Goal: Communication & Community: Share content

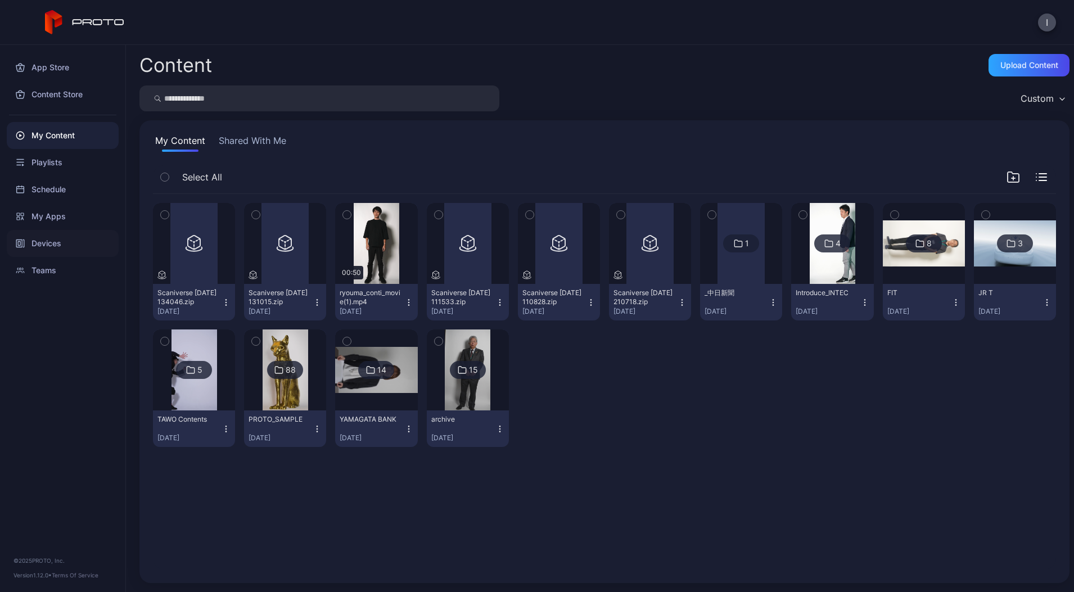
click at [49, 238] on div "Devices" at bounding box center [63, 243] width 112 height 27
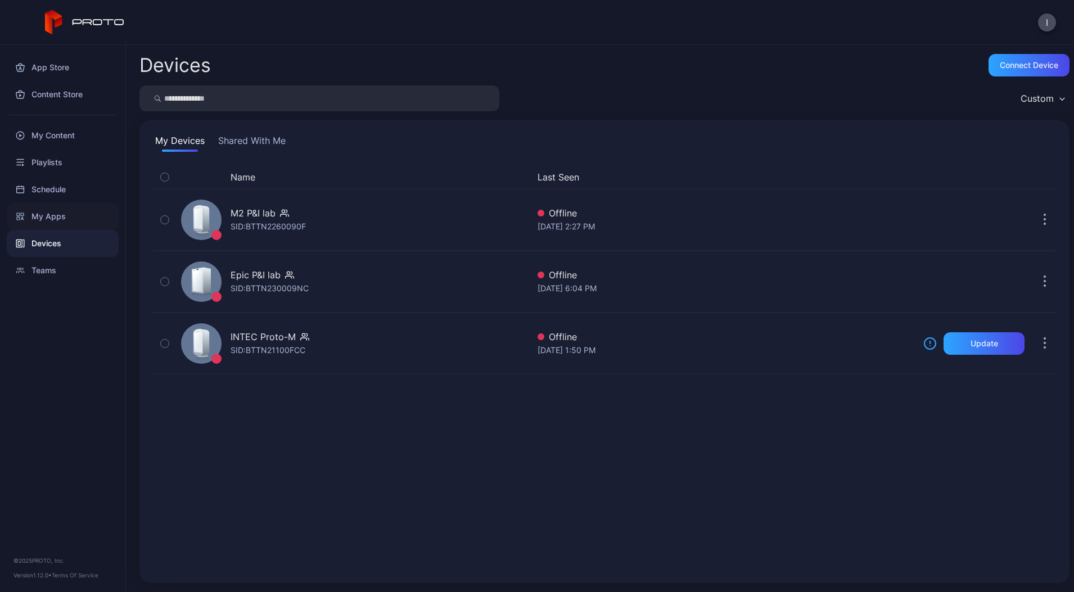
click at [37, 224] on div "My Apps" at bounding box center [63, 216] width 112 height 27
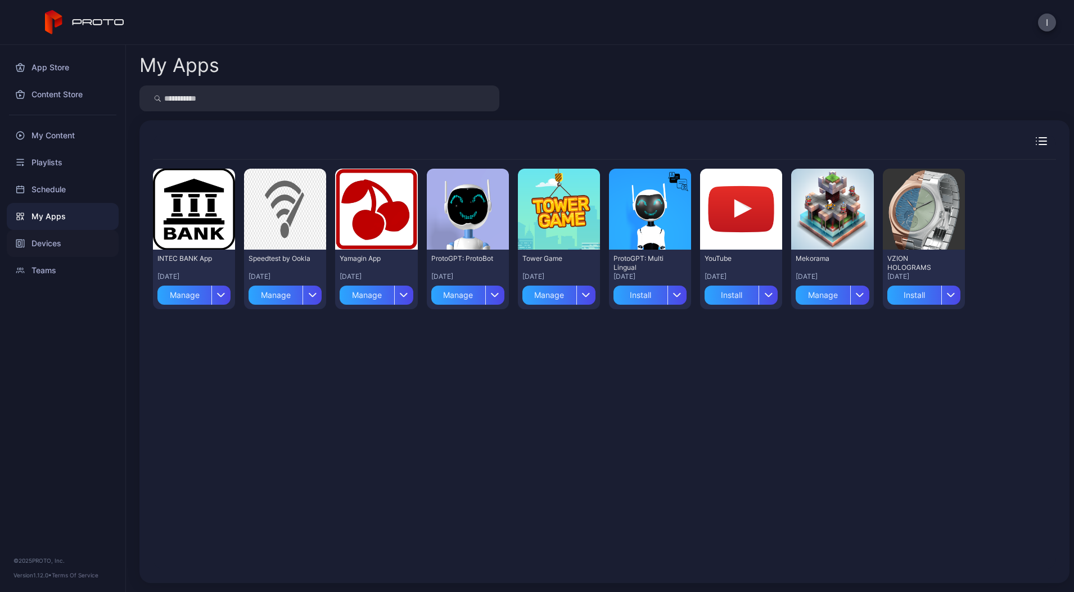
click at [57, 242] on div "Devices" at bounding box center [63, 243] width 112 height 27
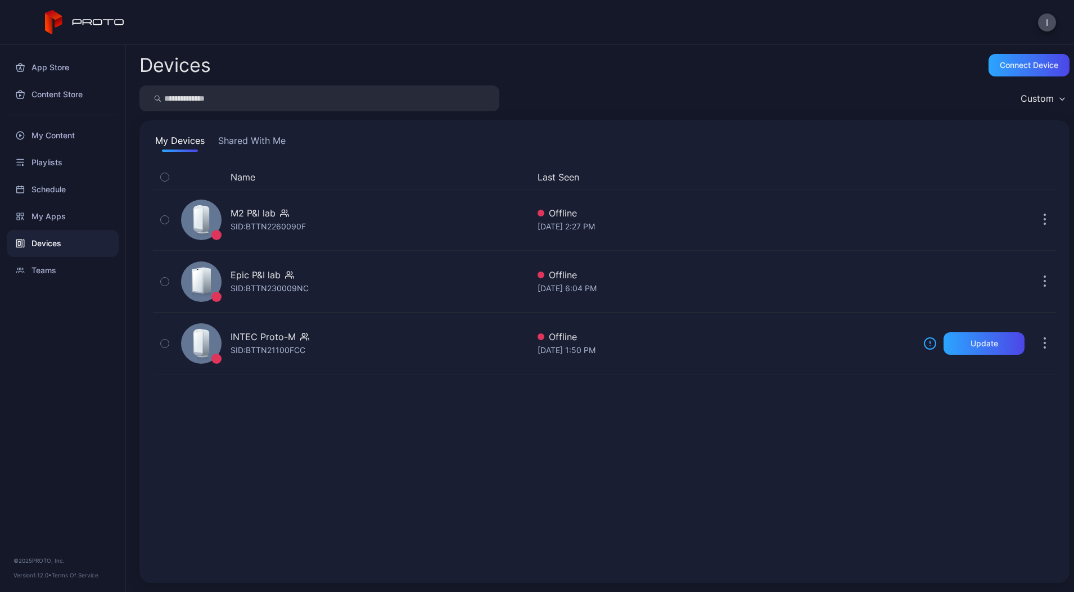
click at [257, 137] on button "Shared With Me" at bounding box center [252, 143] width 72 height 18
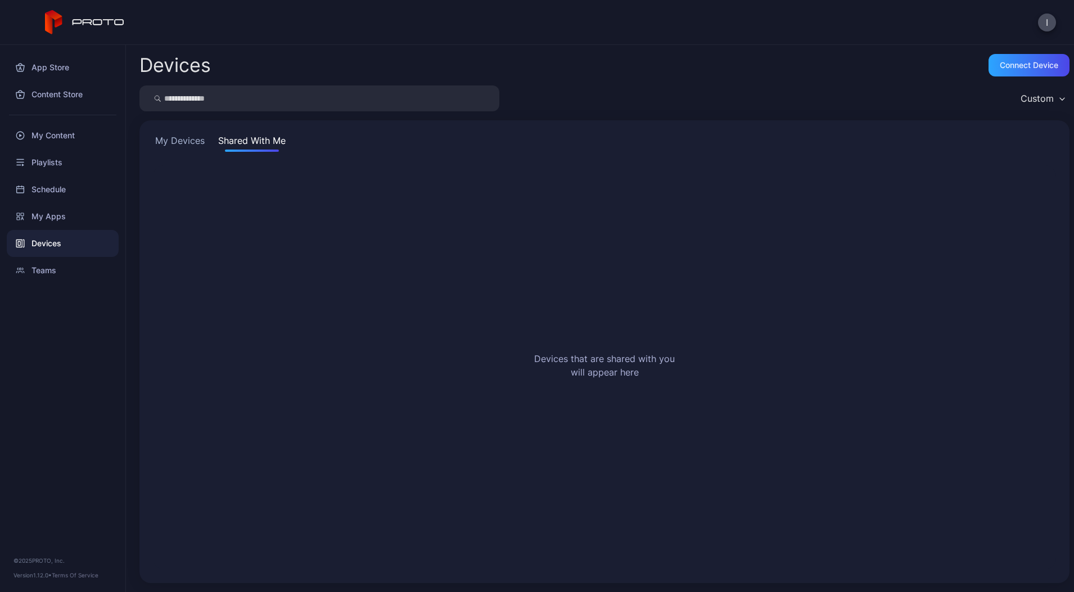
click at [1037, 28] on div "I" at bounding box center [537, 22] width 1074 height 45
click at [1044, 26] on button "I" at bounding box center [1047, 22] width 18 height 18
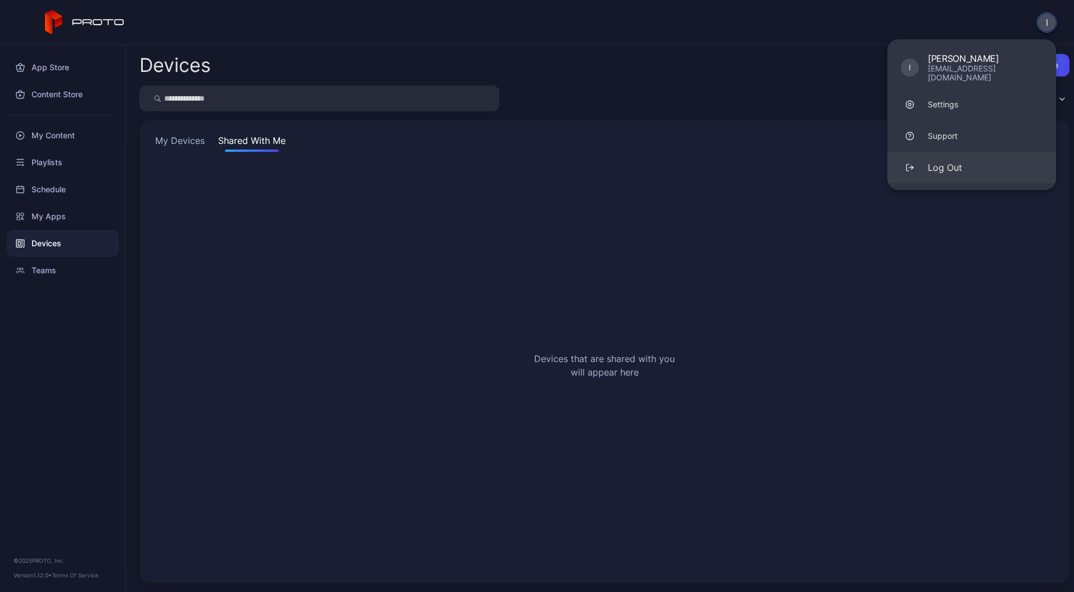
click at [959, 161] on div "Log Out" at bounding box center [945, 167] width 34 height 13
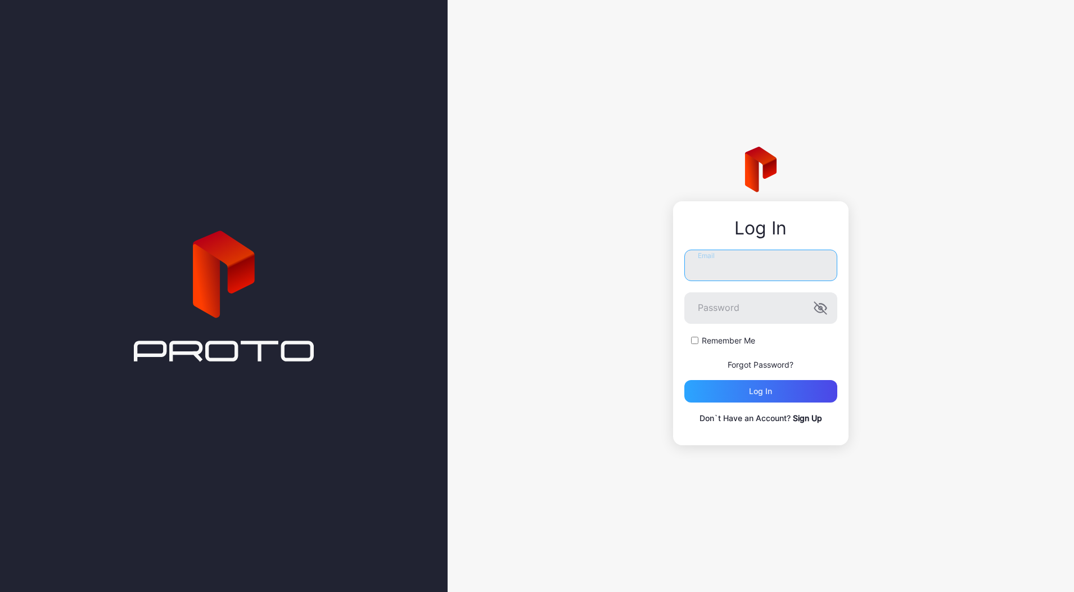
type input "**********"
click at [789, 261] on input "**********" at bounding box center [760, 265] width 153 height 31
click at [642, 381] on div "**********" at bounding box center [761, 296] width 626 height 592
click at [740, 391] on div "Log in" at bounding box center [760, 391] width 153 height 22
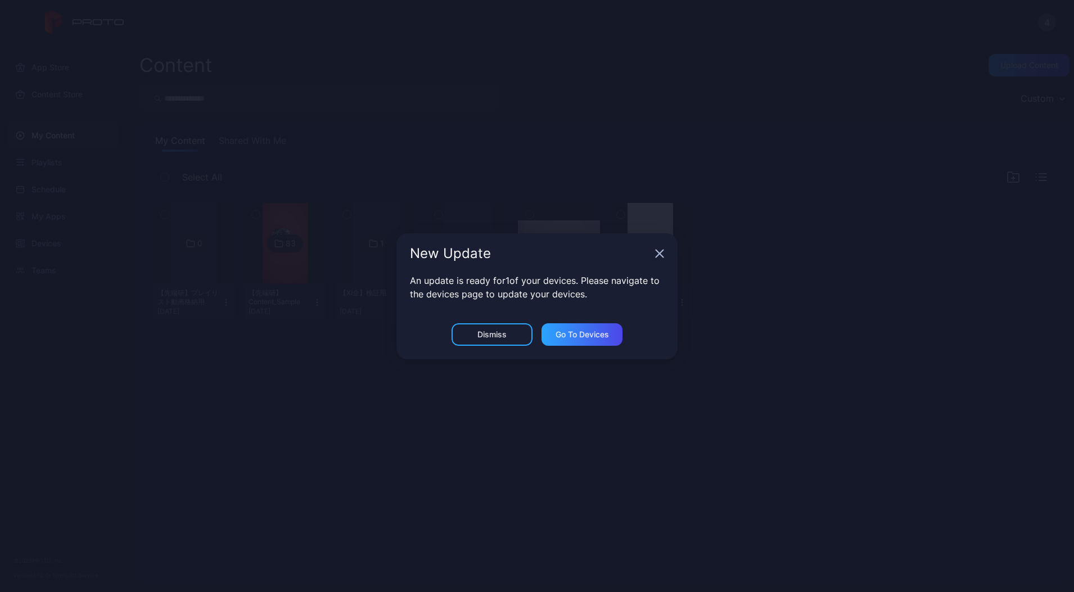
click at [654, 253] on div "New Update" at bounding box center [536, 253] width 281 height 40
click at [653, 254] on div "New Update" at bounding box center [536, 253] width 281 height 40
drag, startPoint x: 653, startPoint y: 254, endPoint x: 664, endPoint y: 255, distance: 10.2
click at [664, 255] on icon "button" at bounding box center [659, 253] width 9 height 9
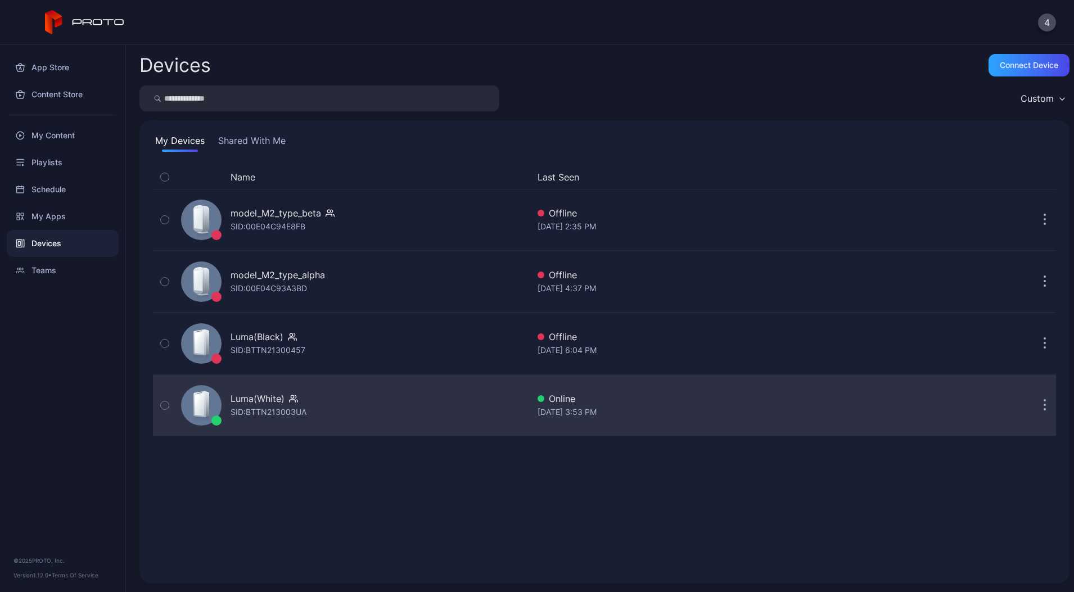
click at [304, 417] on div "SID: BTTN213003UA" at bounding box center [269, 411] width 76 height 13
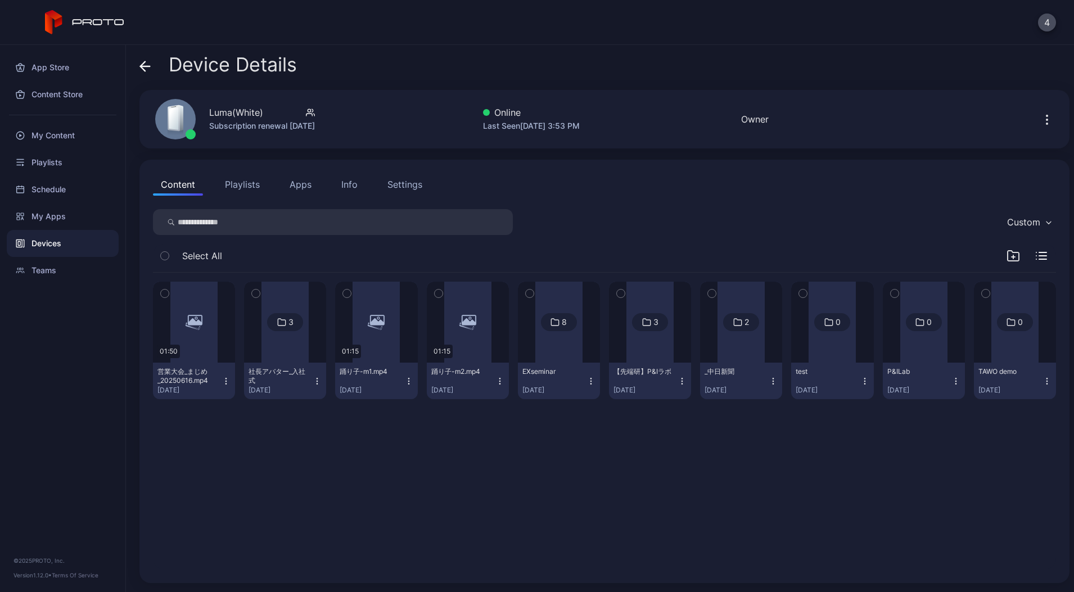
click at [246, 187] on button "Playlists" at bounding box center [242, 184] width 51 height 22
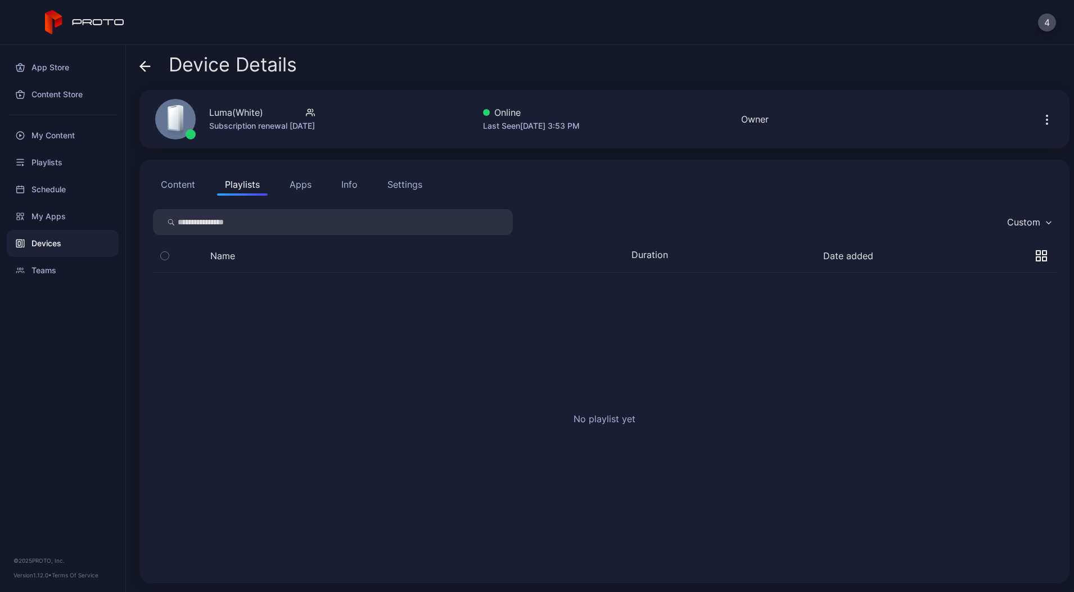
click at [295, 183] on button "Apps" at bounding box center [301, 184] width 38 height 22
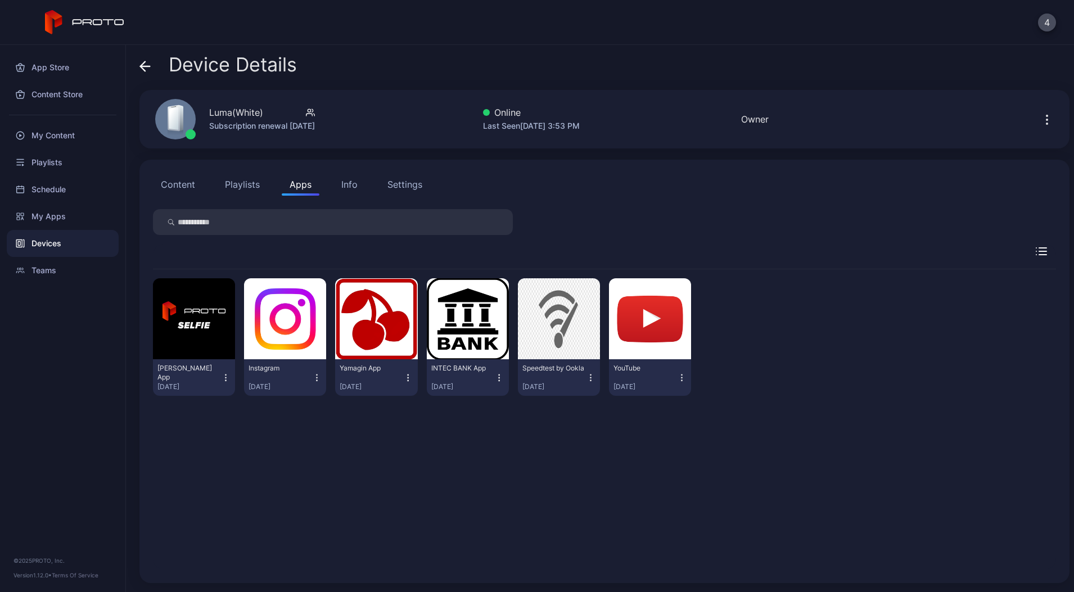
click at [134, 61] on div "Device Details Luma(White) Subscription renewal [DATE] Online Last Seen [DATE] …" at bounding box center [600, 318] width 948 height 547
click at [138, 64] on div "Device Details Luma(White) Subscription renewal [DATE] Online Last Seen [DATE] …" at bounding box center [600, 318] width 948 height 547
click at [149, 67] on icon at bounding box center [144, 66] width 11 height 11
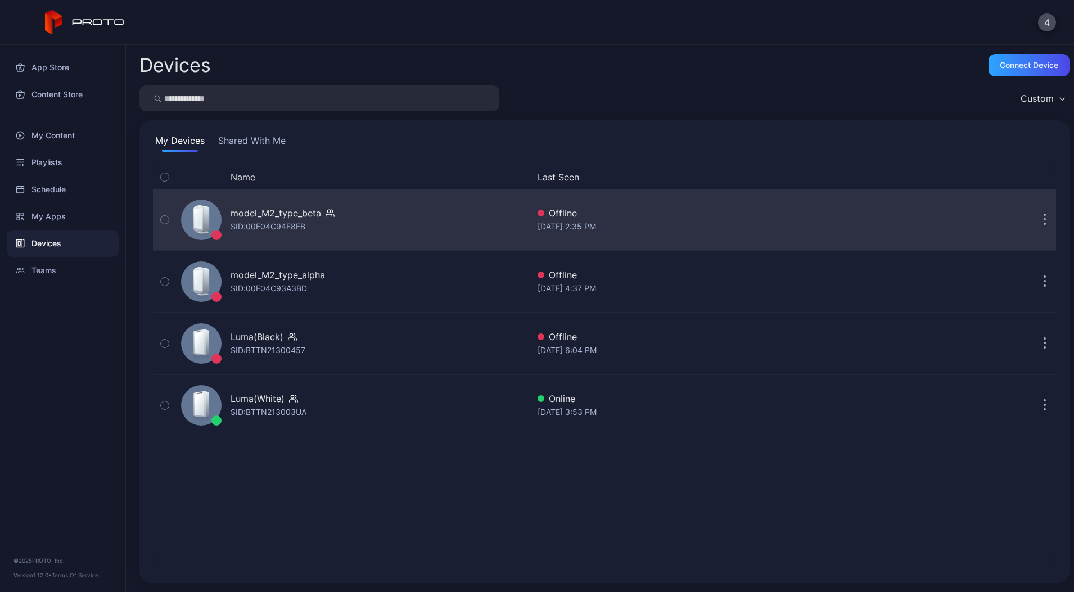
click at [1034, 227] on button "button" at bounding box center [1045, 220] width 22 height 22
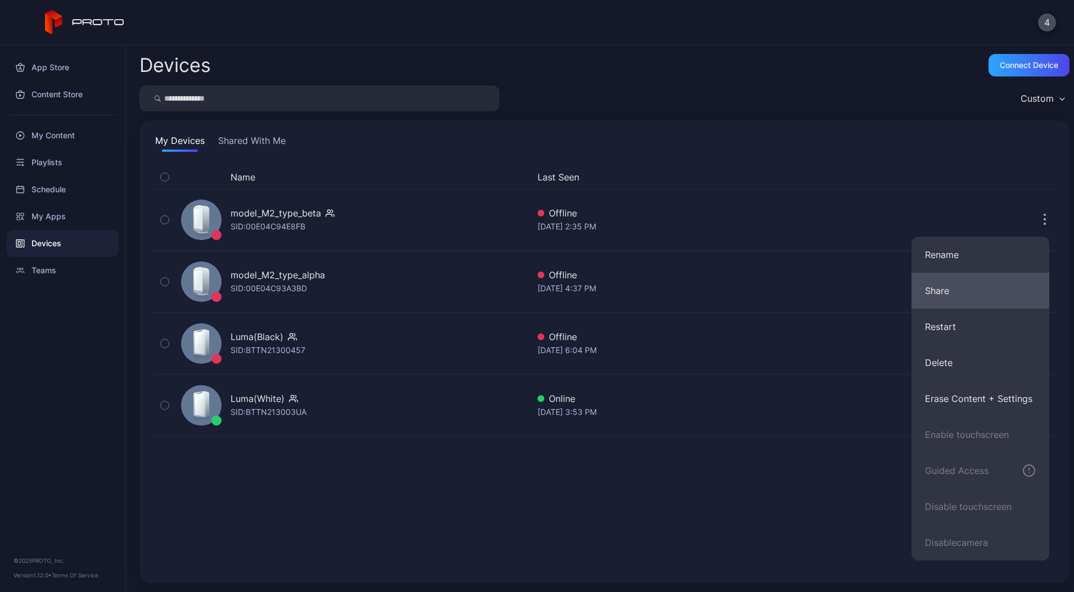
click at [963, 282] on button "Share" at bounding box center [981, 291] width 138 height 36
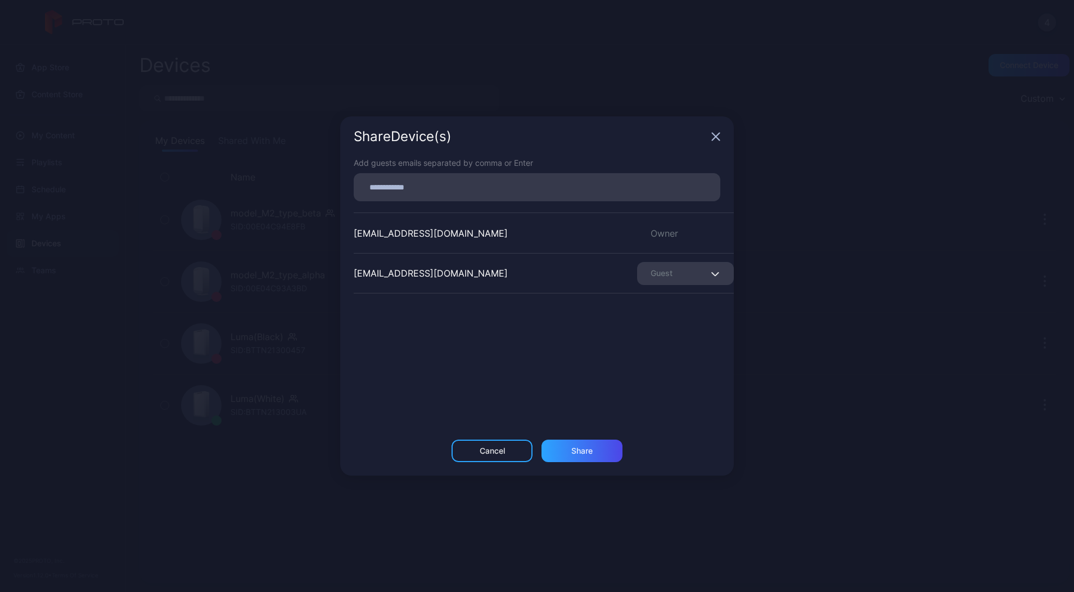
click at [405, 178] on div at bounding box center [540, 187] width 360 height 21
click at [398, 263] on div "[EMAIL_ADDRESS][DOMAIN_NAME] Guest" at bounding box center [544, 273] width 380 height 40
click at [398, 270] on div "[EMAIL_ADDRESS][DOMAIN_NAME]" at bounding box center [431, 273] width 154 height 13
drag, startPoint x: 398, startPoint y: 270, endPoint x: 393, endPoint y: 265, distance: 6.8
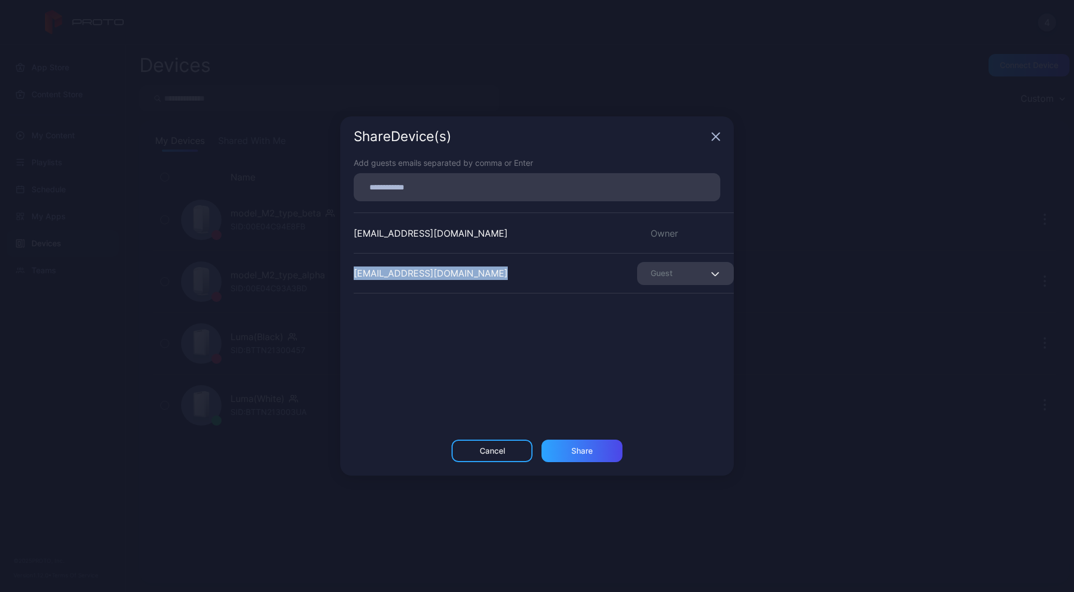
click at [393, 265] on div "[EMAIL_ADDRESS][DOMAIN_NAME] Guest" at bounding box center [544, 273] width 380 height 40
copy div "[EMAIL_ADDRESS][DOMAIN_NAME]"
click at [393, 188] on input at bounding box center [536, 187] width 353 height 15
paste input
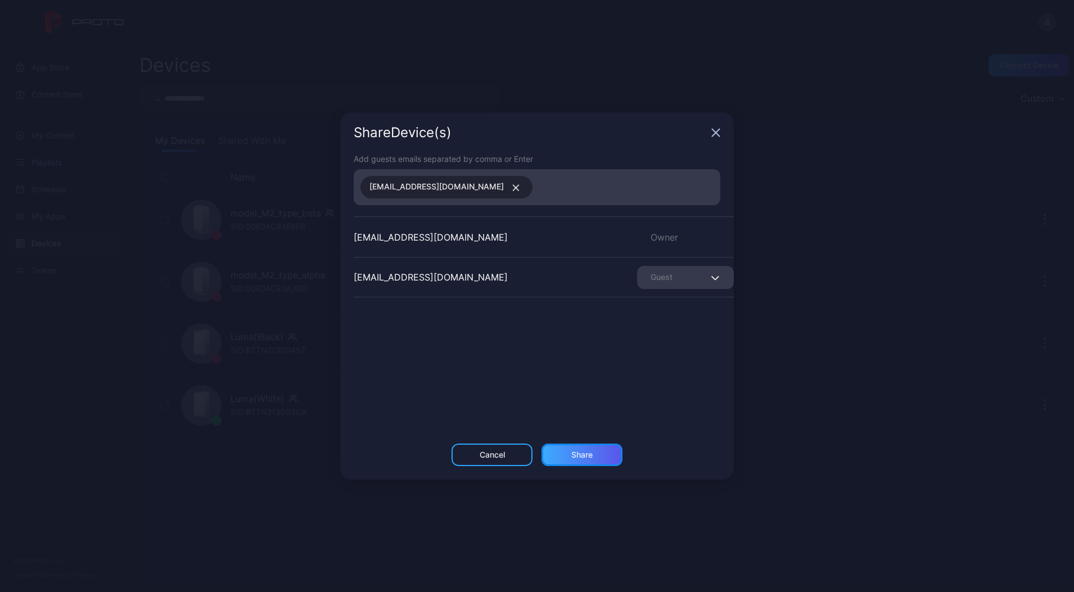
click at [609, 452] on div "Share" at bounding box center [582, 455] width 81 height 22
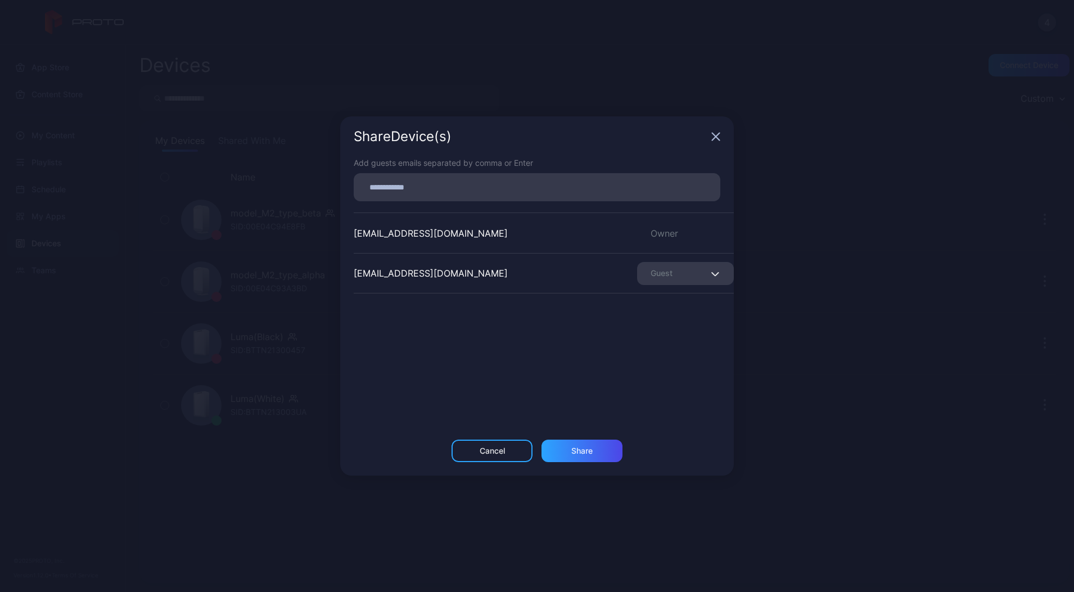
drag, startPoint x: 379, startPoint y: 160, endPoint x: 383, endPoint y: 170, distance: 10.9
click at [380, 164] on div "Add guests emails separated by comma or Enter" at bounding box center [537, 163] width 367 height 12
click at [390, 186] on input at bounding box center [536, 187] width 353 height 15
paste input
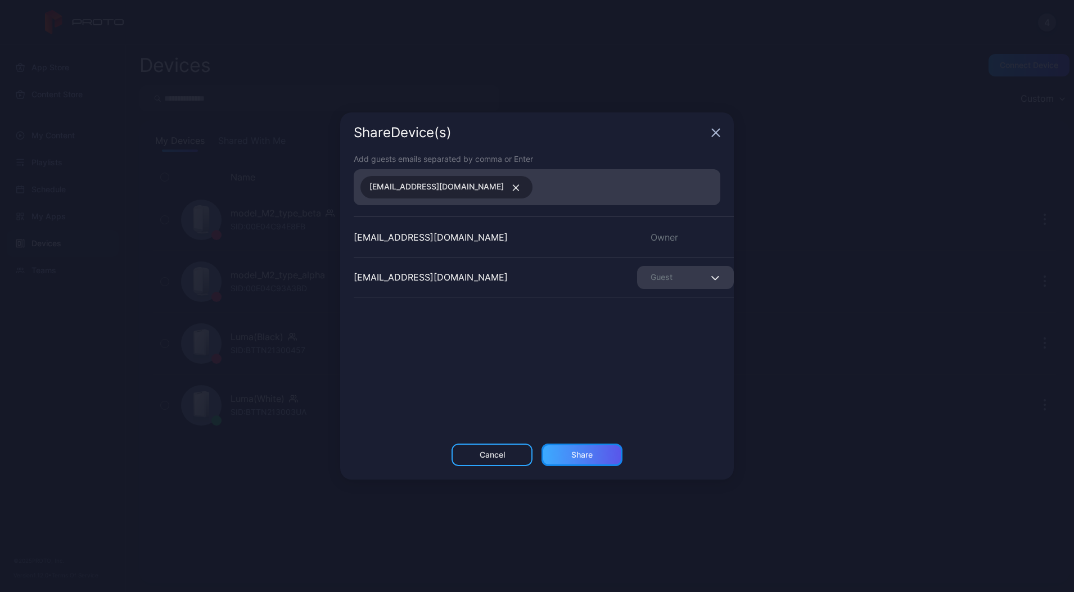
click at [568, 452] on div "Share" at bounding box center [582, 455] width 81 height 22
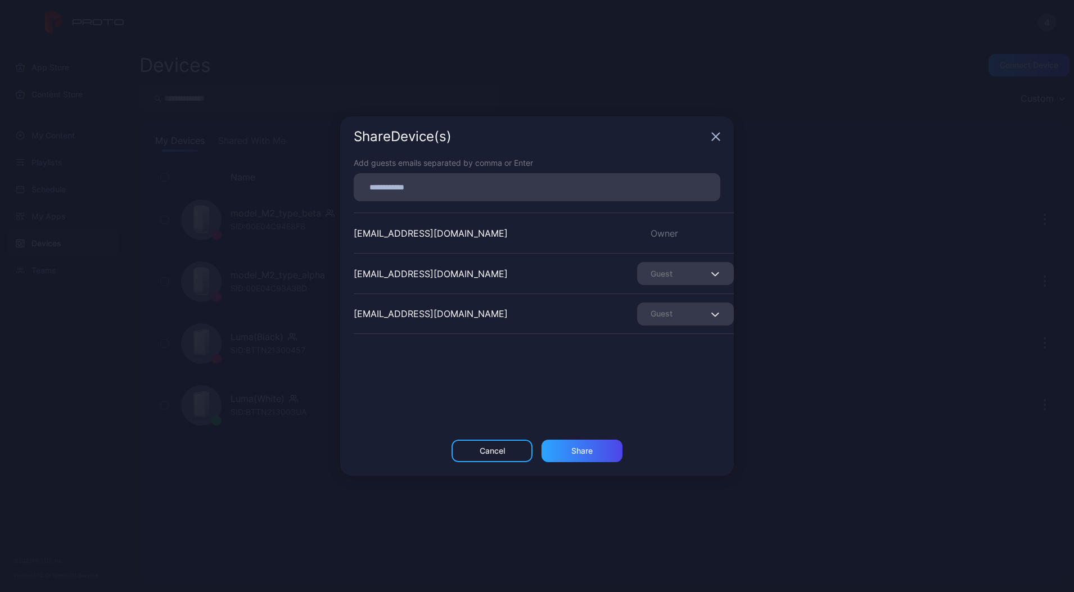
click at [404, 189] on input at bounding box center [536, 187] width 353 height 15
paste input
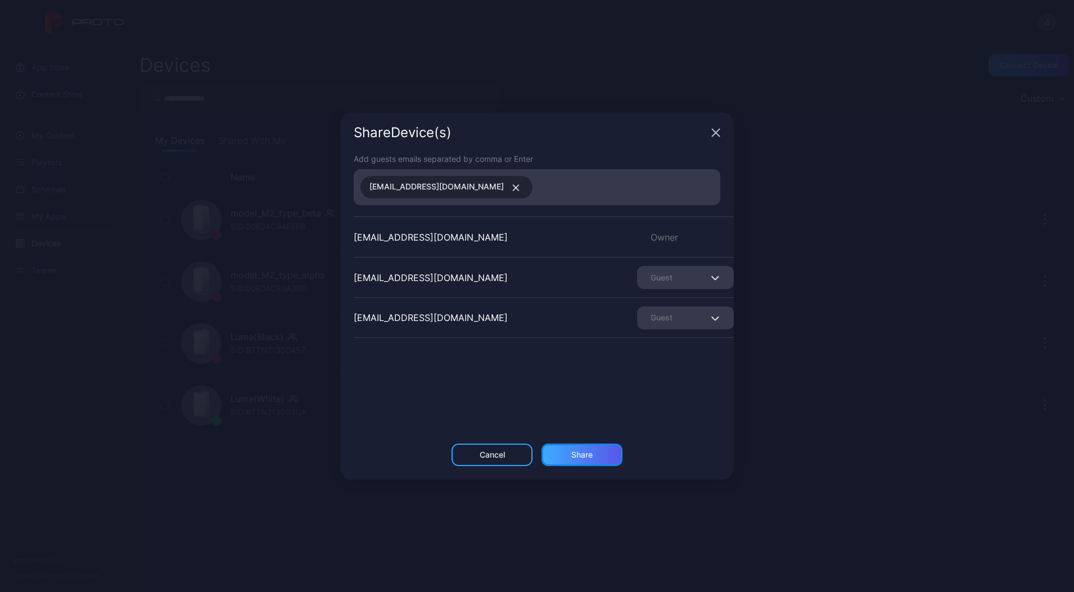
click at [602, 456] on div "Share" at bounding box center [582, 455] width 81 height 22
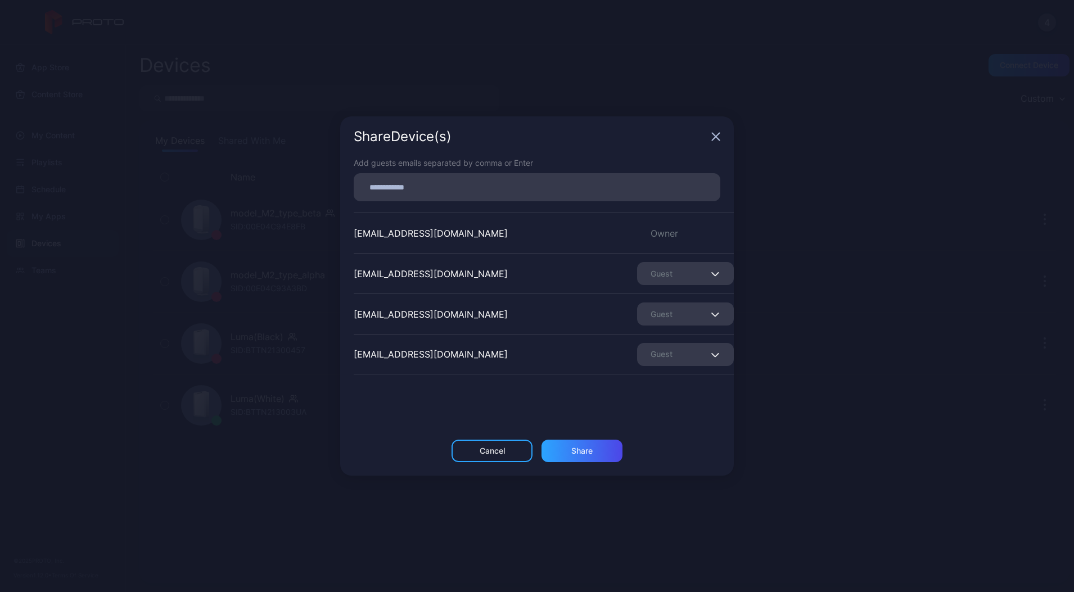
drag, startPoint x: 464, startPoint y: 181, endPoint x: 460, endPoint y: 175, distance: 7.2
click at [460, 175] on div at bounding box center [537, 187] width 367 height 28
paste input
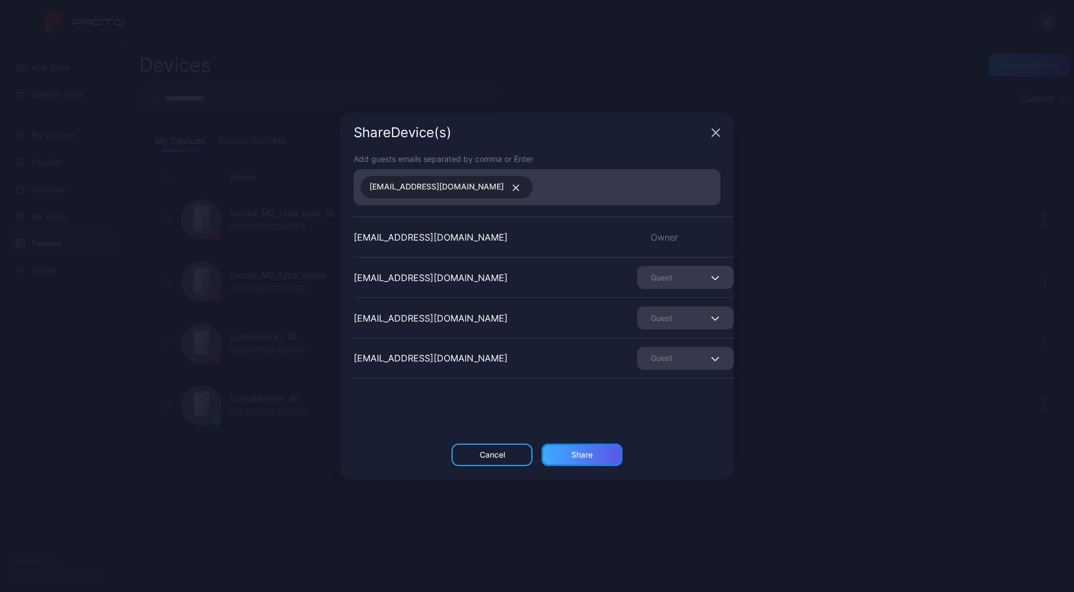
click at [566, 452] on div "Share" at bounding box center [582, 455] width 81 height 22
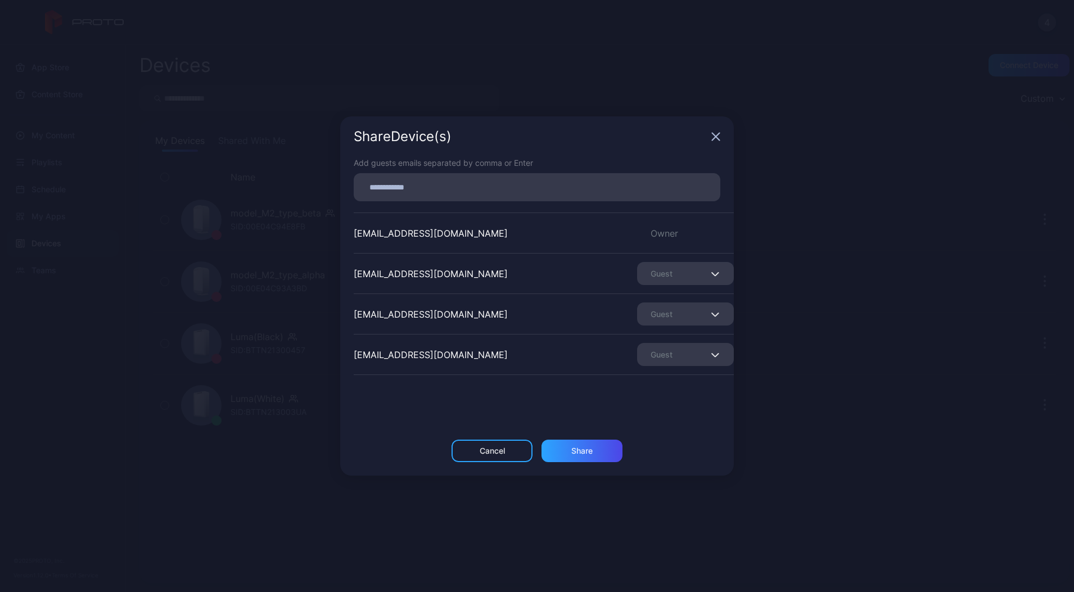
scroll to position [34, 0]
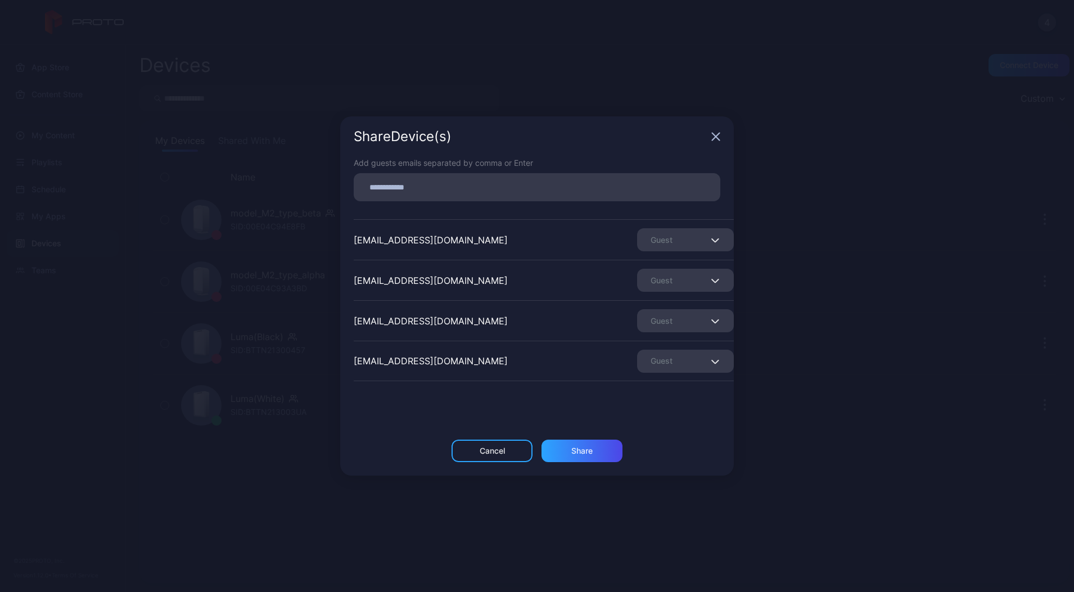
click at [367, 172] on div "Add guests emails separated by comma or Enter" at bounding box center [537, 179] width 367 height 44
click at [400, 193] on input at bounding box center [536, 187] width 353 height 15
paste input
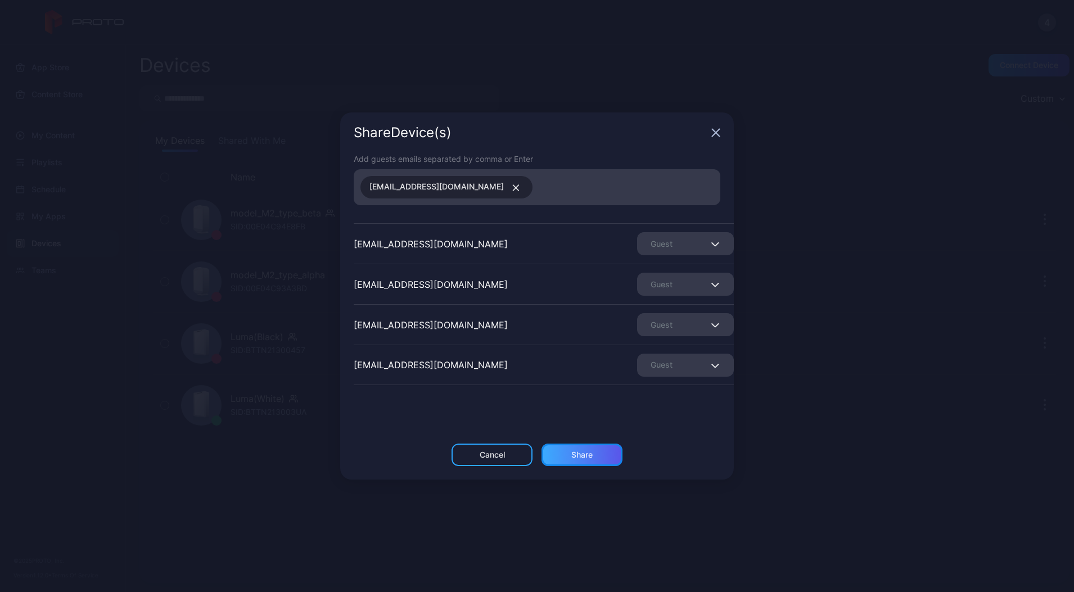
click at [568, 465] on div "Share" at bounding box center [582, 455] width 81 height 22
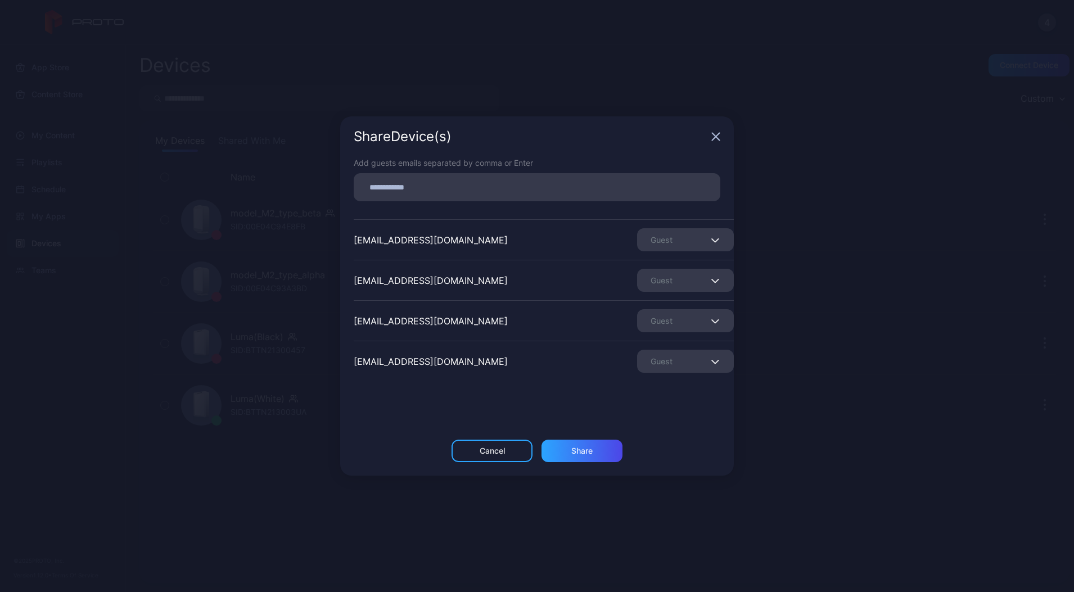
scroll to position [74, 0]
drag, startPoint x: 427, startPoint y: 166, endPoint x: 428, endPoint y: 177, distance: 10.7
click at [428, 177] on div "Add guests emails separated by comma or Enter" at bounding box center [537, 179] width 367 height 44
click at [426, 188] on input at bounding box center [536, 187] width 353 height 15
click at [365, 191] on input at bounding box center [536, 187] width 353 height 15
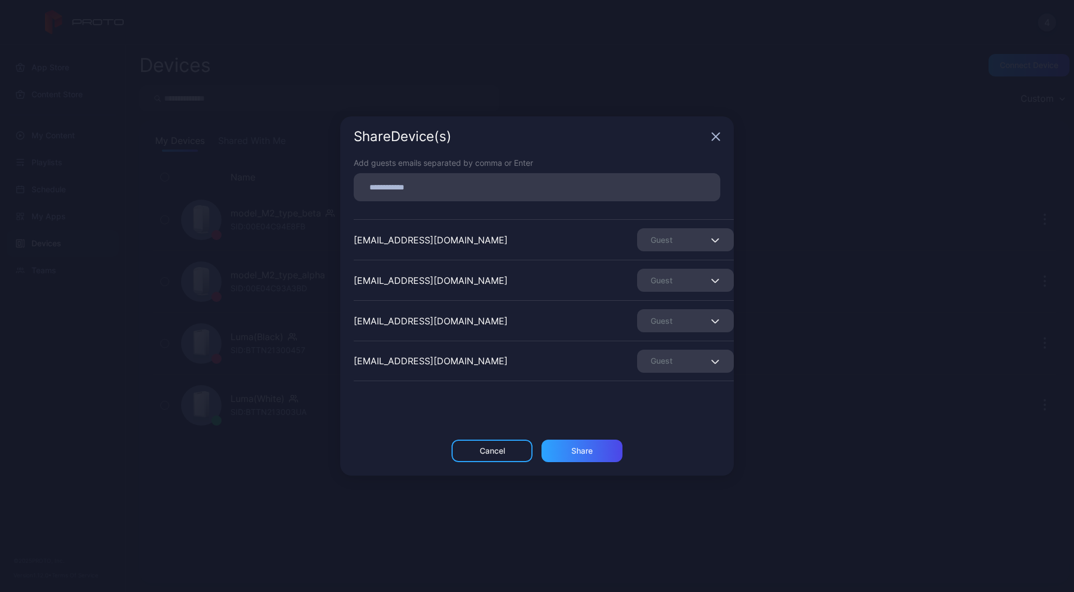
paste input
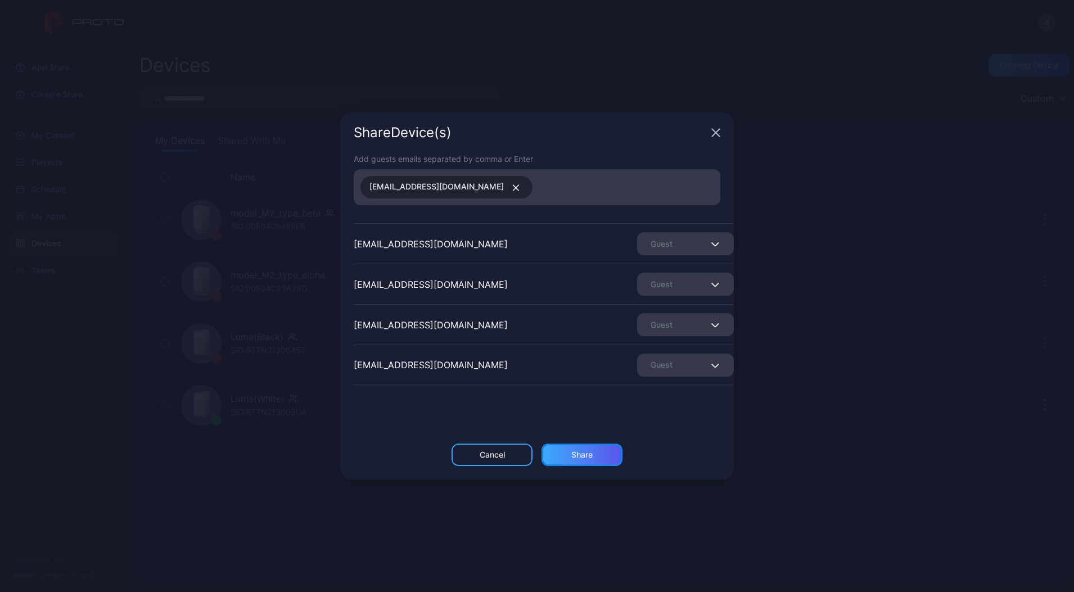
click at [584, 458] on div "Share" at bounding box center [581, 454] width 21 height 9
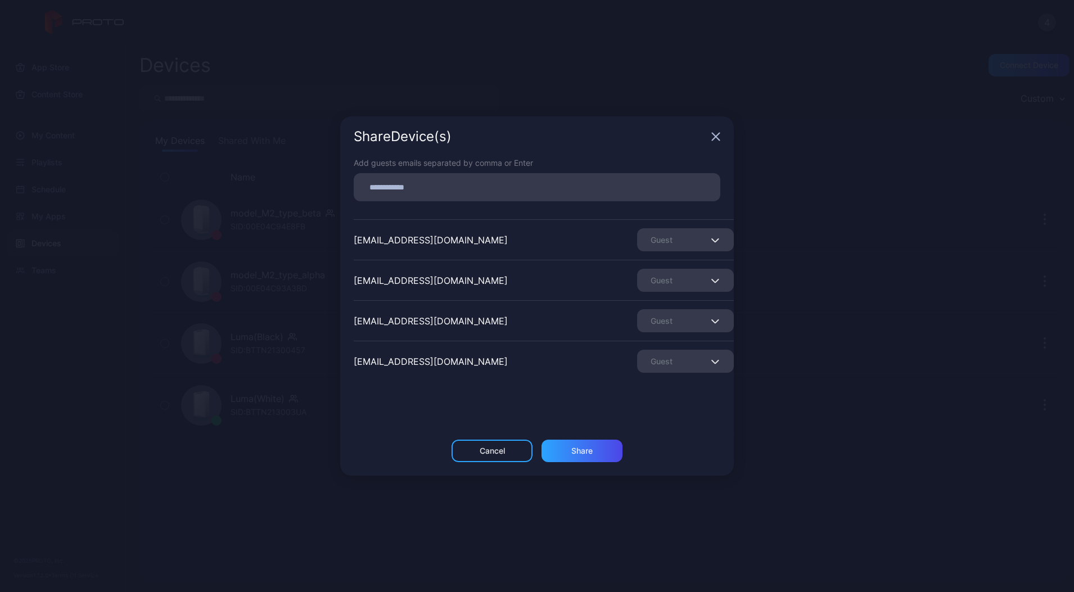
click at [708, 139] on div "Share Device (s)" at bounding box center [537, 136] width 394 height 40
click at [710, 137] on div "Share Device (s)" at bounding box center [537, 136] width 394 height 40
click at [712, 138] on icon "button" at bounding box center [715, 136] width 9 height 9
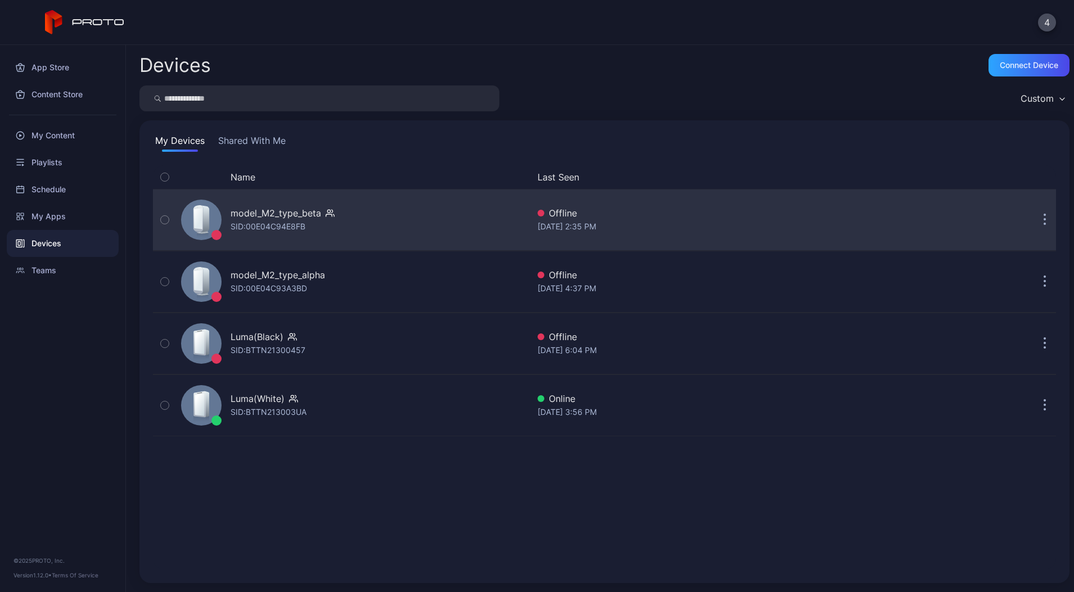
click at [380, 211] on div "model_M2_type_beta SID: 00E04C94E8FB" at bounding box center [353, 220] width 352 height 56
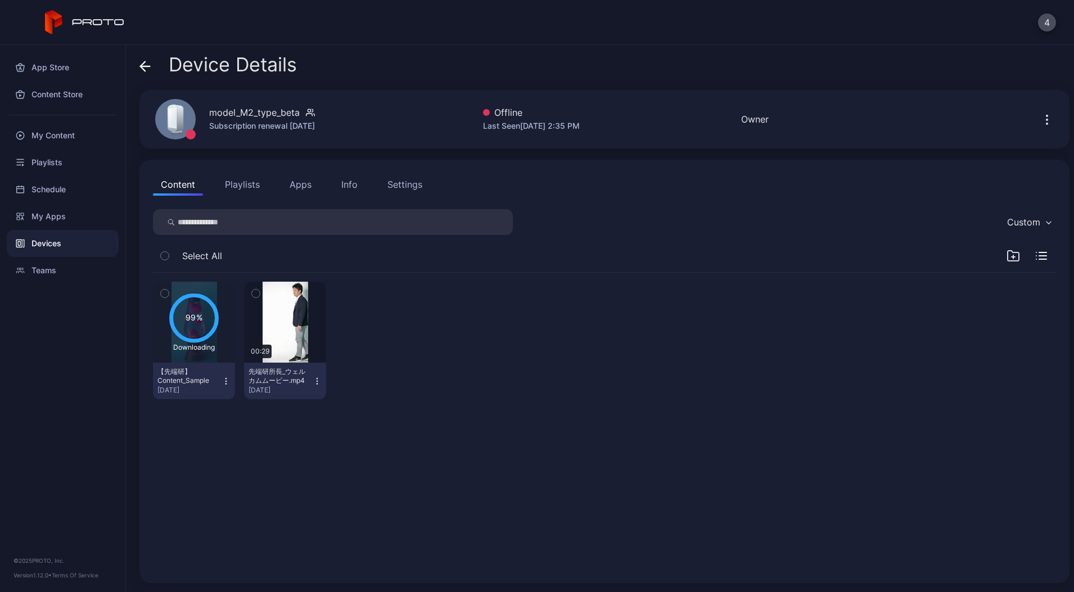
click at [147, 52] on div "Device Details model_M2_type_beta Subscription renewal [DATE] Offline Last Seen…" at bounding box center [600, 318] width 948 height 547
click at [150, 59] on span at bounding box center [144, 64] width 11 height 21
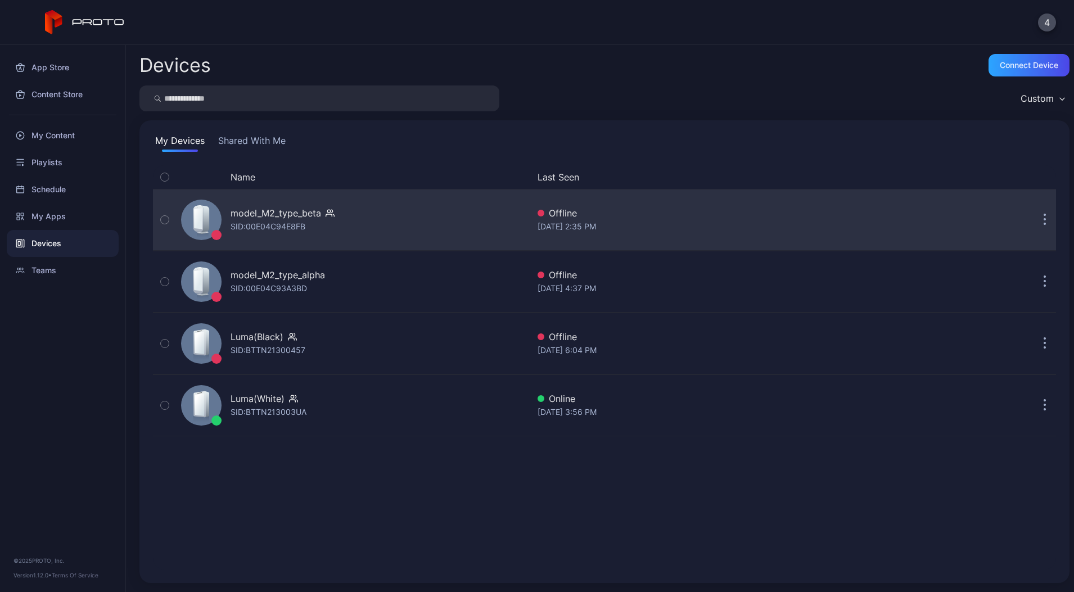
click at [1044, 219] on icon "button" at bounding box center [1045, 220] width 3 height 13
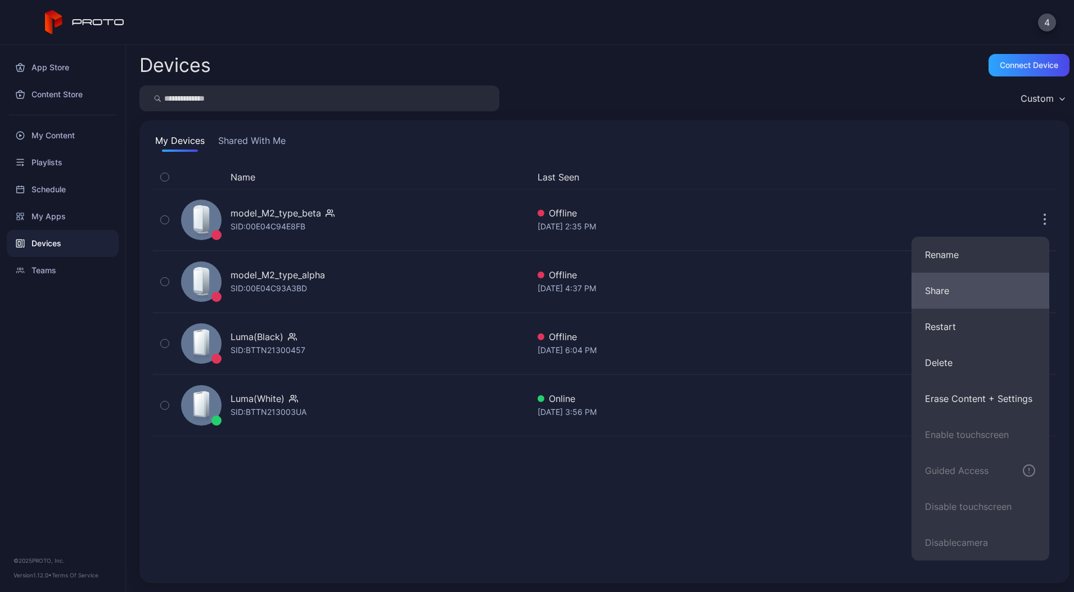
click at [959, 296] on button "Share" at bounding box center [981, 291] width 138 height 36
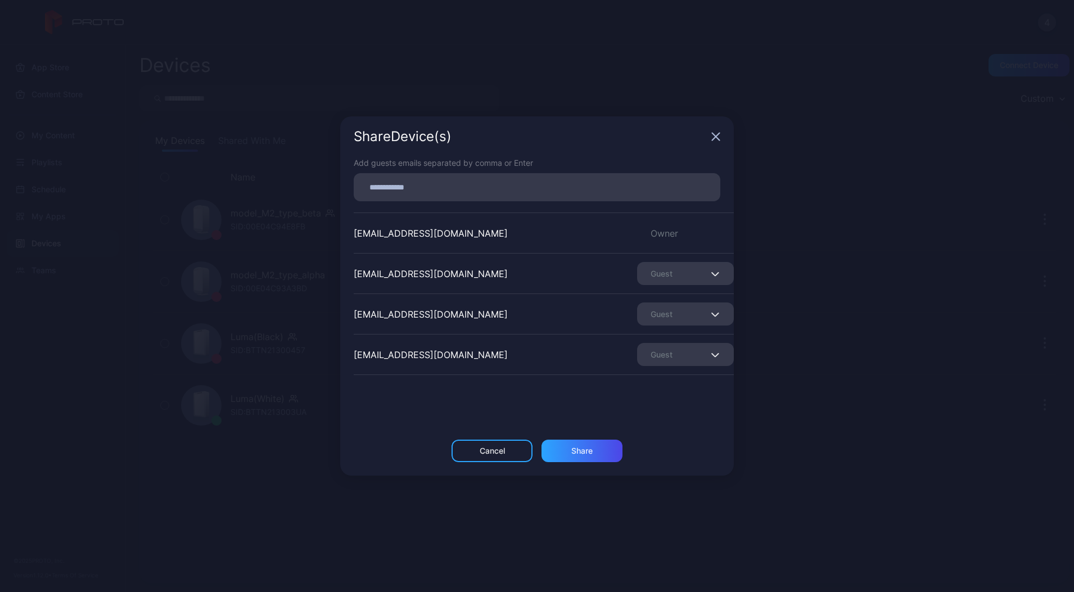
scroll to position [115, 0]
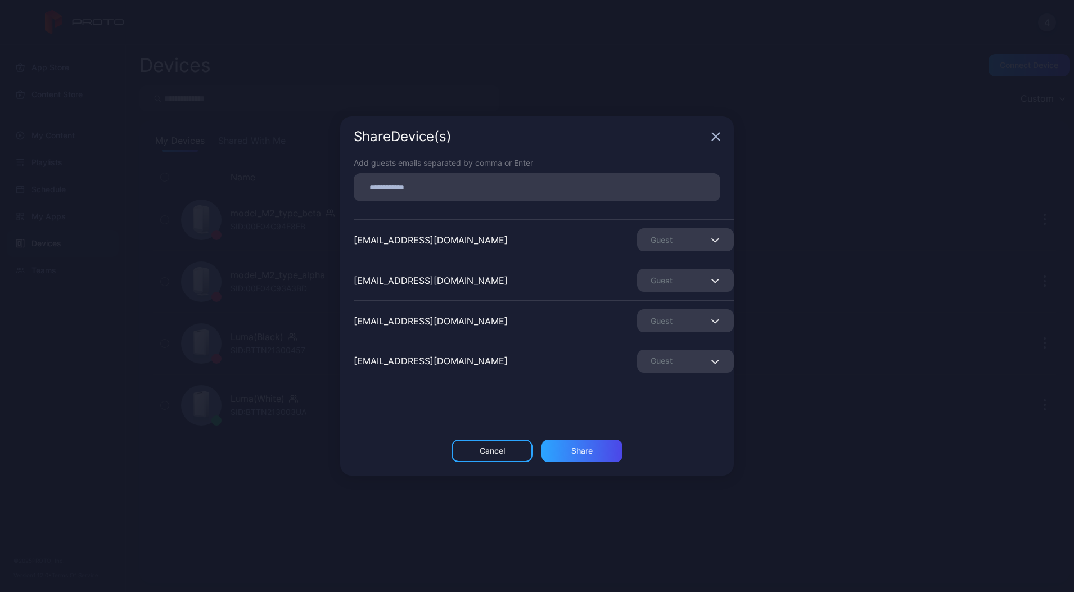
click at [721, 137] on div "Share Device (s)" at bounding box center [537, 136] width 394 height 40
click at [715, 138] on icon "button" at bounding box center [715, 136] width 7 height 7
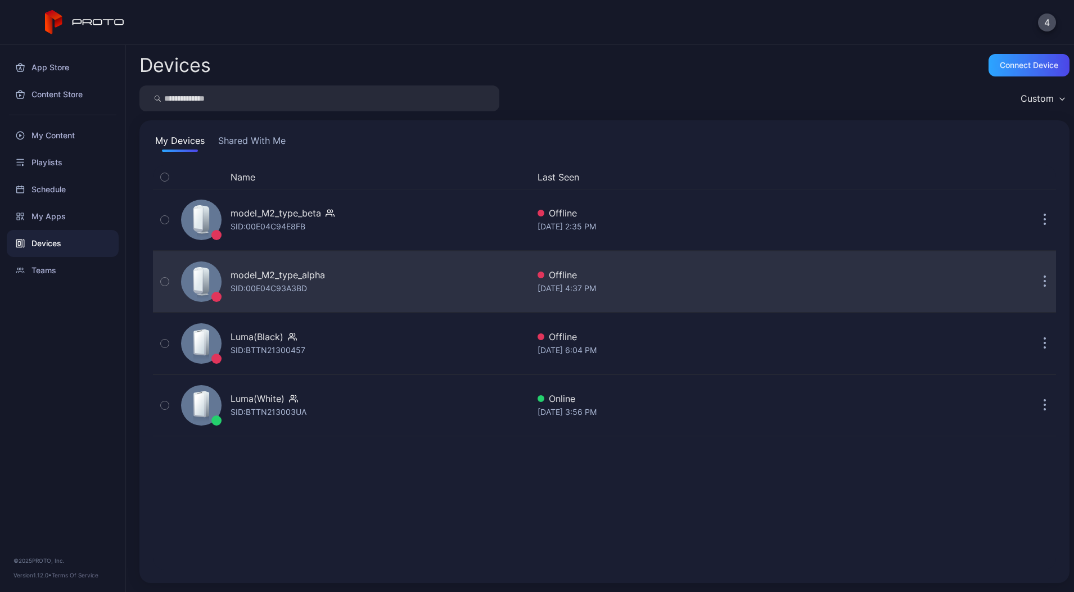
click at [298, 289] on div "SID: 00E04C93A3BD" at bounding box center [269, 288] width 76 height 13
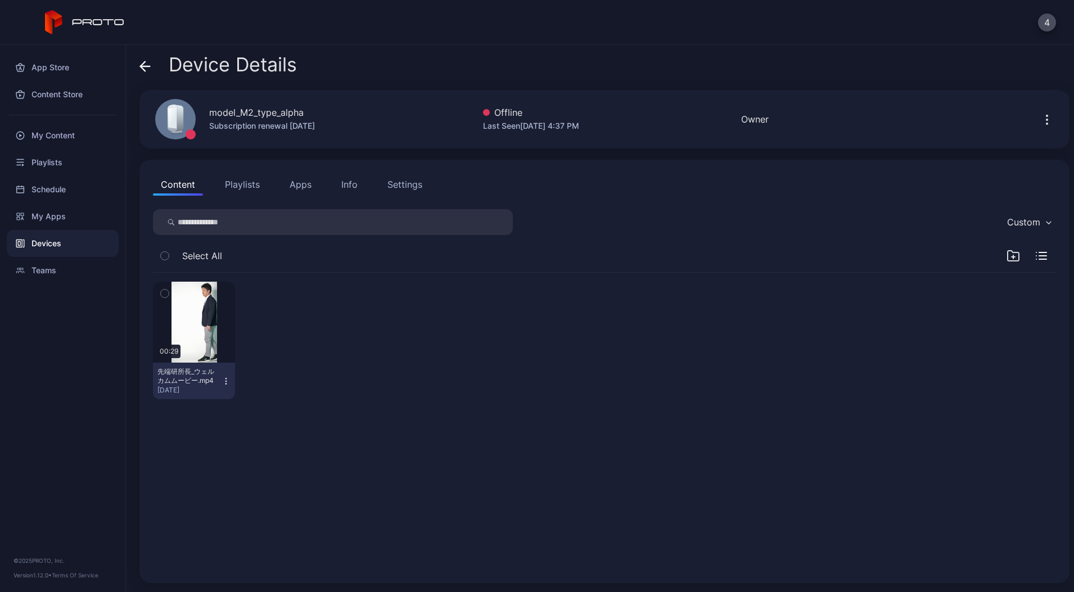
click at [148, 61] on icon at bounding box center [144, 66] width 11 height 11
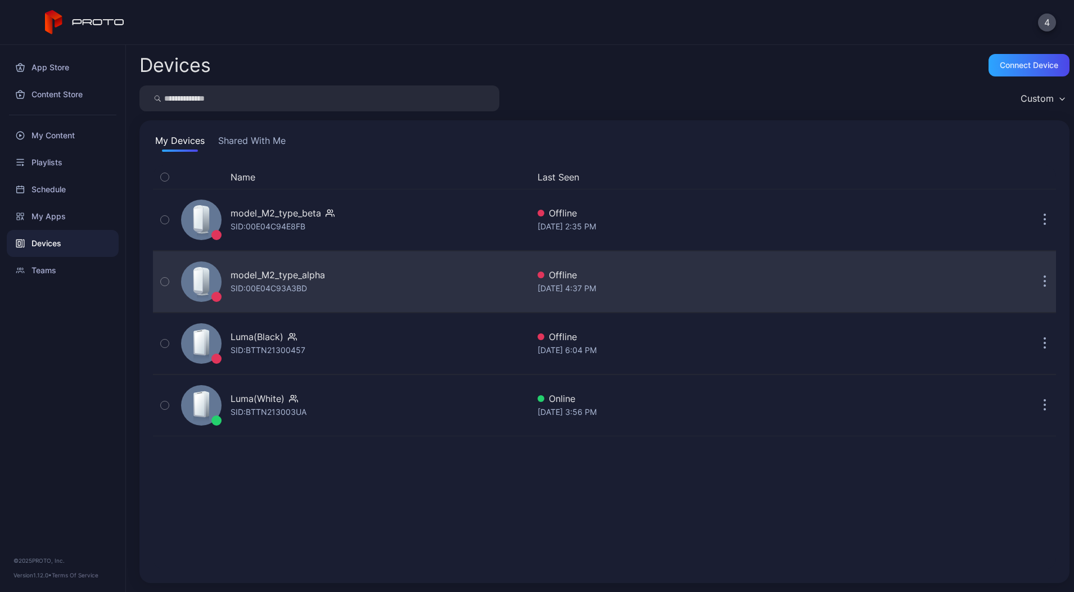
click at [303, 286] on div "SID: 00E04C93A3BD" at bounding box center [269, 288] width 76 height 13
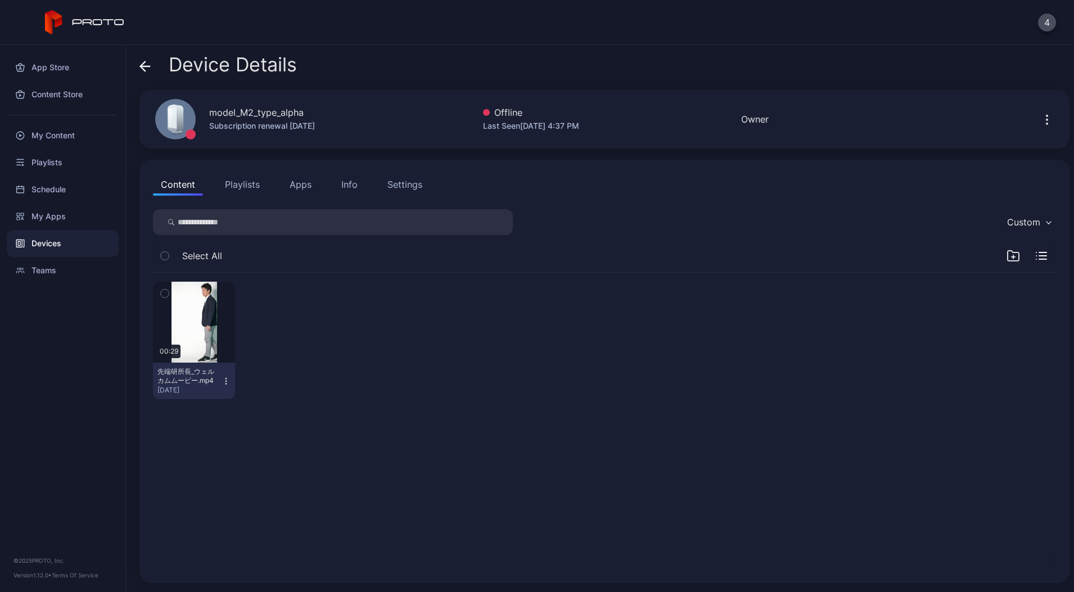
click at [143, 70] on icon at bounding box center [144, 66] width 11 height 11
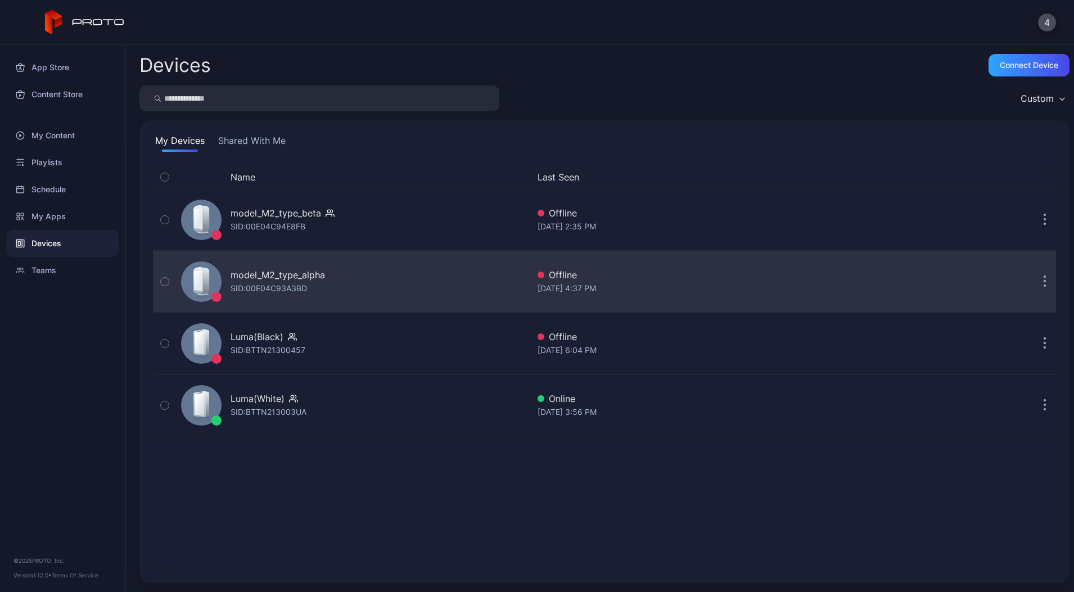
click at [1040, 280] on button "button" at bounding box center [1045, 281] width 22 height 22
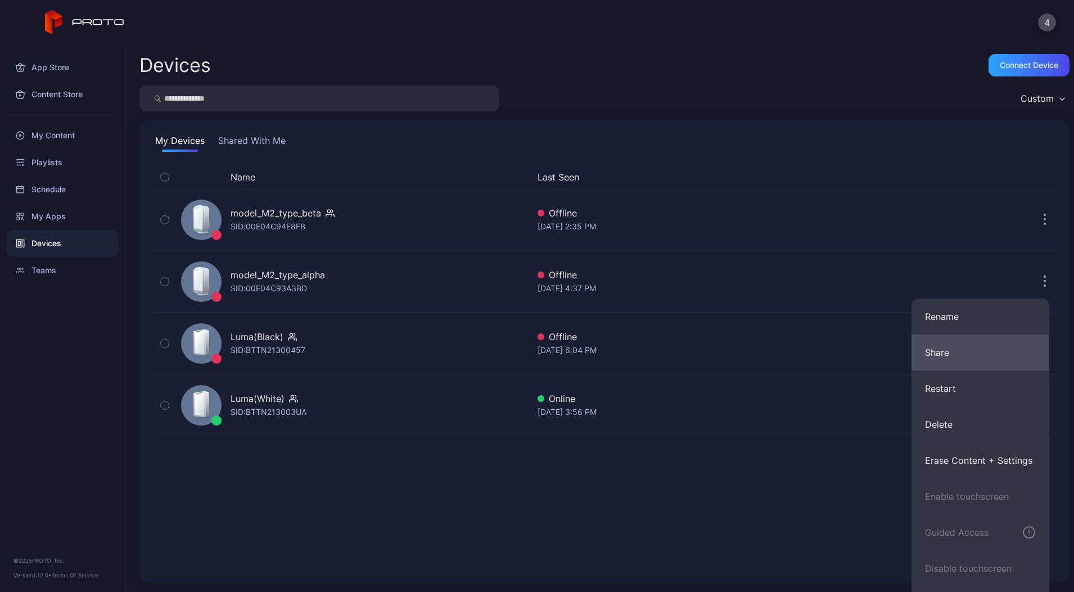
click at [981, 364] on button "Share" at bounding box center [981, 353] width 138 height 36
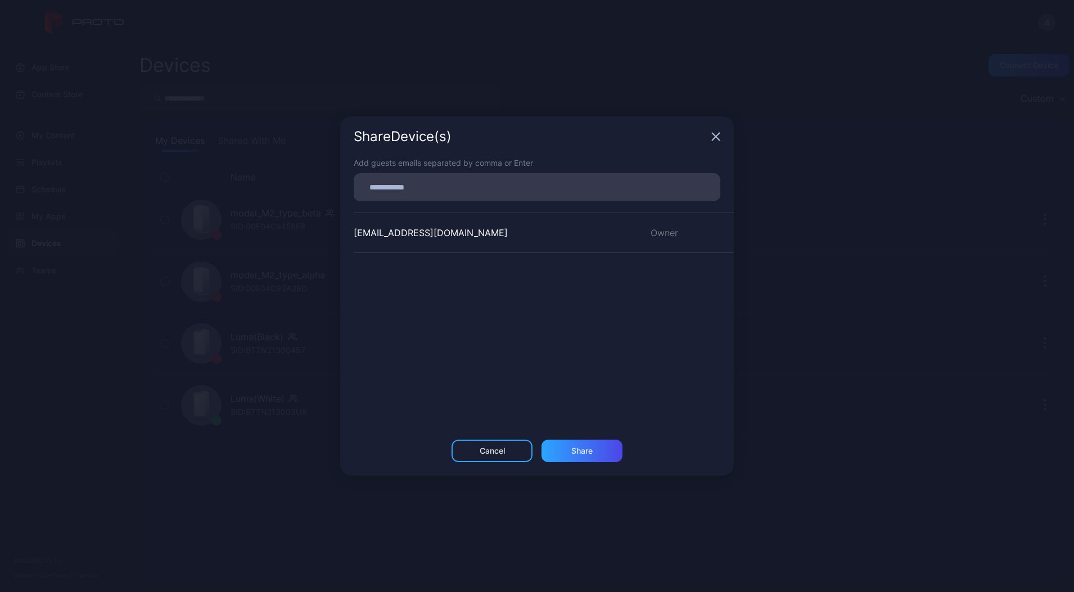
click at [454, 186] on input at bounding box center [536, 187] width 353 height 15
paste input
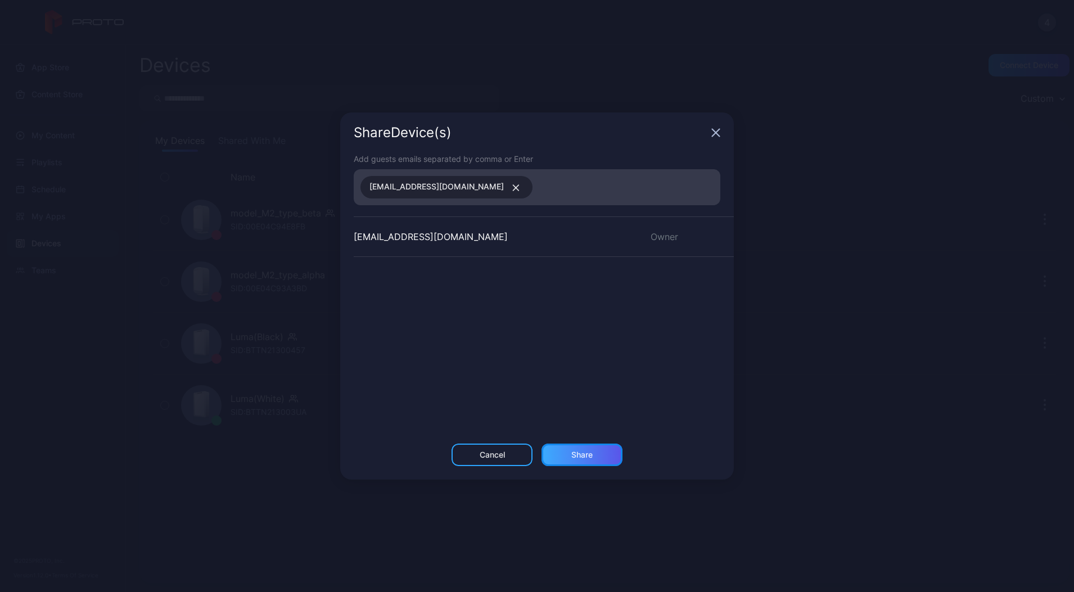
click at [575, 453] on div "Share" at bounding box center [581, 454] width 21 height 9
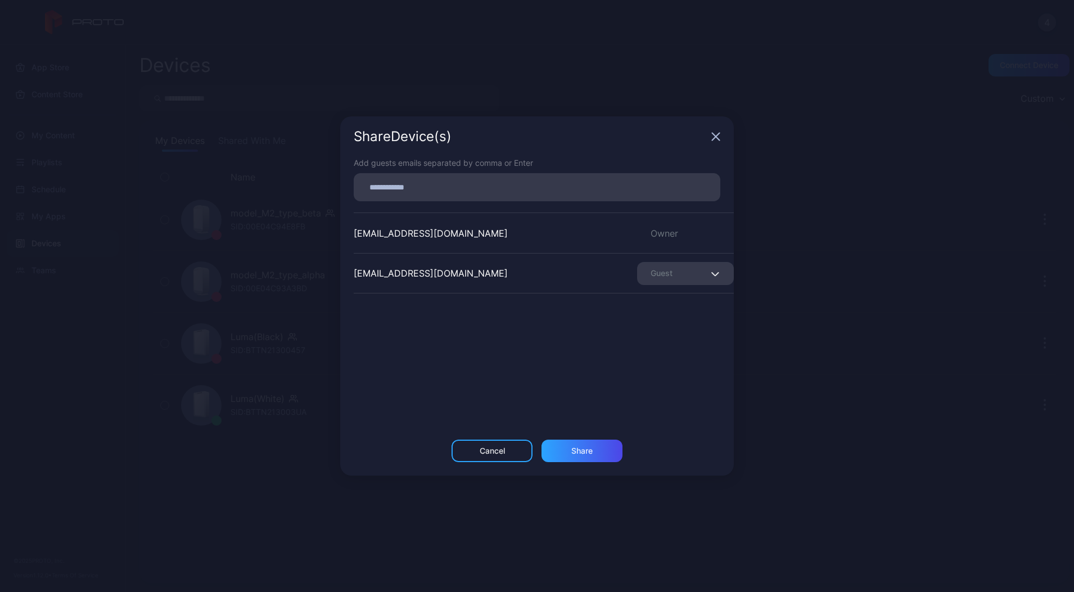
click at [405, 360] on div "[EMAIL_ADDRESS][DOMAIN_NAME] Owner [EMAIL_ADDRESS][DOMAIN_NAME] Guest" at bounding box center [544, 297] width 380 height 169
drag, startPoint x: 405, startPoint y: 360, endPoint x: 404, endPoint y: 176, distance: 183.9
click at [404, 176] on div at bounding box center [537, 187] width 367 height 28
click at [390, 175] on div at bounding box center [537, 187] width 367 height 28
click at [385, 186] on input at bounding box center [536, 187] width 353 height 15
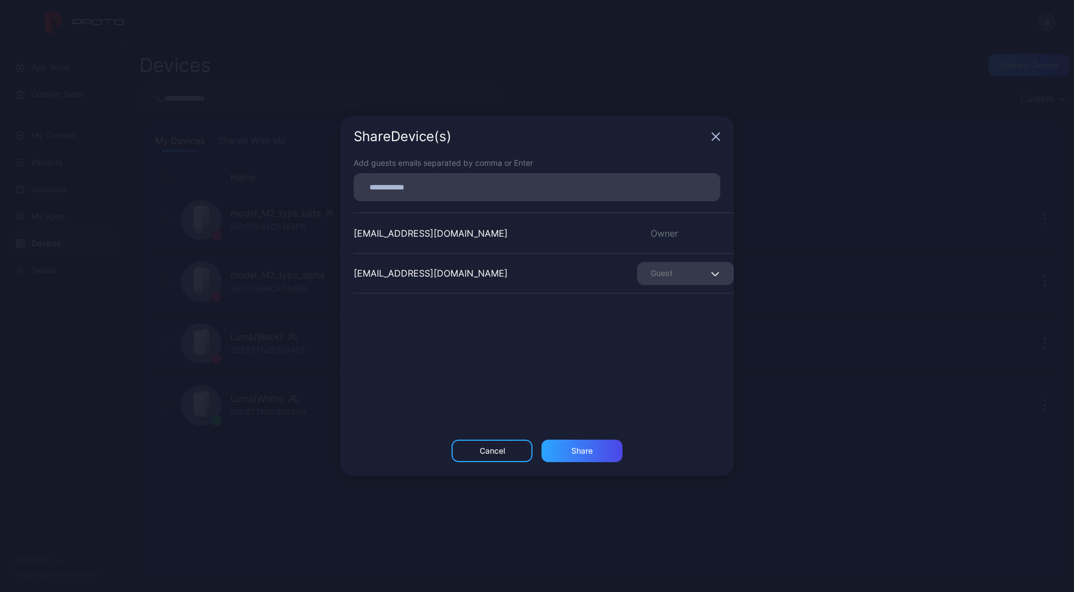
paste input
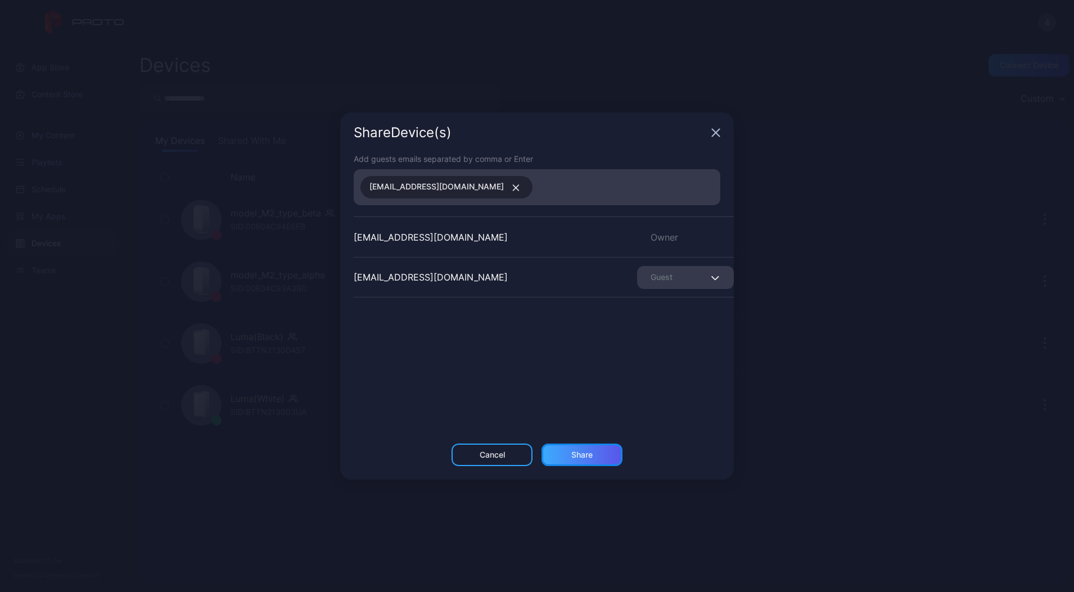
click at [572, 457] on div "Share" at bounding box center [581, 454] width 21 height 9
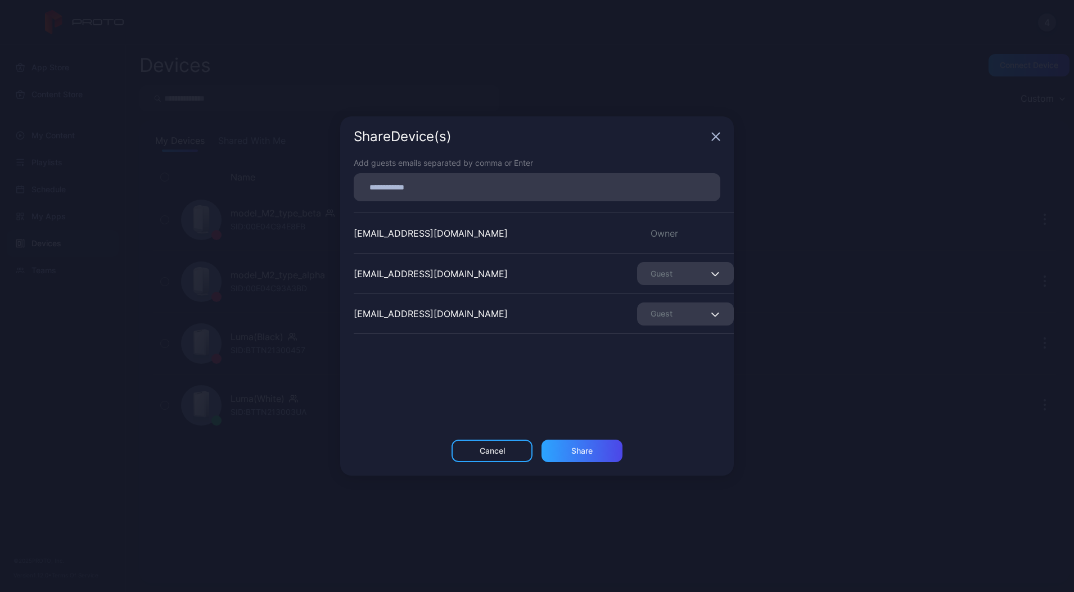
click at [401, 189] on input at bounding box center [536, 187] width 353 height 15
paste input
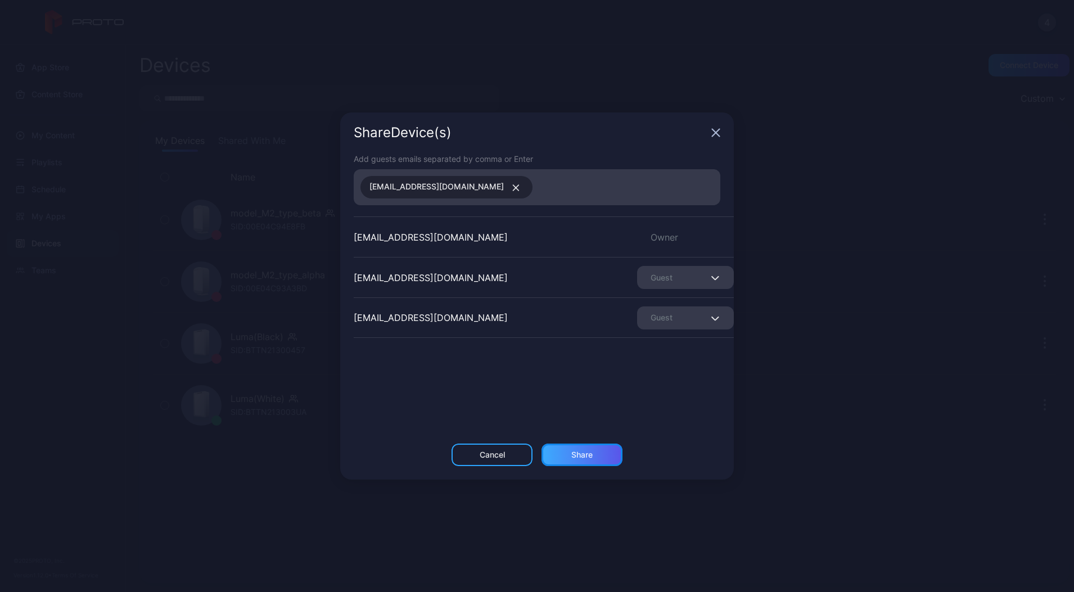
click at [567, 460] on div "Share" at bounding box center [582, 455] width 81 height 22
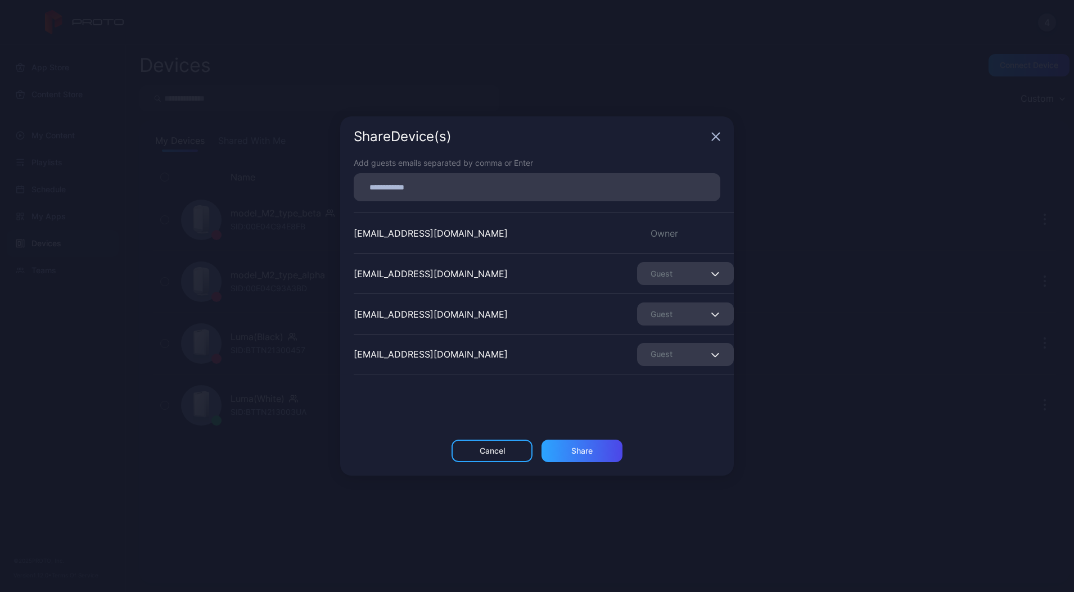
click at [419, 200] on div "Add guests emails separated by comma or Enter [EMAIL_ADDRESS][DOMAIN_NAME] Owne…" at bounding box center [537, 298] width 394 height 283
drag, startPoint x: 419, startPoint y: 200, endPoint x: 421, endPoint y: 184, distance: 15.3
click at [421, 184] on input at bounding box center [536, 187] width 353 height 15
click at [502, 140] on div "Share Device (s)" at bounding box center [537, 136] width 394 height 40
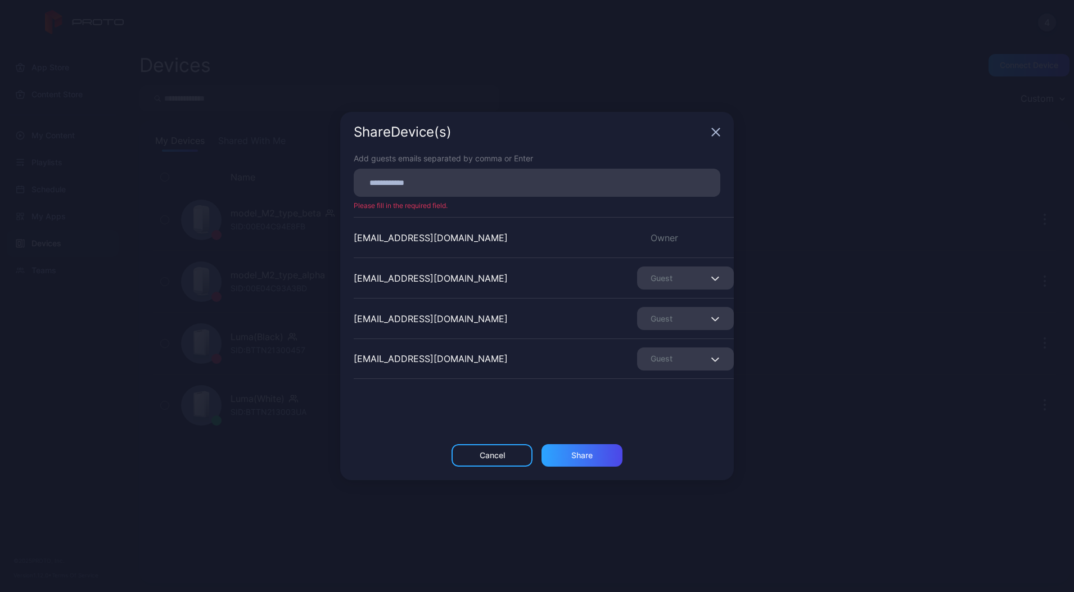
click at [457, 175] on input at bounding box center [536, 182] width 353 height 15
paste input
click at [573, 452] on div "Share" at bounding box center [581, 454] width 21 height 9
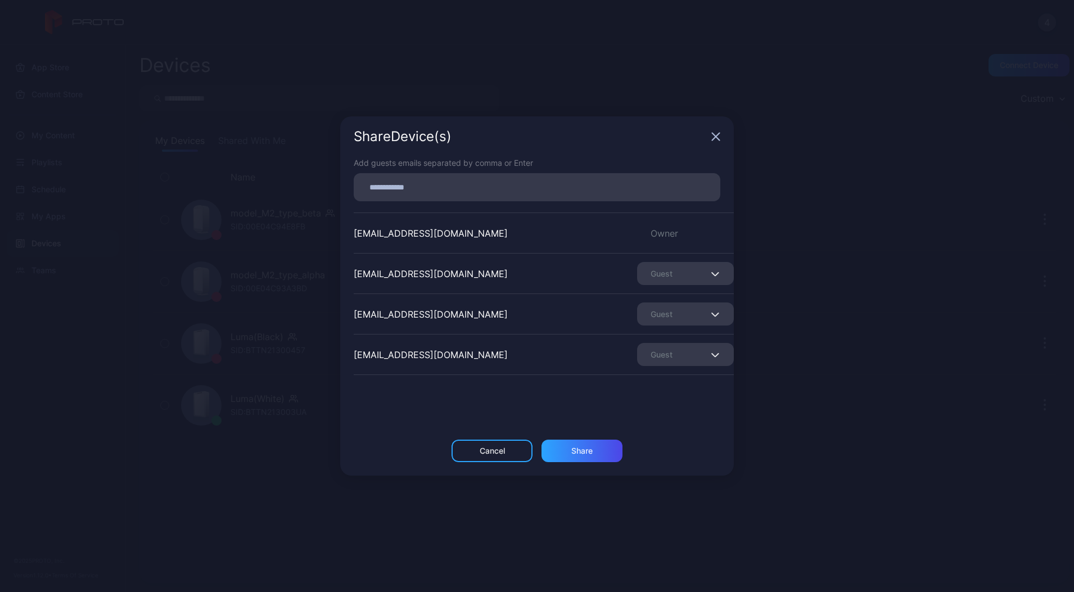
click at [406, 181] on input at bounding box center [536, 187] width 353 height 15
paste input
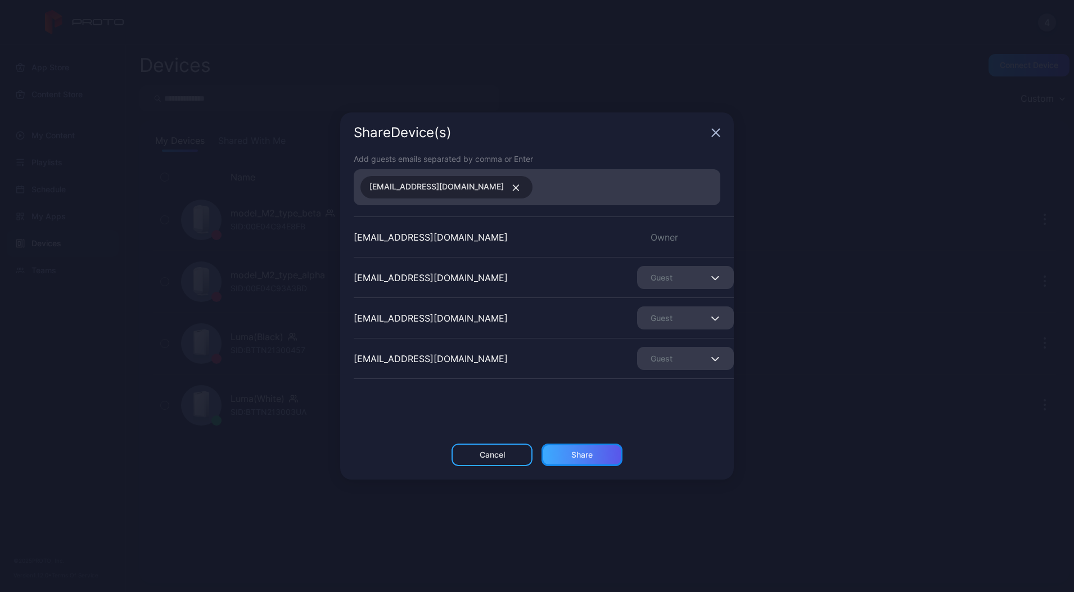
click at [571, 448] on div "Share" at bounding box center [582, 455] width 81 height 22
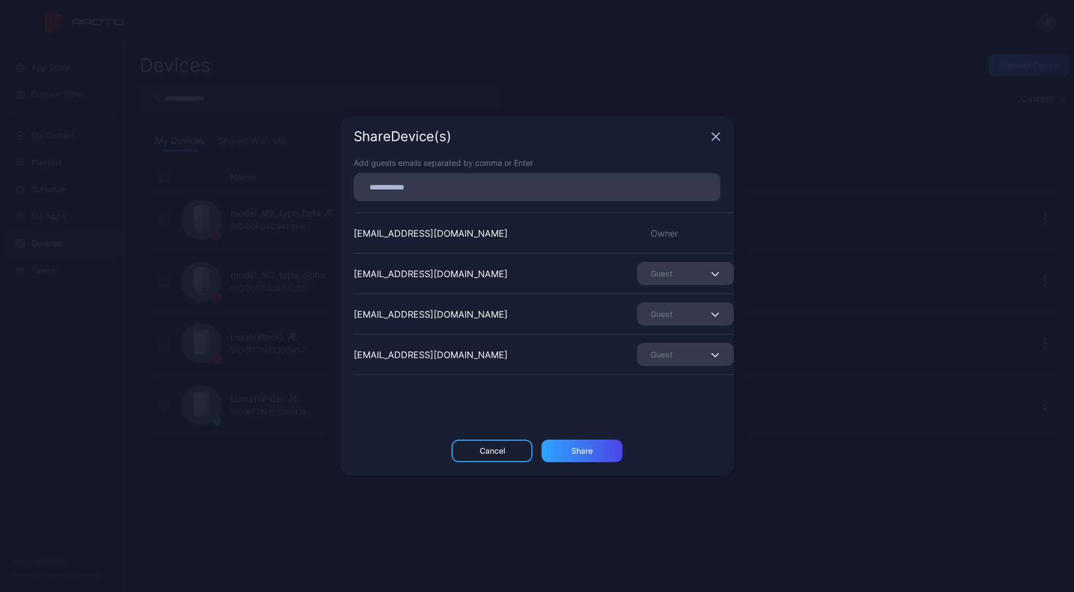
click at [470, 182] on input at bounding box center [536, 187] width 353 height 15
paste input
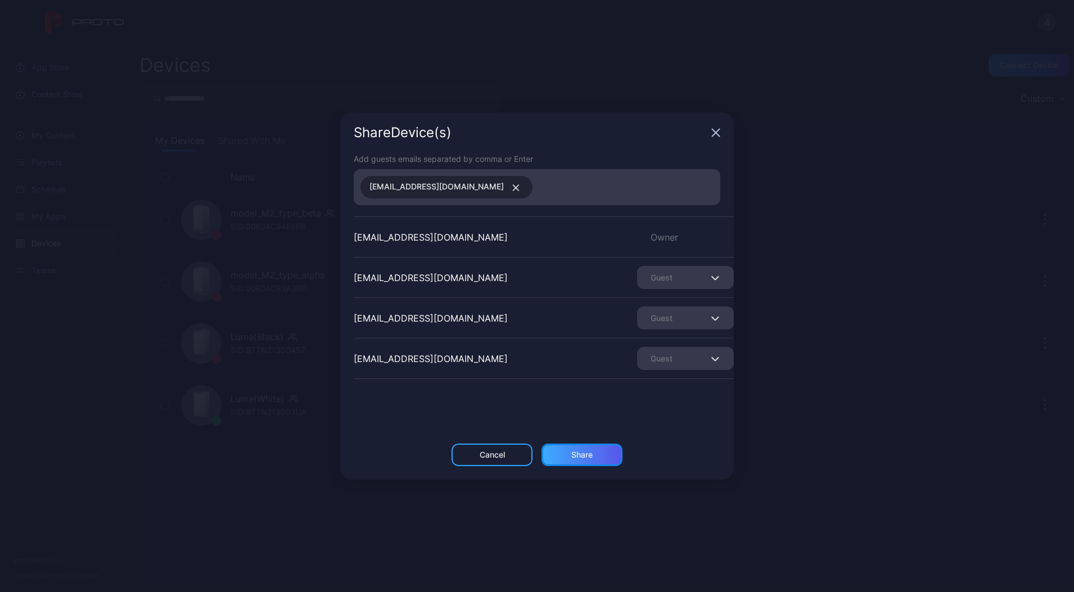
click at [563, 460] on div "Share" at bounding box center [582, 455] width 81 height 22
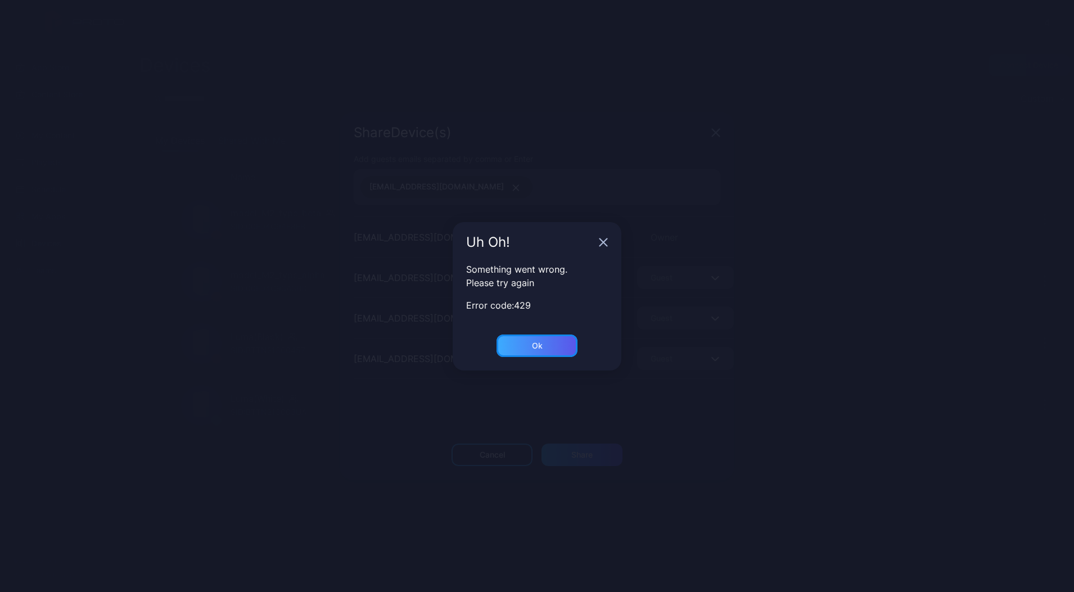
click at [540, 341] on div "Ok" at bounding box center [537, 345] width 11 height 9
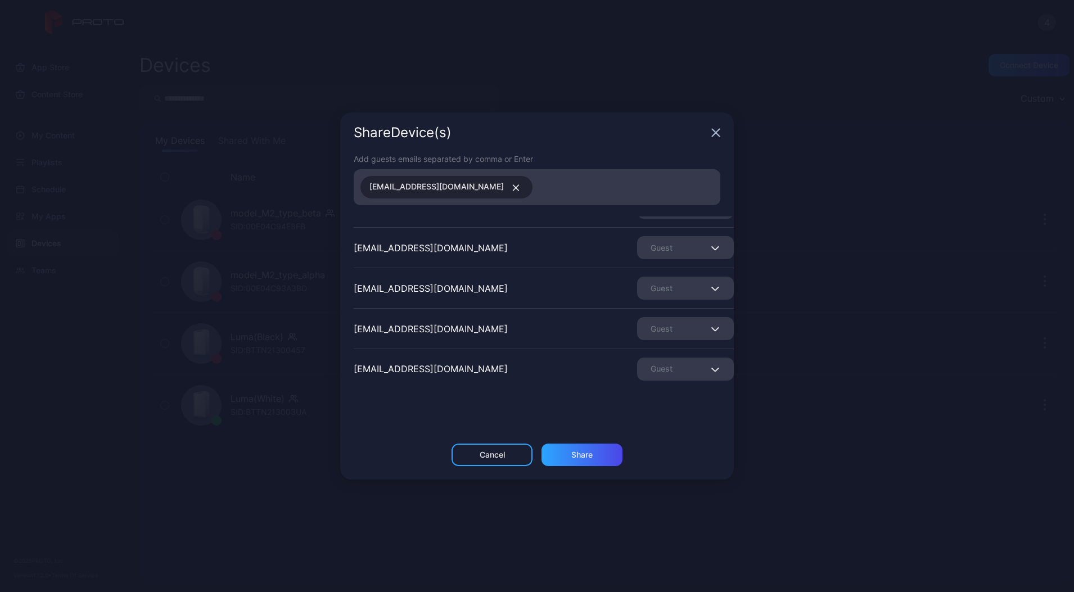
scroll to position [74, 0]
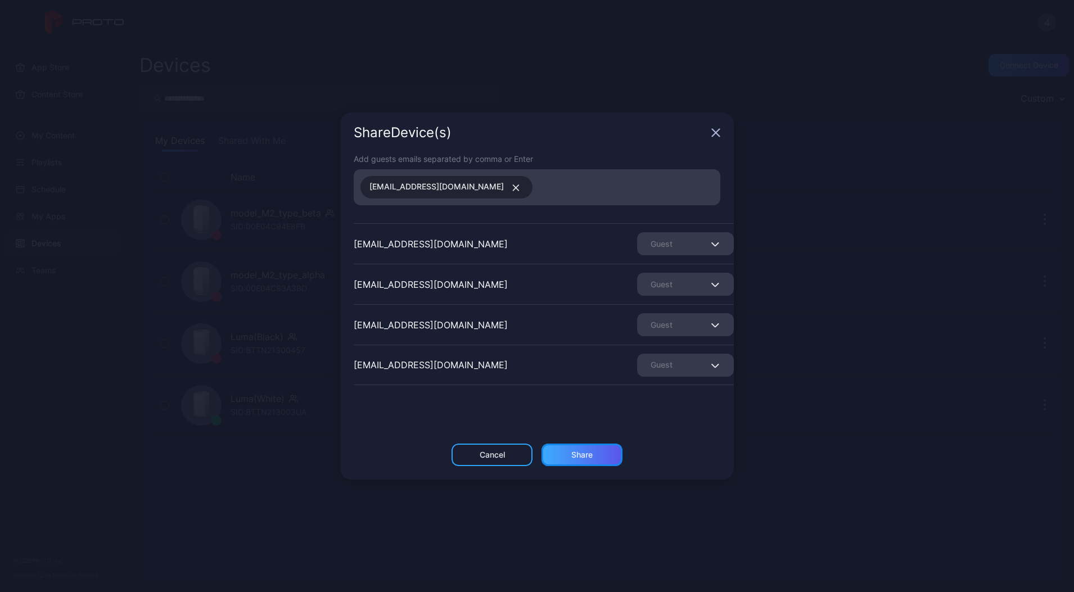
click at [585, 452] on div "Share" at bounding box center [581, 454] width 21 height 9
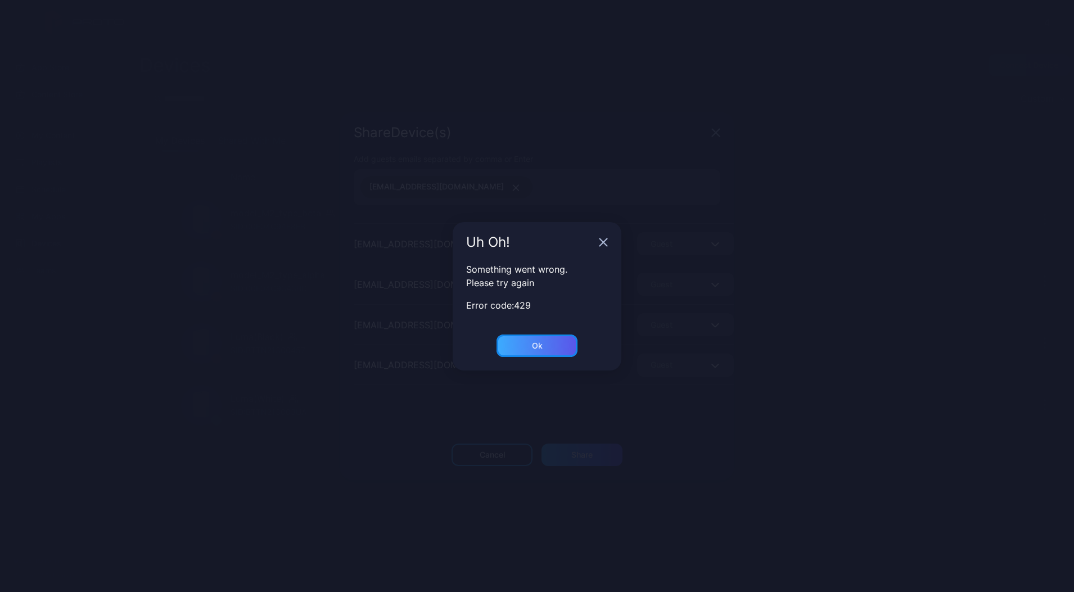
click at [557, 341] on div "Ok" at bounding box center [537, 346] width 81 height 22
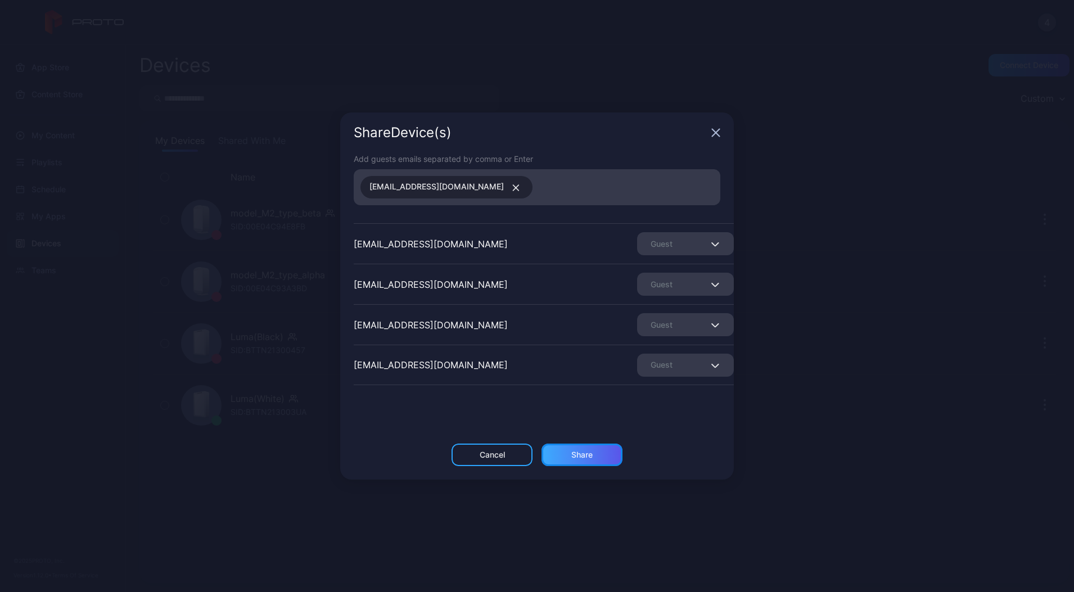
click at [558, 453] on div "Share" at bounding box center [582, 455] width 81 height 22
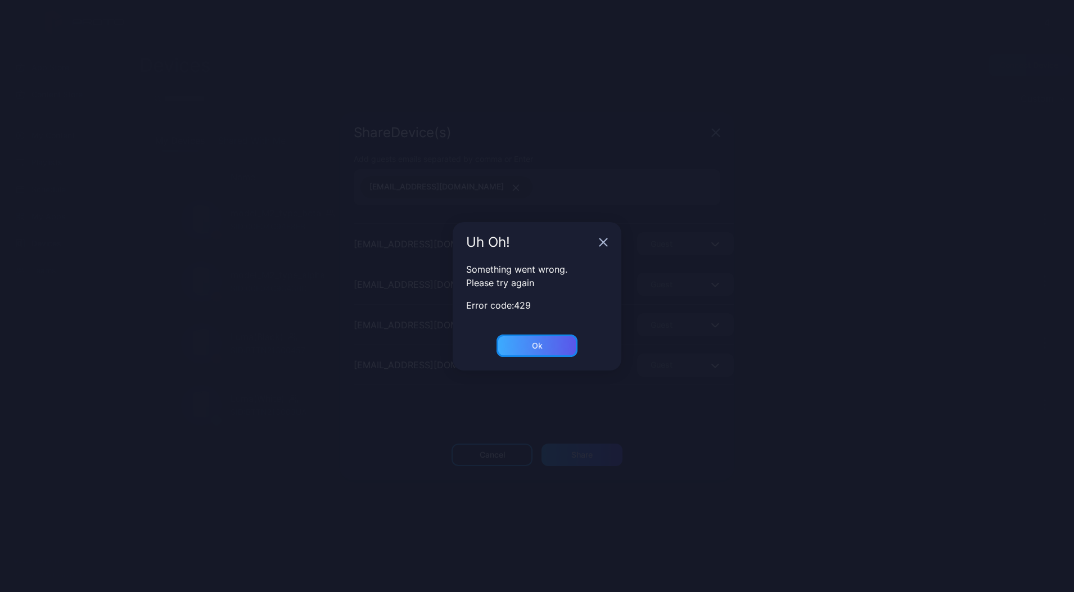
click at [518, 349] on div "Ok" at bounding box center [537, 346] width 81 height 22
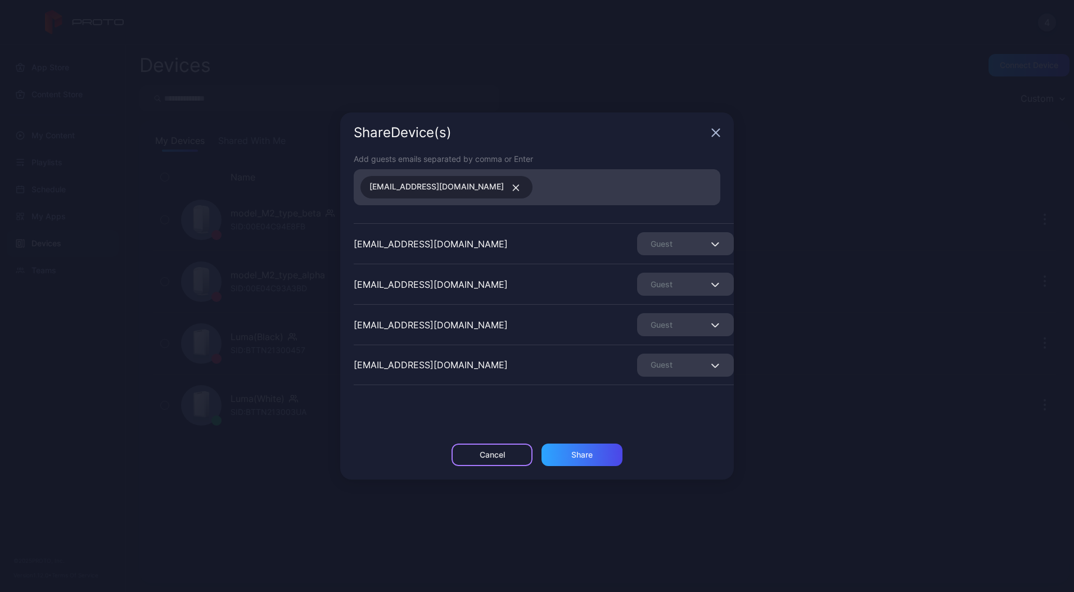
click at [492, 454] on div "Cancel" at bounding box center [492, 454] width 25 height 9
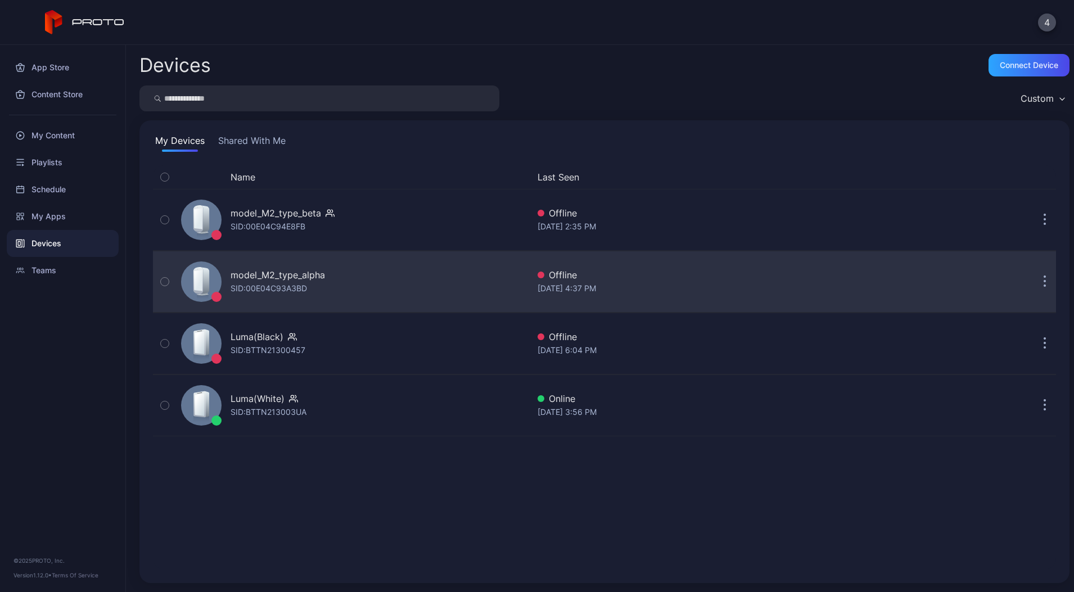
click at [287, 272] on div "model_M2_type_alpha" at bounding box center [278, 274] width 94 height 13
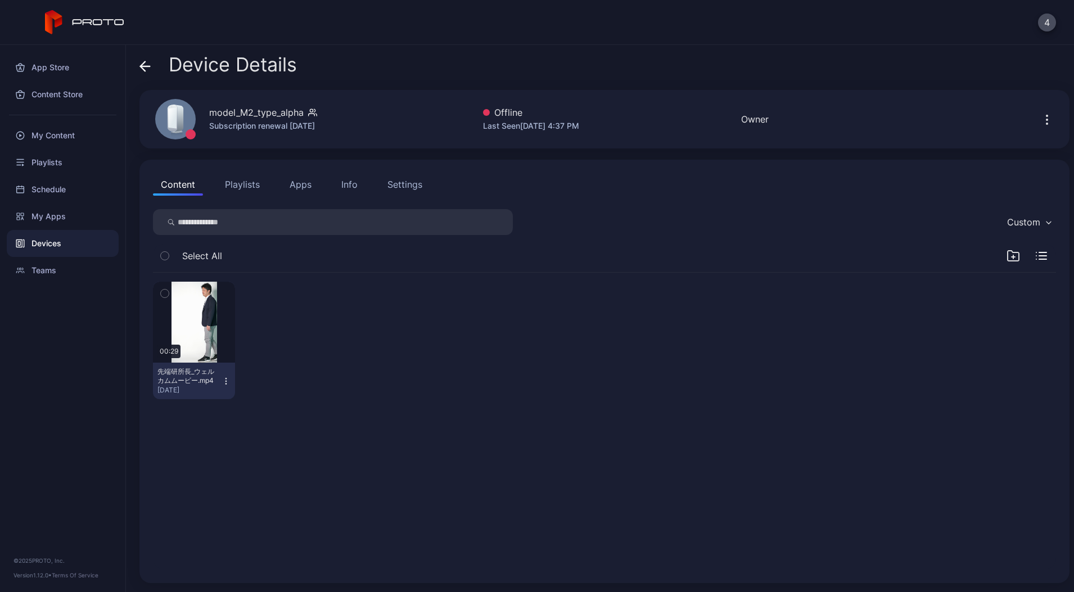
click at [151, 66] on div "Device Details" at bounding box center [217, 67] width 157 height 27
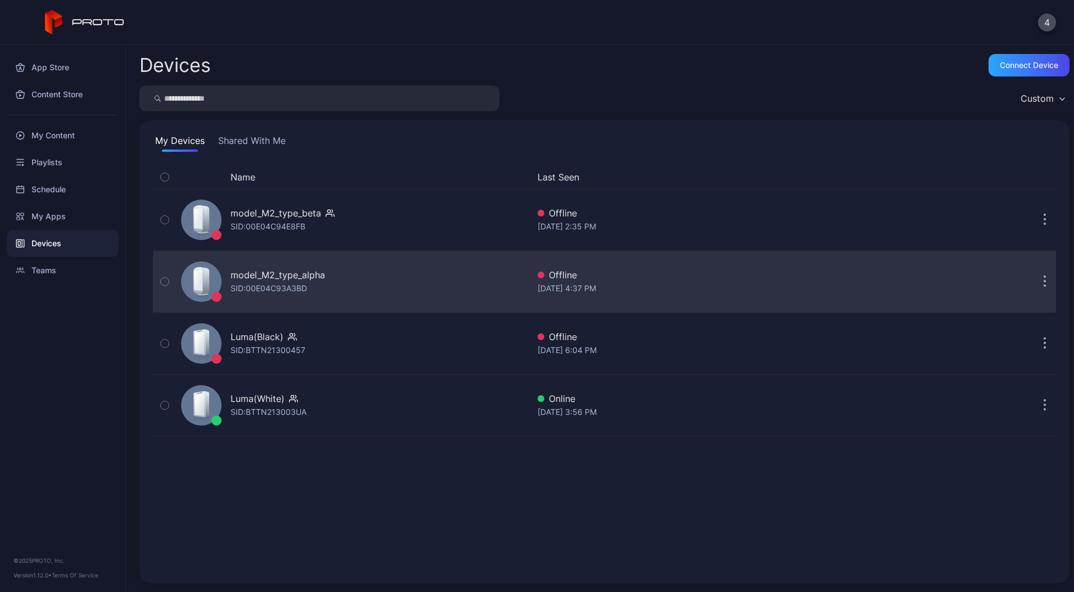
click at [1044, 285] on icon "button" at bounding box center [1045, 282] width 3 height 13
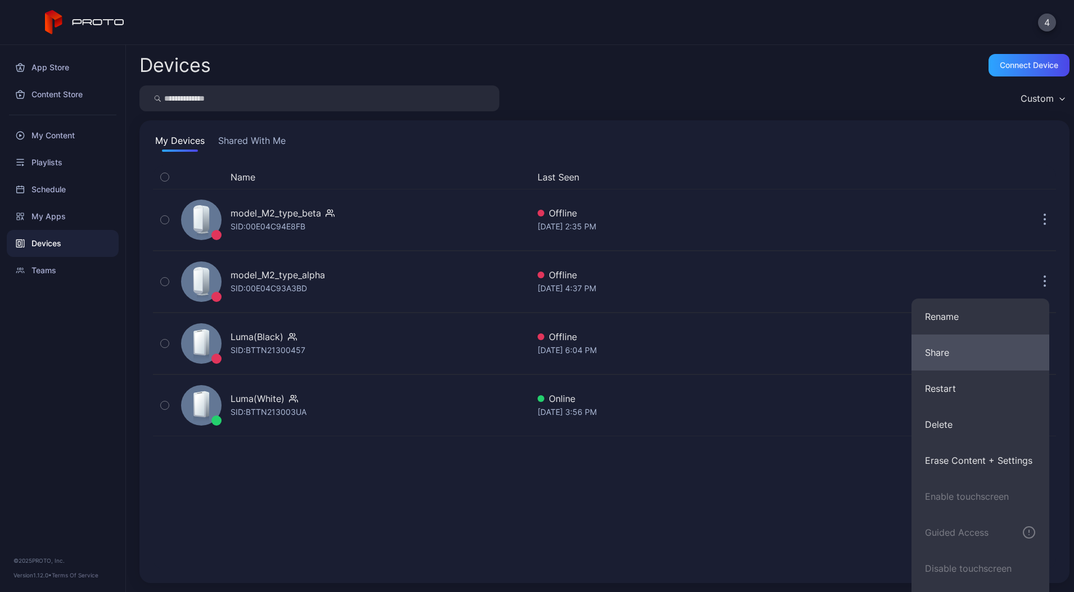
click at [973, 348] on button "Share" at bounding box center [981, 353] width 138 height 36
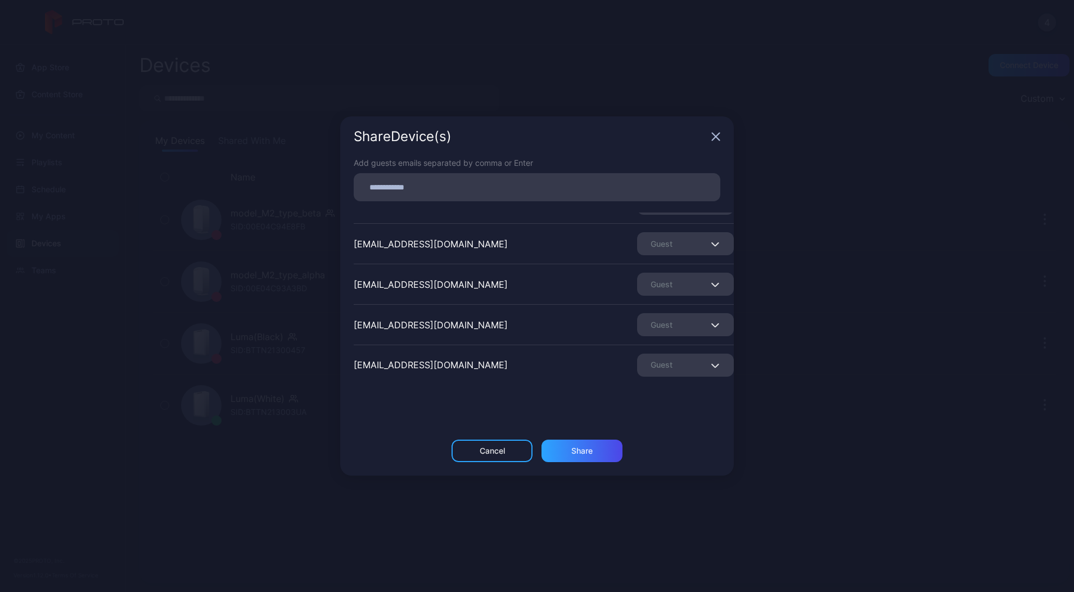
scroll to position [74, 0]
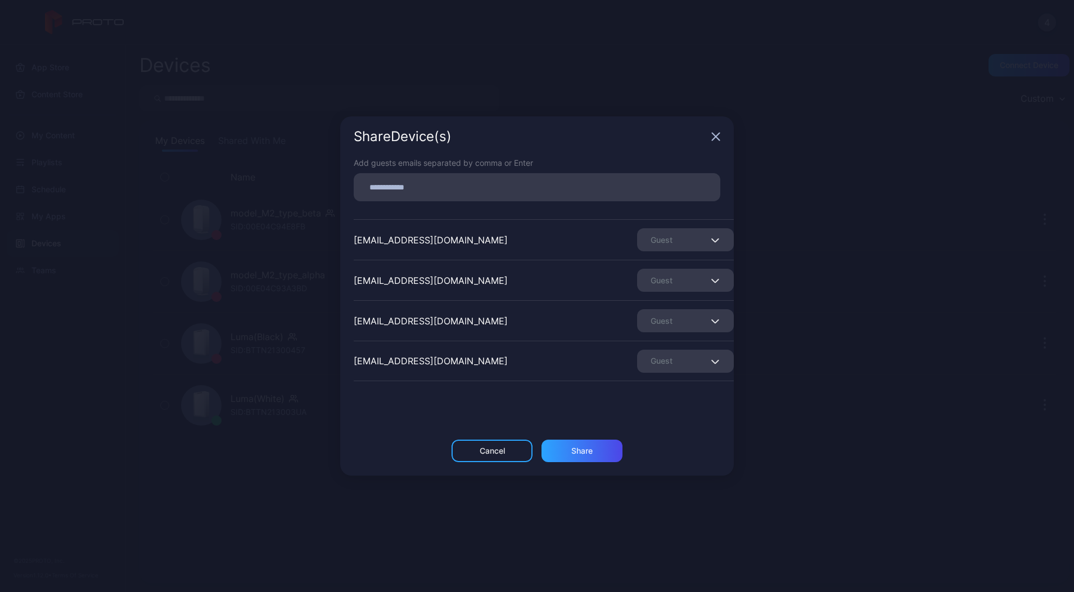
click at [417, 187] on input at bounding box center [536, 187] width 353 height 15
paste input
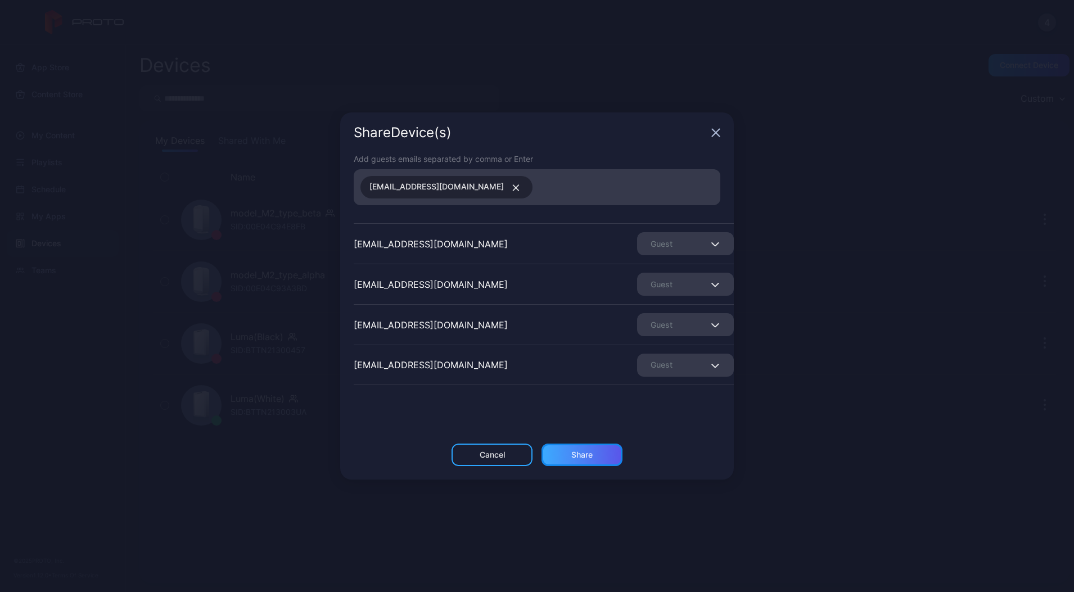
click at [572, 457] on div "Share" at bounding box center [581, 454] width 21 height 9
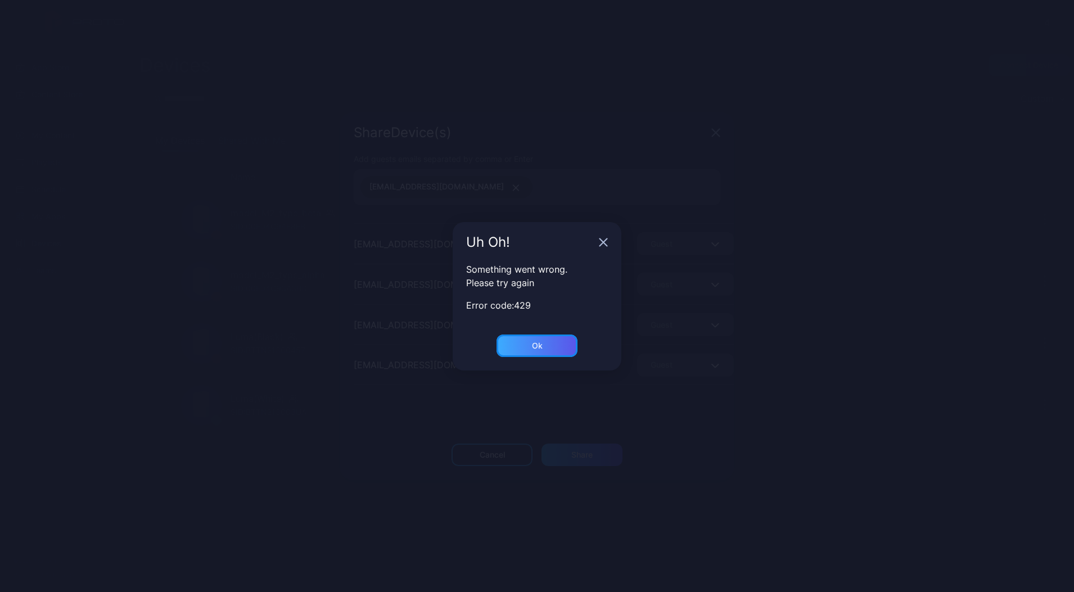
click at [540, 342] on div "Ok" at bounding box center [537, 345] width 11 height 9
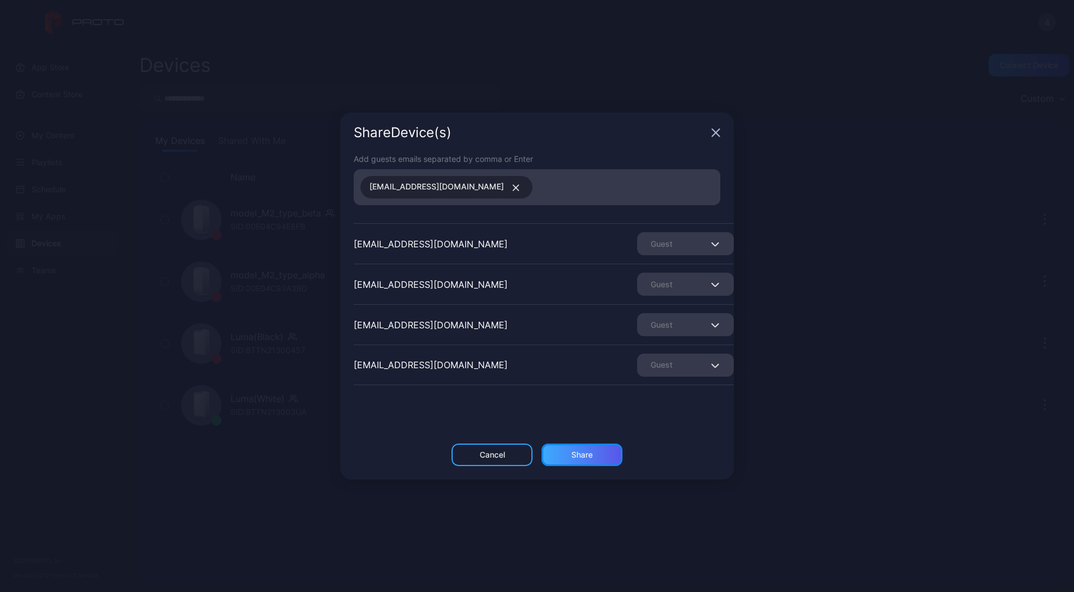
click at [579, 453] on div "Share" at bounding box center [581, 454] width 21 height 9
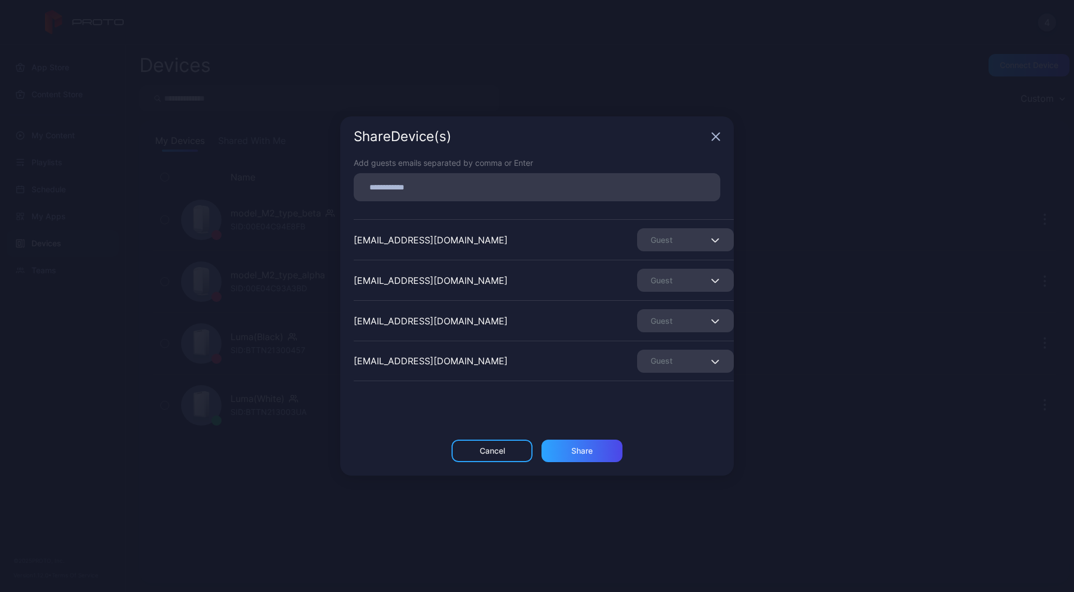
scroll to position [0, 0]
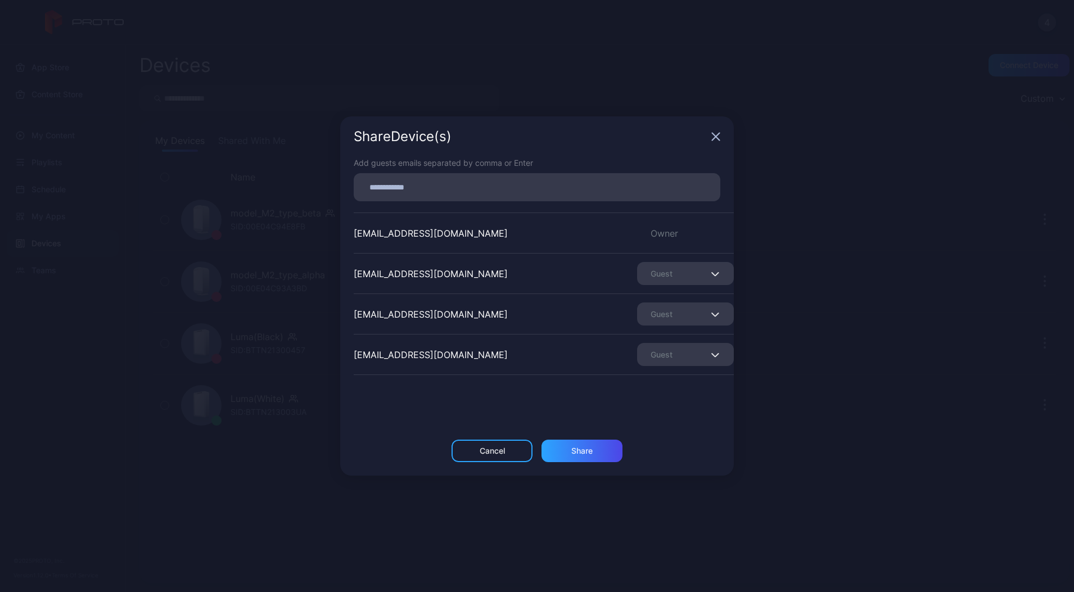
click at [722, 134] on div "Share Device (s)" at bounding box center [537, 136] width 394 height 40
click at [713, 133] on icon "button" at bounding box center [715, 136] width 7 height 7
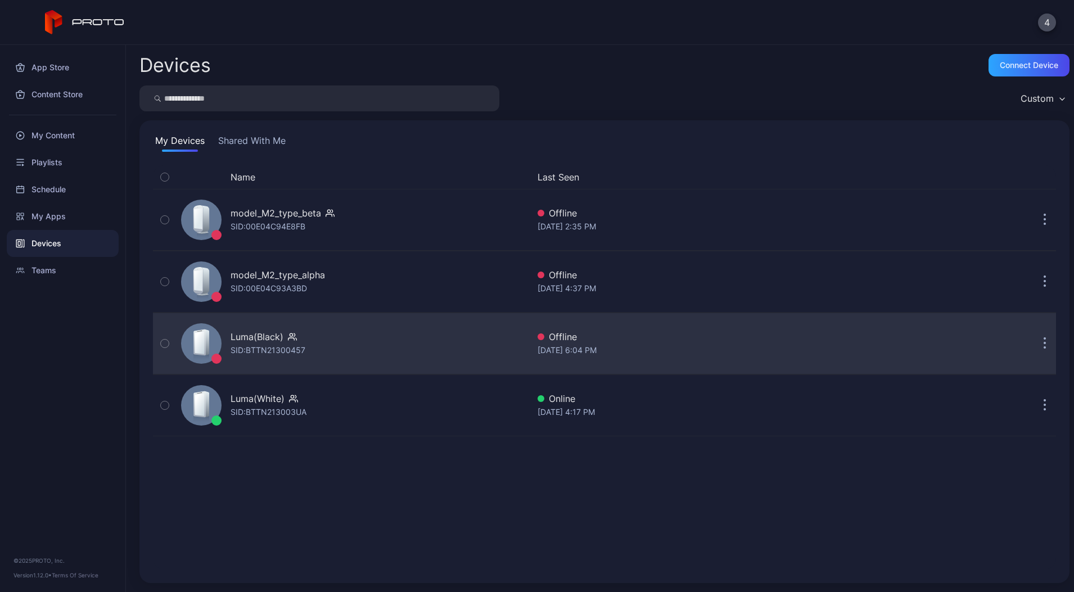
click at [283, 351] on div "SID: BTTN21300457" at bounding box center [268, 350] width 75 height 13
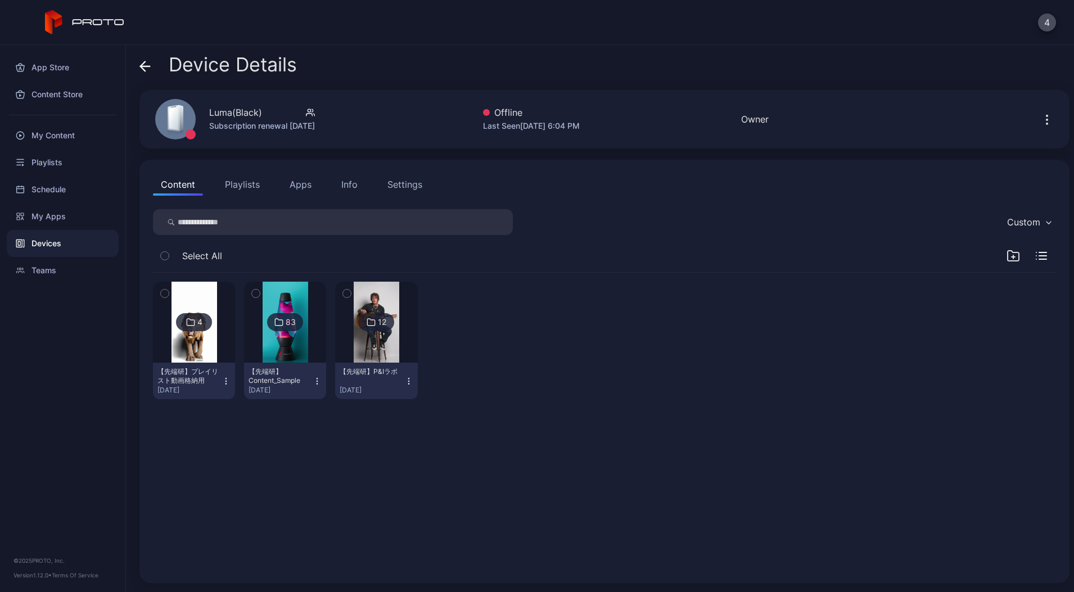
click at [1040, 119] on icon "button" at bounding box center [1046, 119] width 13 height 13
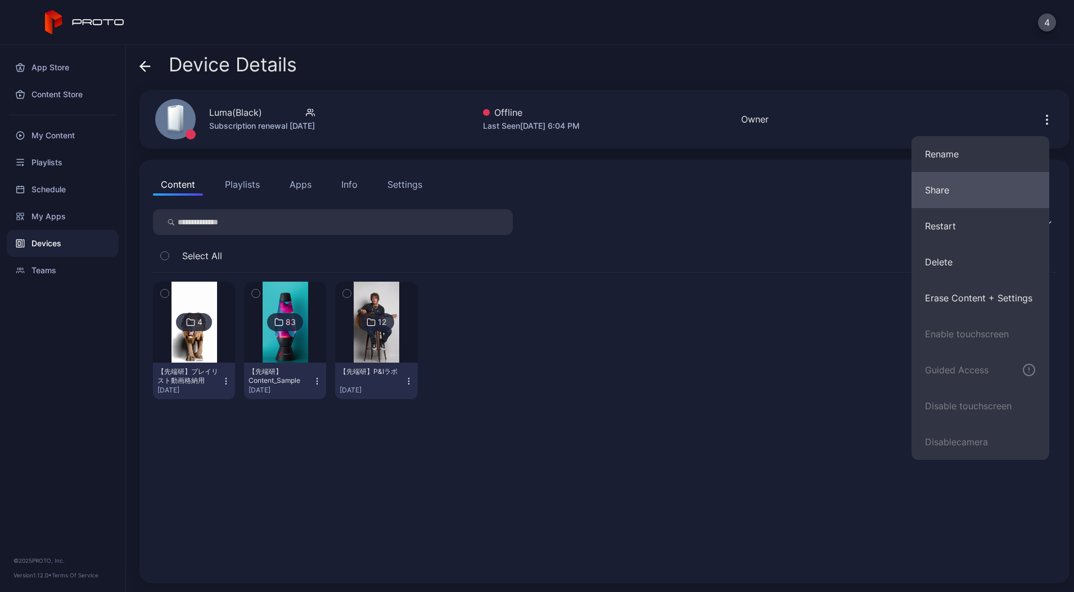
click at [944, 193] on button "Share" at bounding box center [981, 190] width 138 height 36
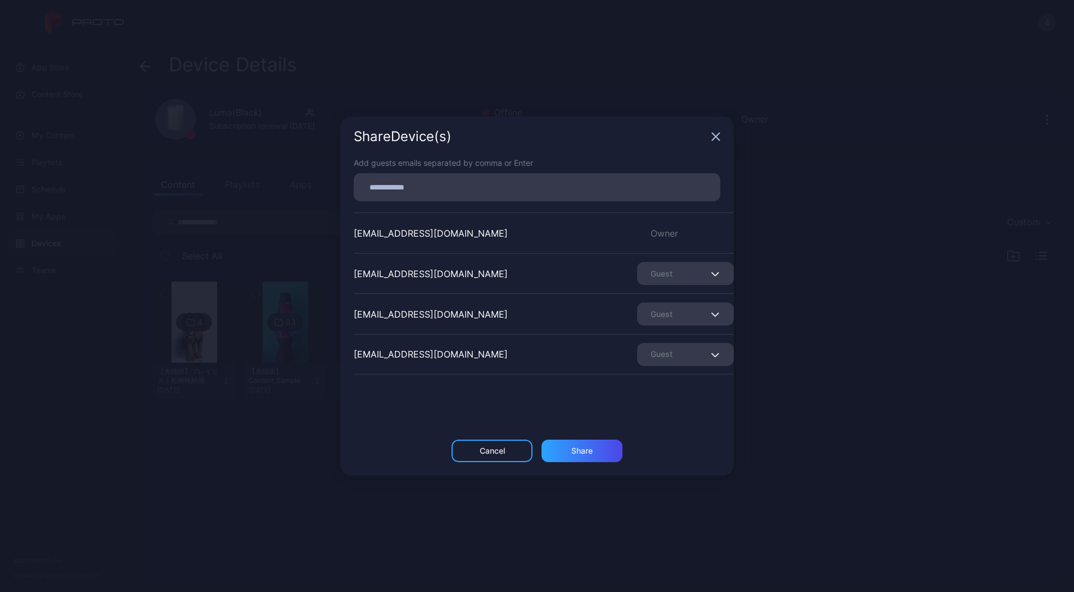
click at [714, 133] on icon "button" at bounding box center [715, 136] width 9 height 9
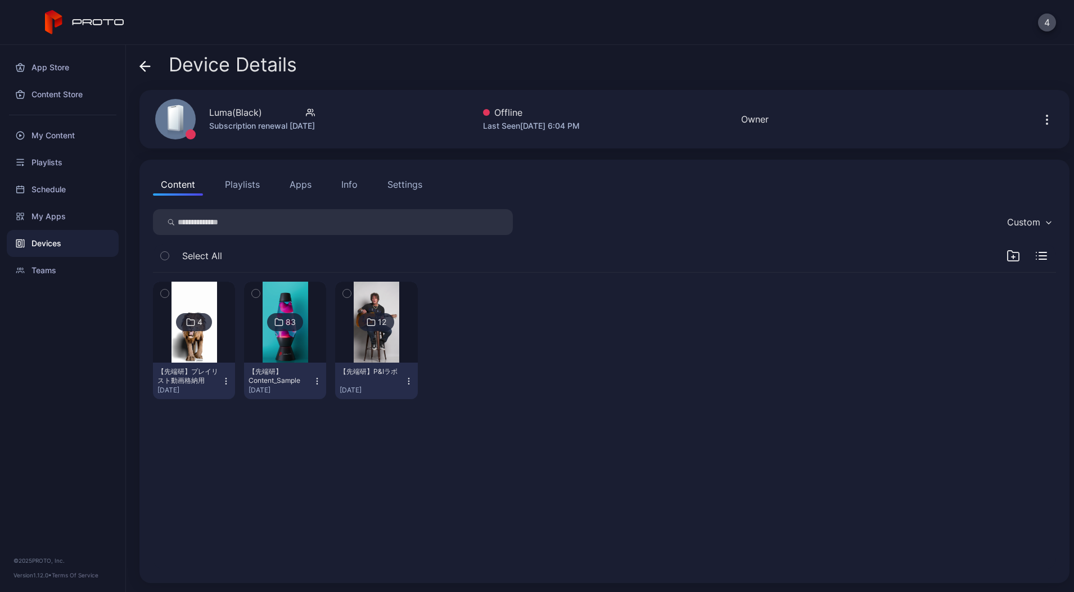
click at [246, 181] on button "Playlists" at bounding box center [242, 184] width 51 height 22
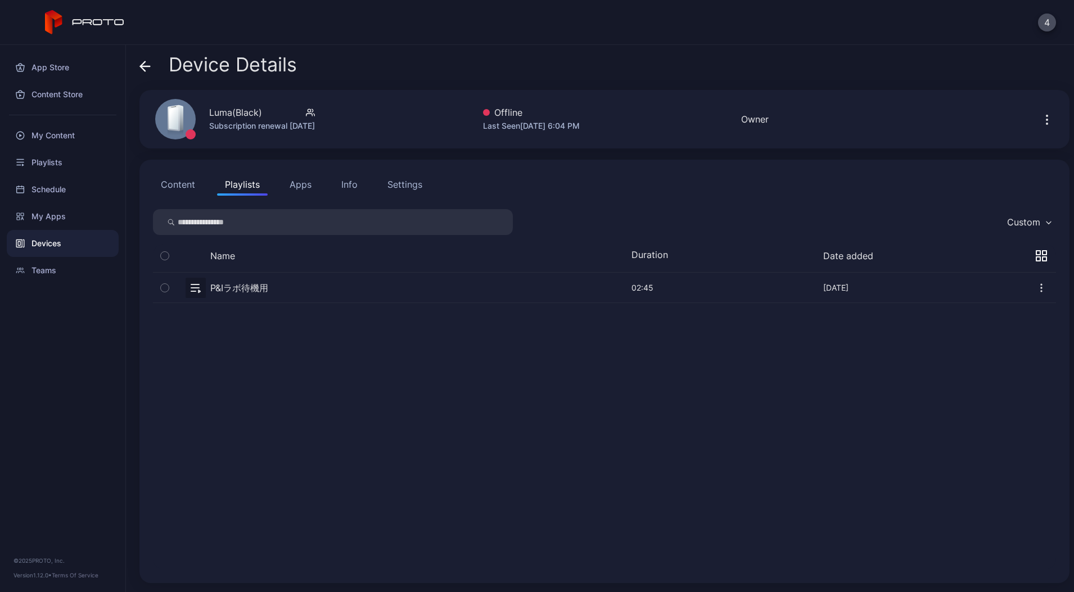
click at [191, 188] on button "Content" at bounding box center [178, 184] width 50 height 22
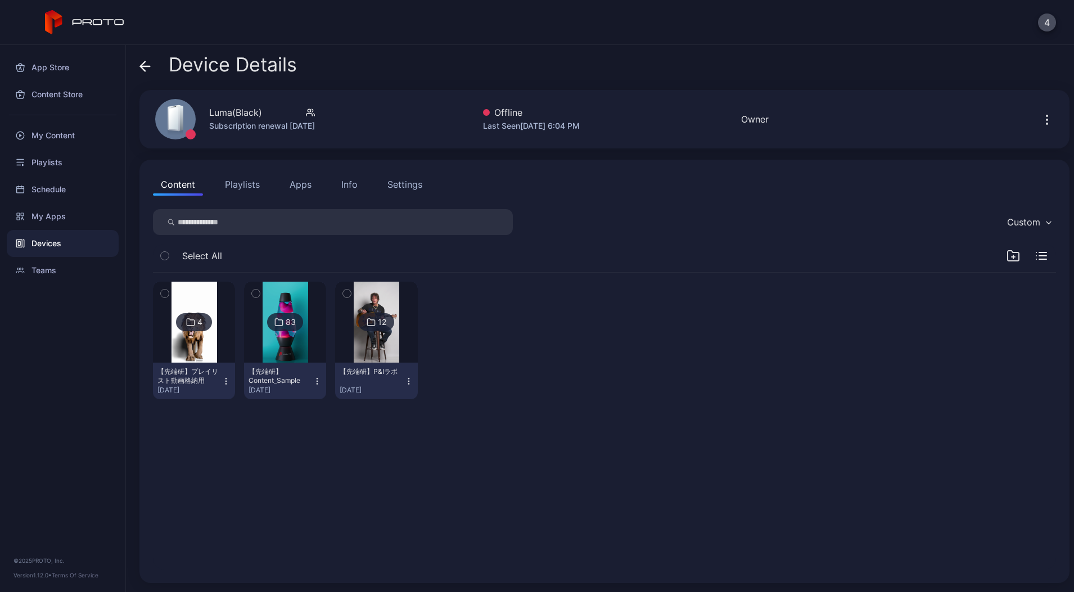
click at [304, 195] on button "Apps" at bounding box center [301, 184] width 38 height 22
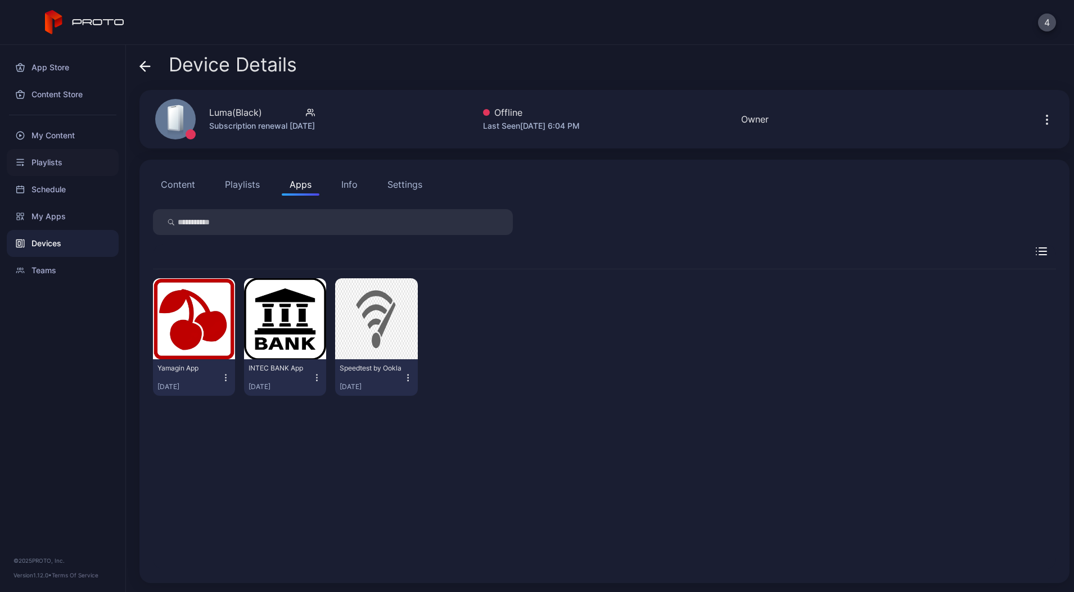
click at [82, 149] on div "Playlists" at bounding box center [63, 162] width 112 height 27
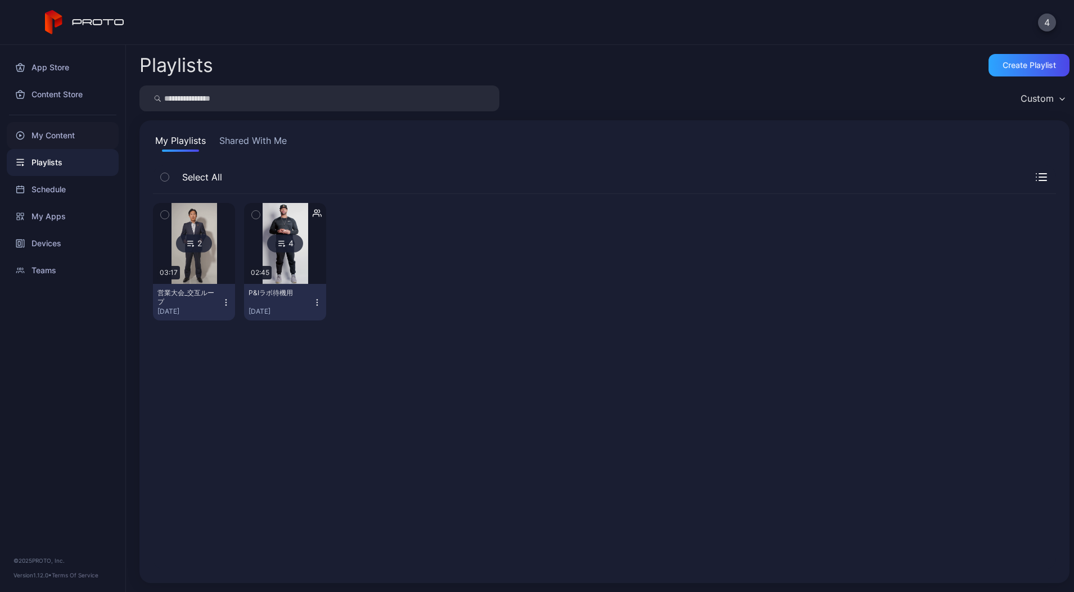
click at [75, 139] on div "My Content" at bounding box center [63, 135] width 112 height 27
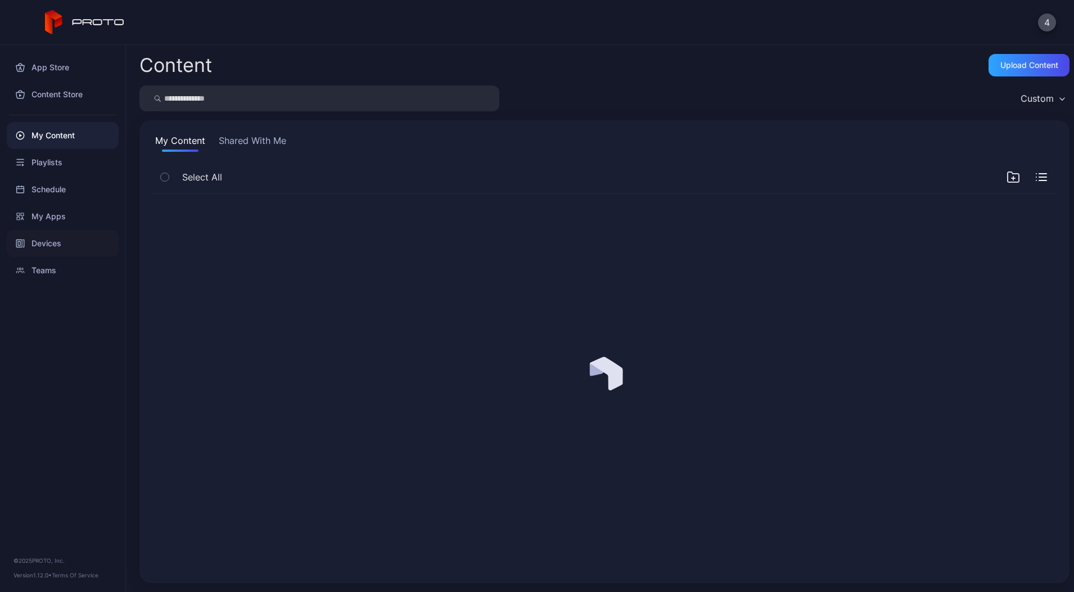
click at [54, 245] on div "Devices" at bounding box center [63, 243] width 112 height 27
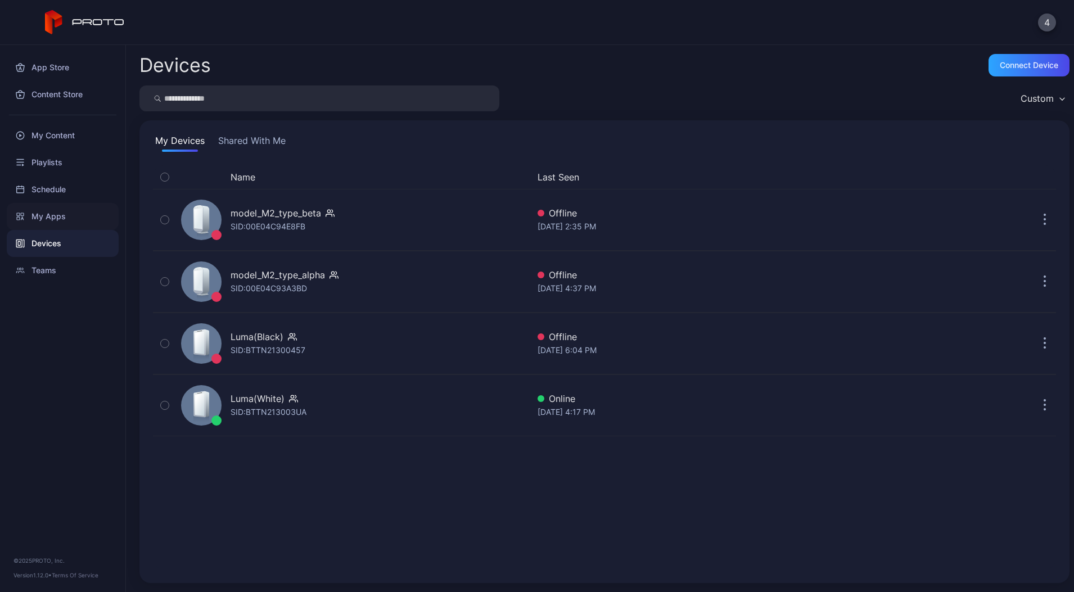
click at [56, 215] on div "My Apps" at bounding box center [63, 216] width 112 height 27
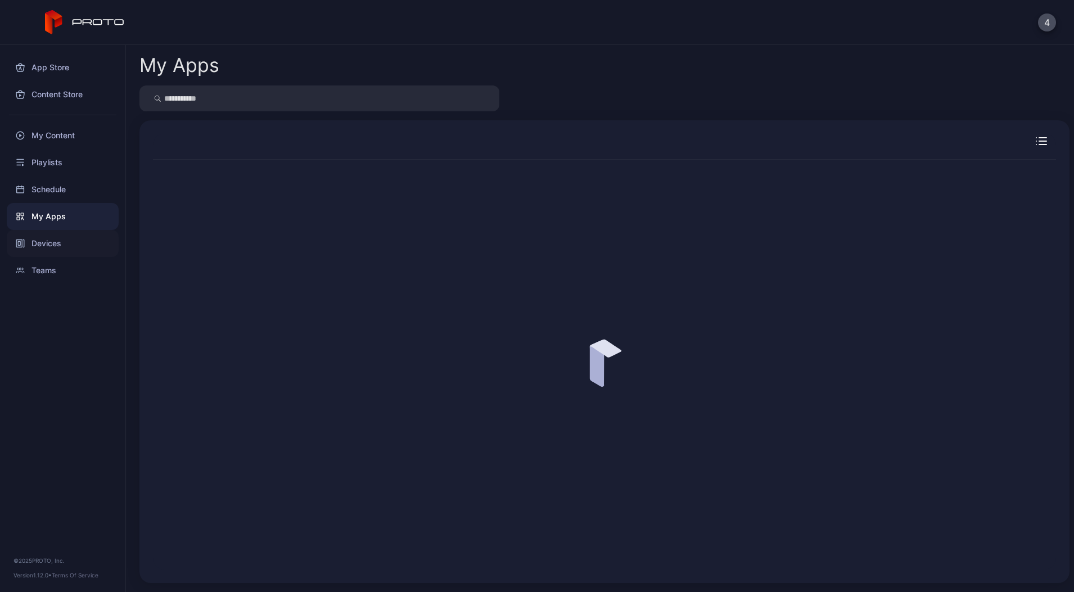
click at [55, 242] on div "Devices" at bounding box center [63, 243] width 112 height 27
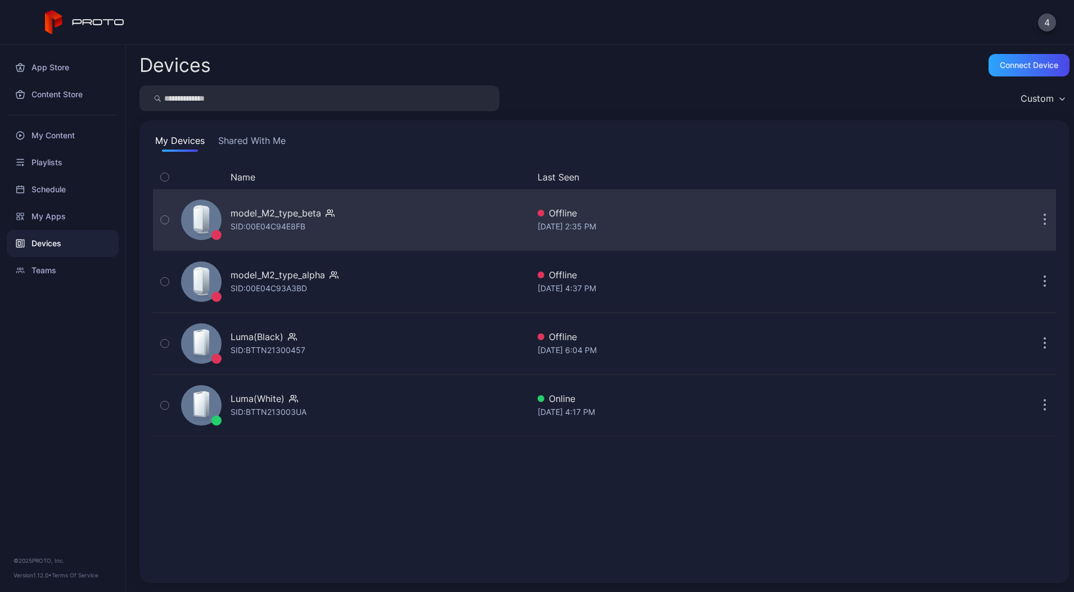
click at [283, 223] on div "SID: 00E04C94E8FB" at bounding box center [268, 226] width 75 height 13
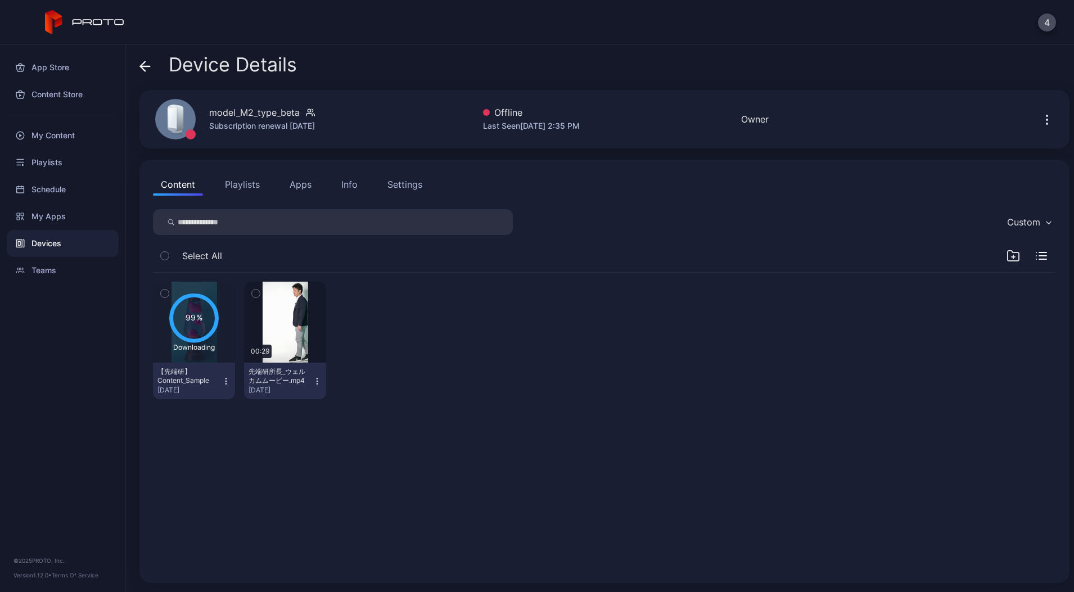
click at [305, 189] on button "Apps" at bounding box center [301, 184] width 38 height 22
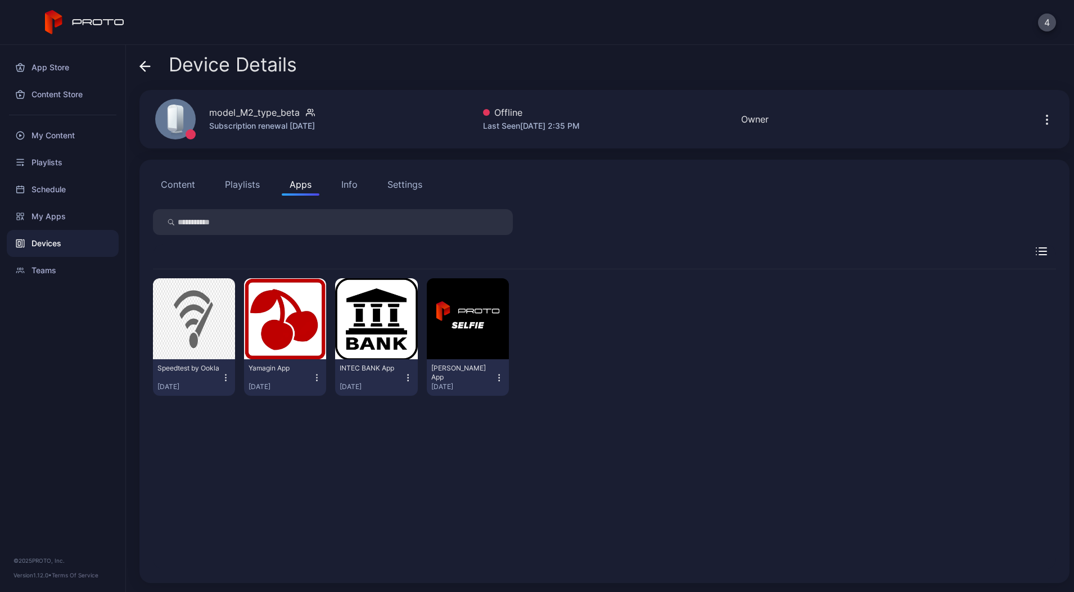
click at [150, 65] on icon at bounding box center [144, 66] width 11 height 11
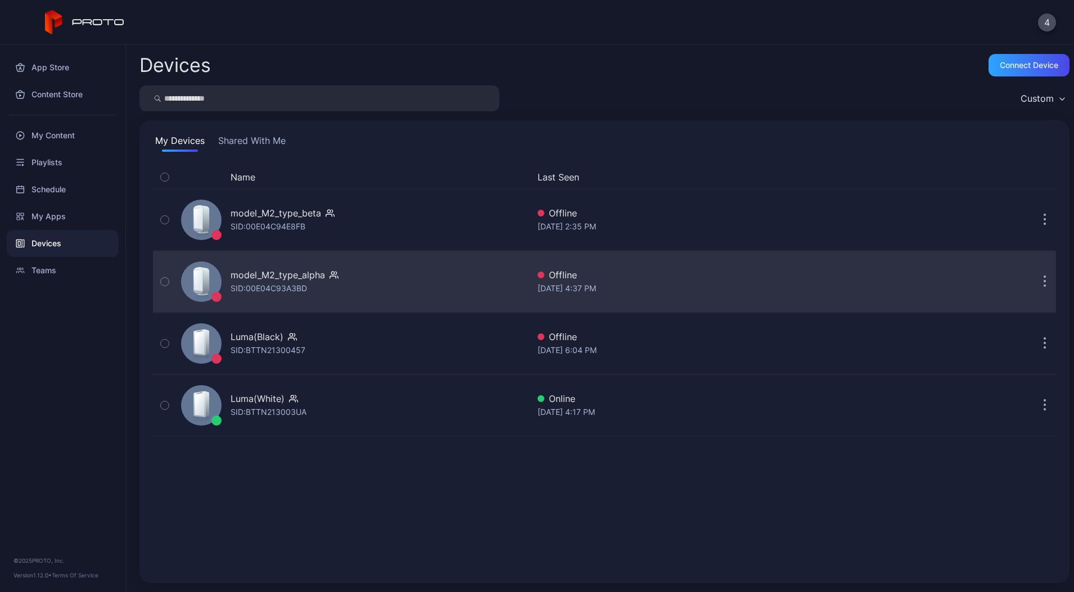
click at [299, 282] on div "SID: 00E04C93A3BD" at bounding box center [269, 288] width 76 height 13
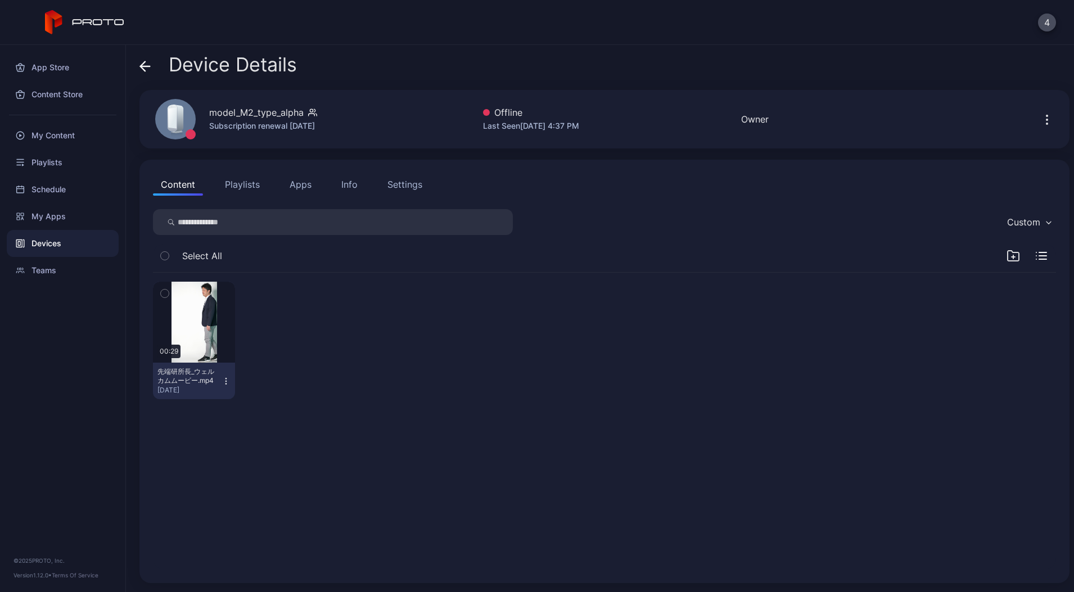
click at [309, 187] on button "Apps" at bounding box center [301, 184] width 38 height 22
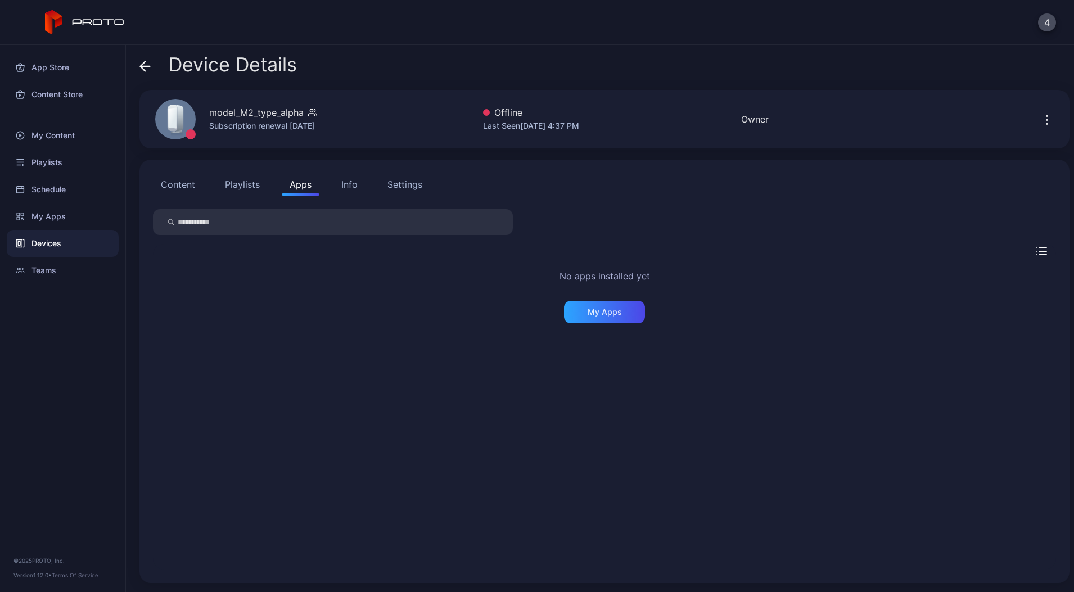
click at [141, 67] on icon at bounding box center [143, 66] width 4 height 10
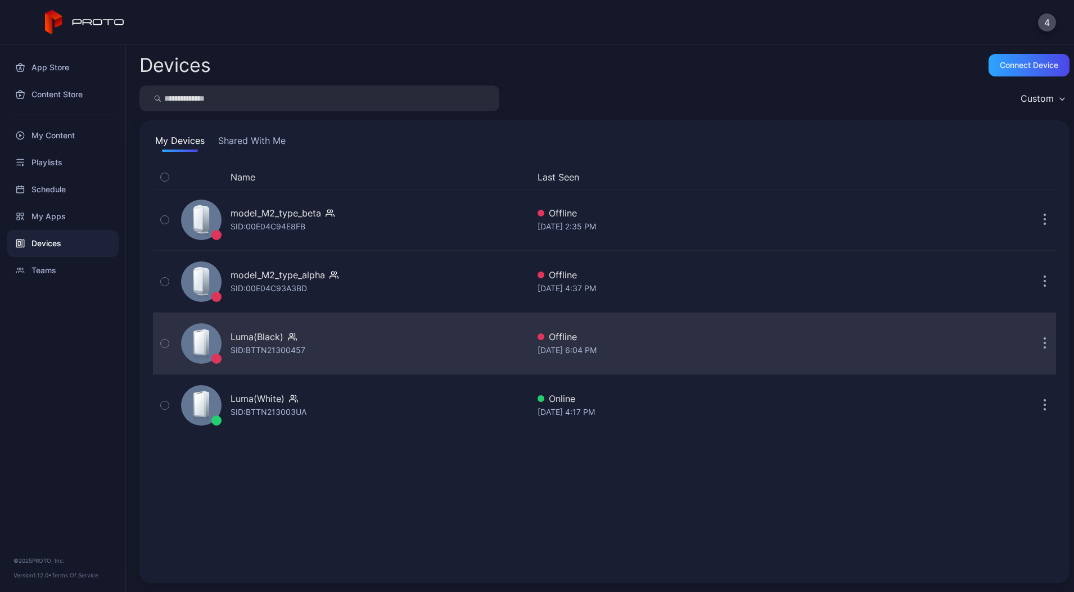
click at [303, 350] on div "SID: BTTN21300457" at bounding box center [268, 350] width 75 height 13
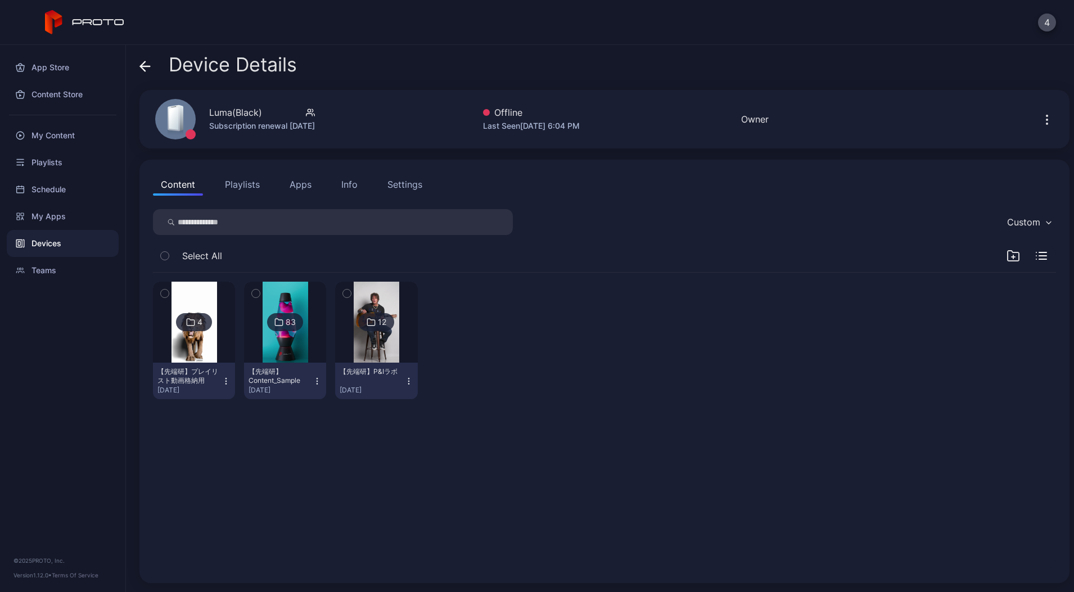
click at [1040, 121] on icon "button" at bounding box center [1046, 119] width 13 height 13
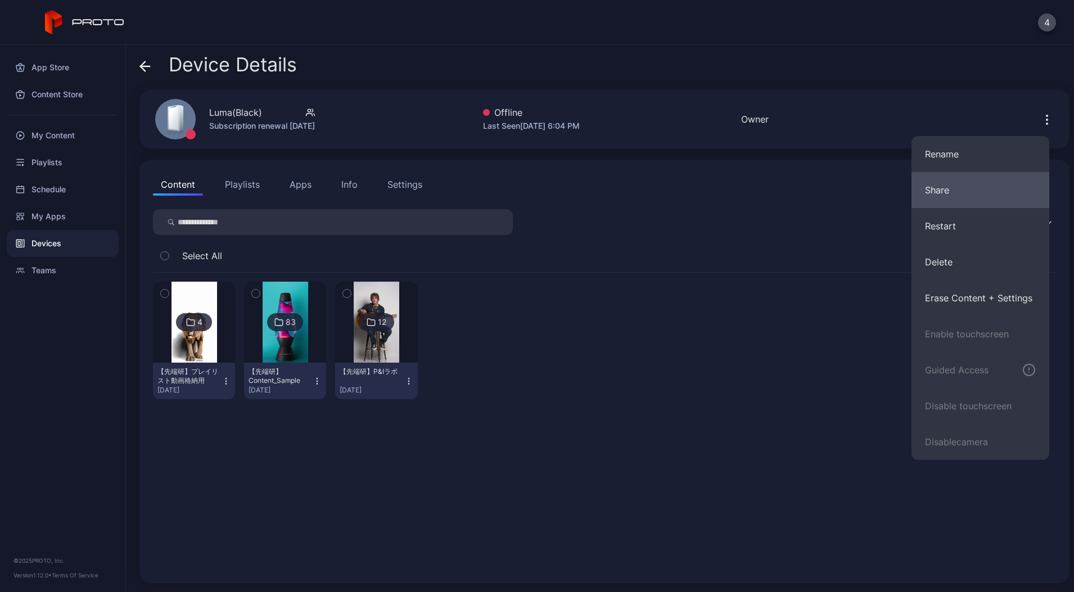
click at [946, 198] on button "Share" at bounding box center [981, 190] width 138 height 36
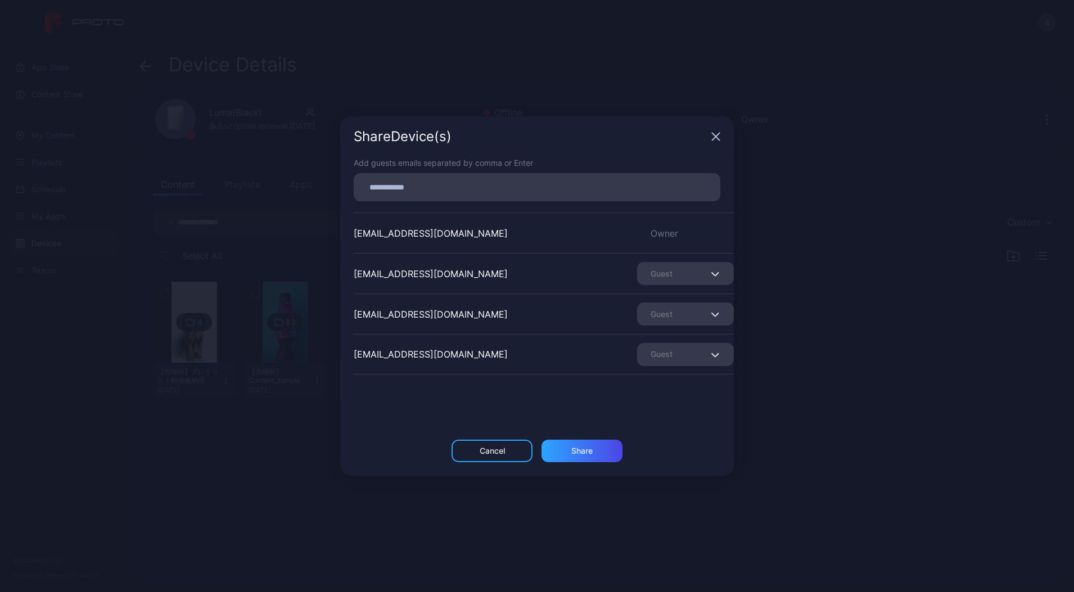
click at [669, 355] on div "Guest" at bounding box center [685, 354] width 97 height 23
click at [455, 357] on div "[EMAIL_ADDRESS][DOMAIN_NAME]" at bounding box center [431, 354] width 154 height 13
click at [451, 355] on div "[EMAIL_ADDRESS][DOMAIN_NAME]" at bounding box center [431, 354] width 154 height 13
copy div "[EMAIL_ADDRESS][DOMAIN_NAME]"
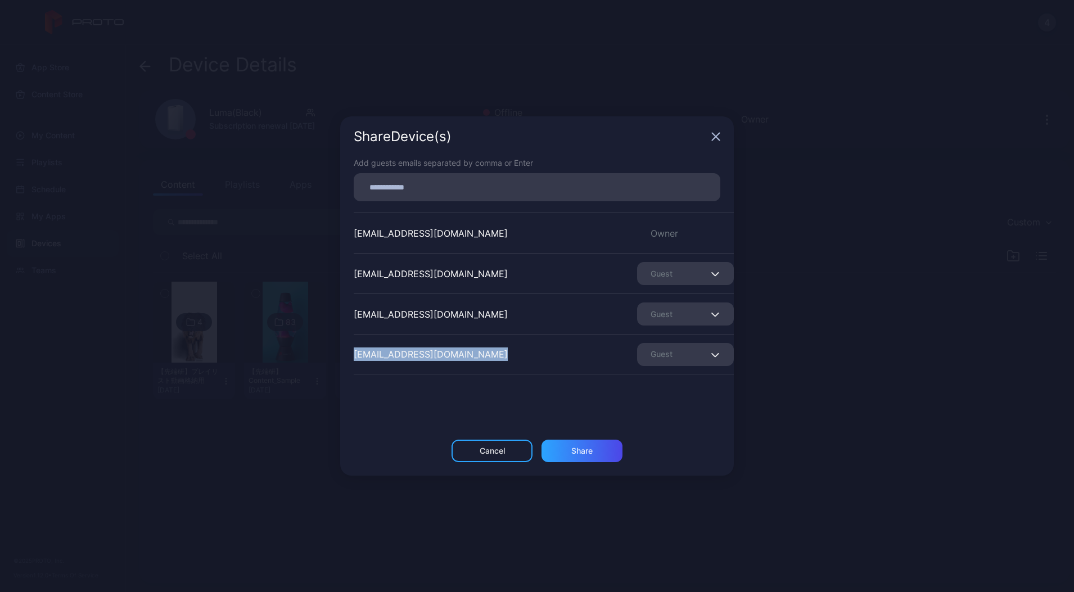
click at [637, 356] on div "Guest" at bounding box center [685, 354] width 97 height 23
click at [468, 385] on div "Add guests emails separated by comma or Enter [EMAIL_ADDRESS][DOMAIN_NAME] Owne…" at bounding box center [537, 298] width 394 height 283
click at [421, 197] on div at bounding box center [540, 187] width 360 height 21
click at [420, 190] on input at bounding box center [536, 187] width 353 height 15
paste input
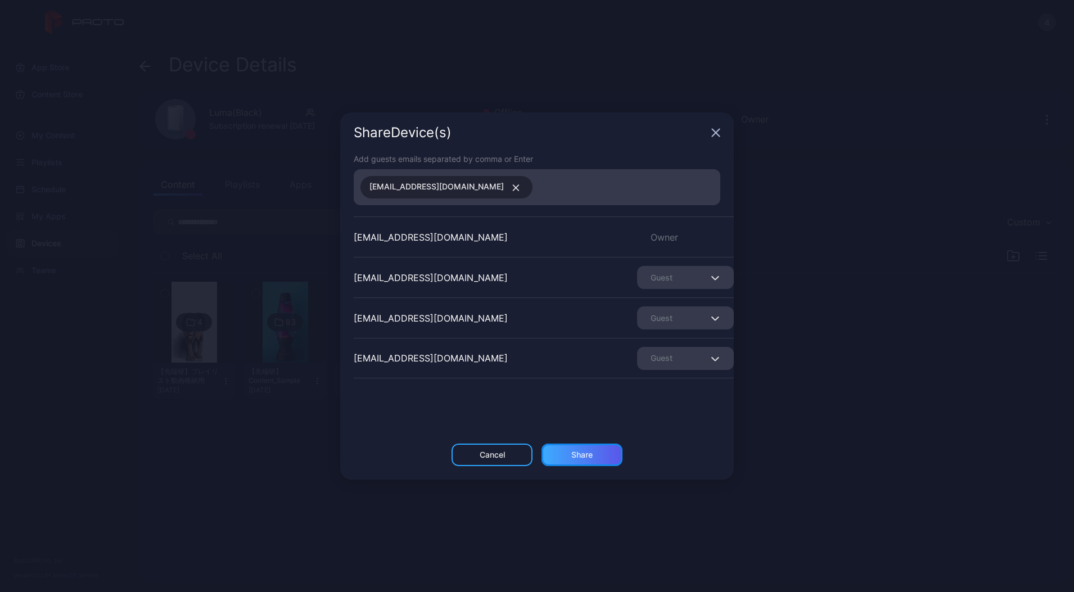
click at [579, 455] on div "Share" at bounding box center [581, 454] width 21 height 9
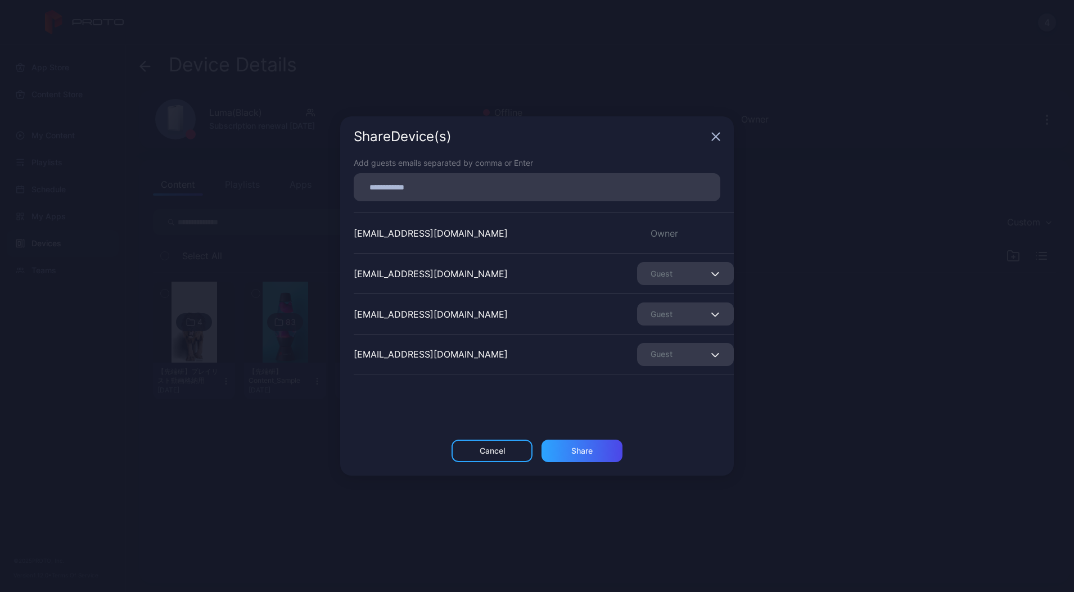
click at [423, 185] on input at bounding box center [536, 187] width 353 height 15
paste input
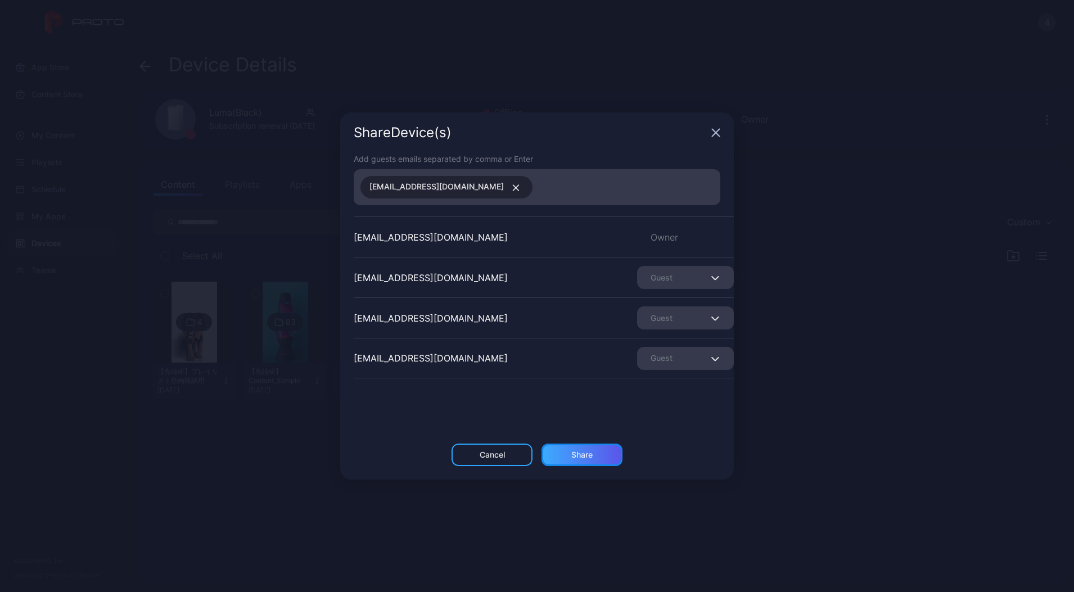
click at [560, 453] on div "Share" at bounding box center [582, 455] width 81 height 22
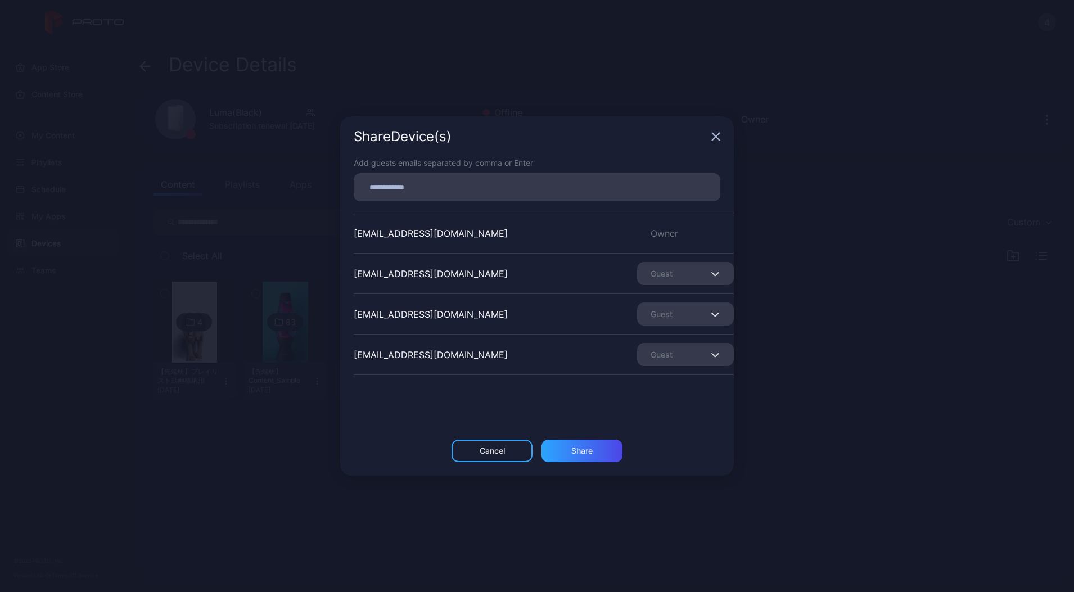
click at [404, 184] on input at bounding box center [536, 187] width 353 height 15
paste input
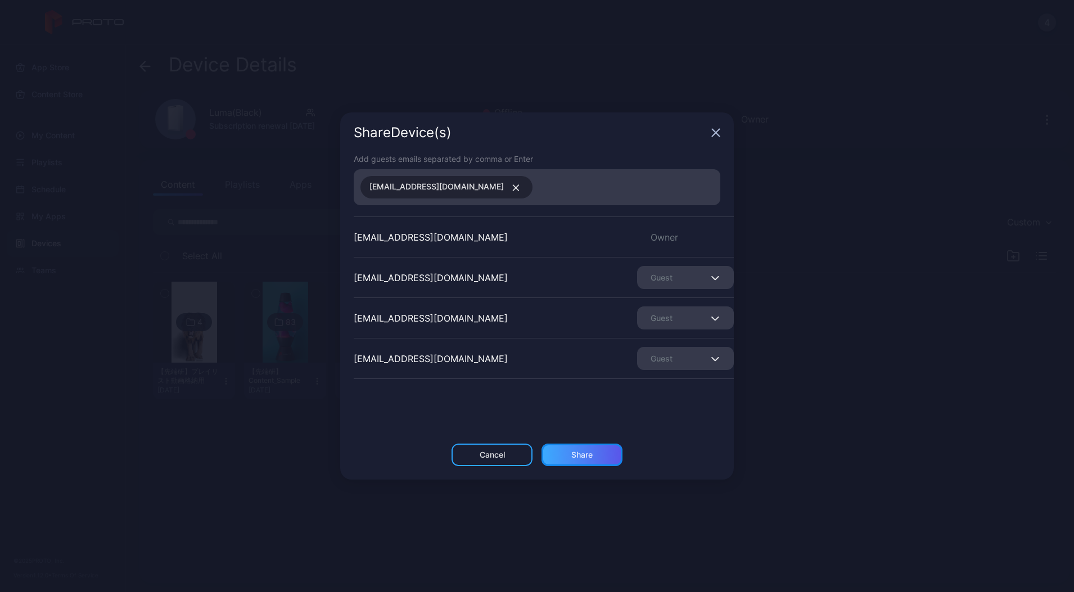
click at [575, 457] on div "Share" at bounding box center [581, 454] width 21 height 9
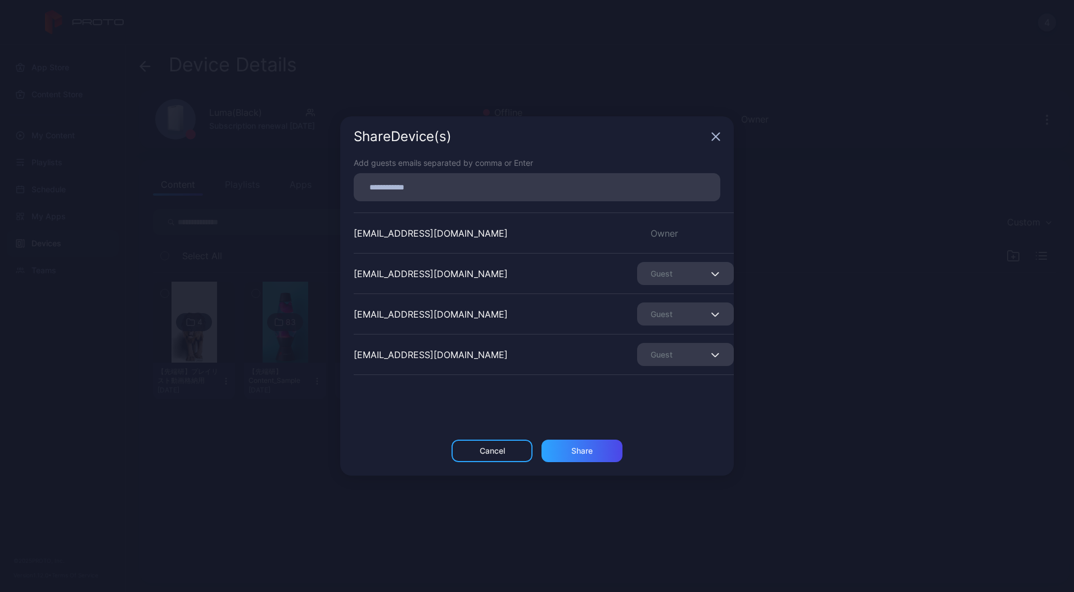
click at [447, 181] on input at bounding box center [536, 187] width 353 height 15
paste input
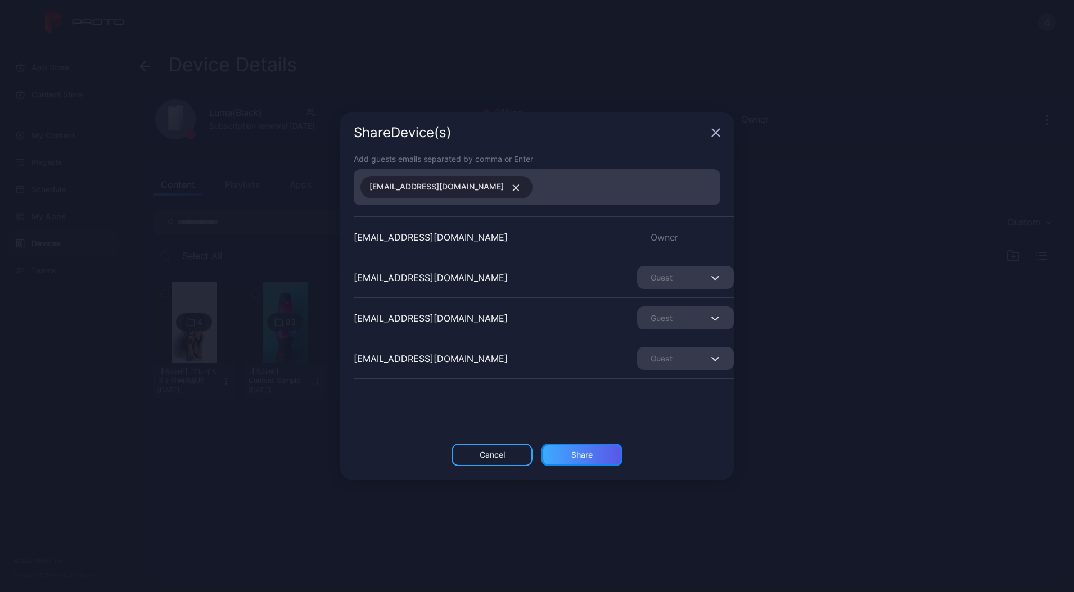
click at [597, 448] on div "Share" at bounding box center [582, 455] width 81 height 22
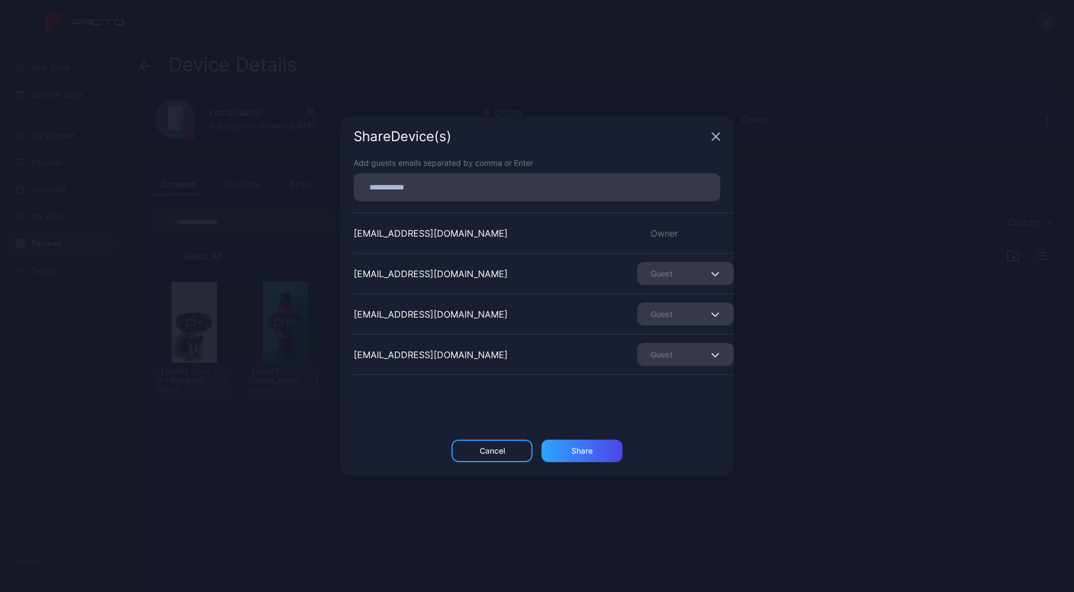
click at [400, 187] on input at bounding box center [536, 187] width 353 height 15
paste input
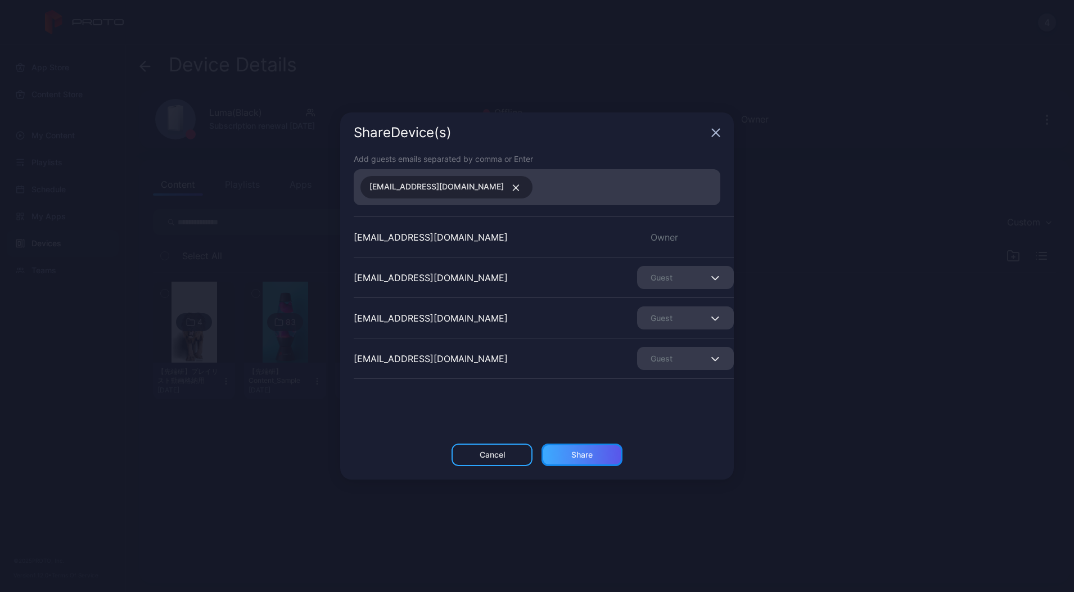
click at [574, 458] on div "Share" at bounding box center [581, 454] width 21 height 9
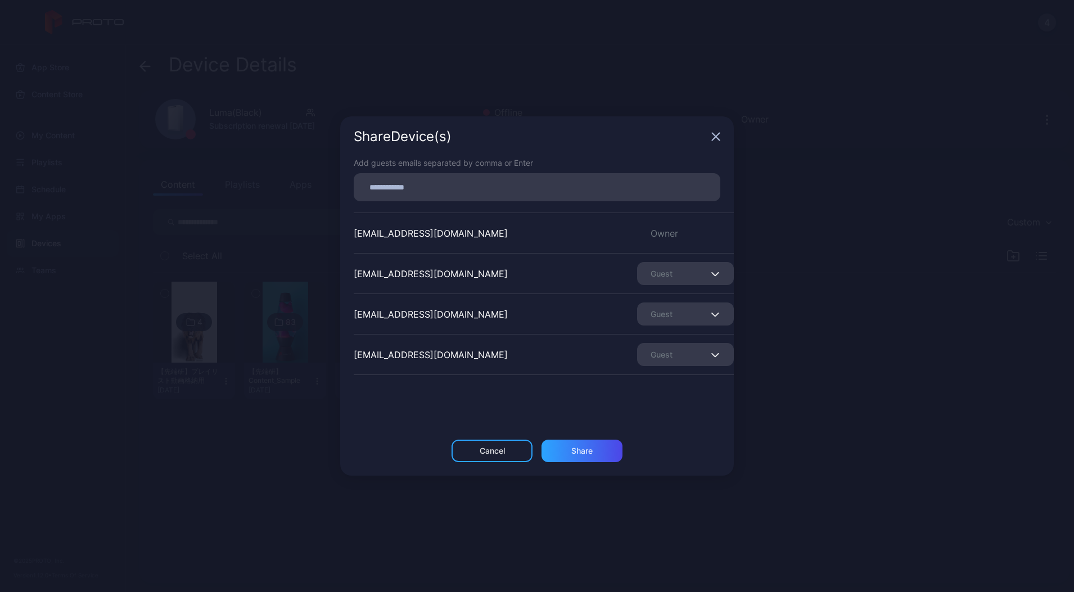
drag, startPoint x: 692, startPoint y: 136, endPoint x: 721, endPoint y: 139, distance: 28.8
click at [698, 138] on div "Share Device (s)" at bounding box center [530, 136] width 353 height 13
click at [721, 139] on div "Share Device (s)" at bounding box center [537, 136] width 394 height 40
click at [714, 138] on icon "button" at bounding box center [715, 136] width 7 height 7
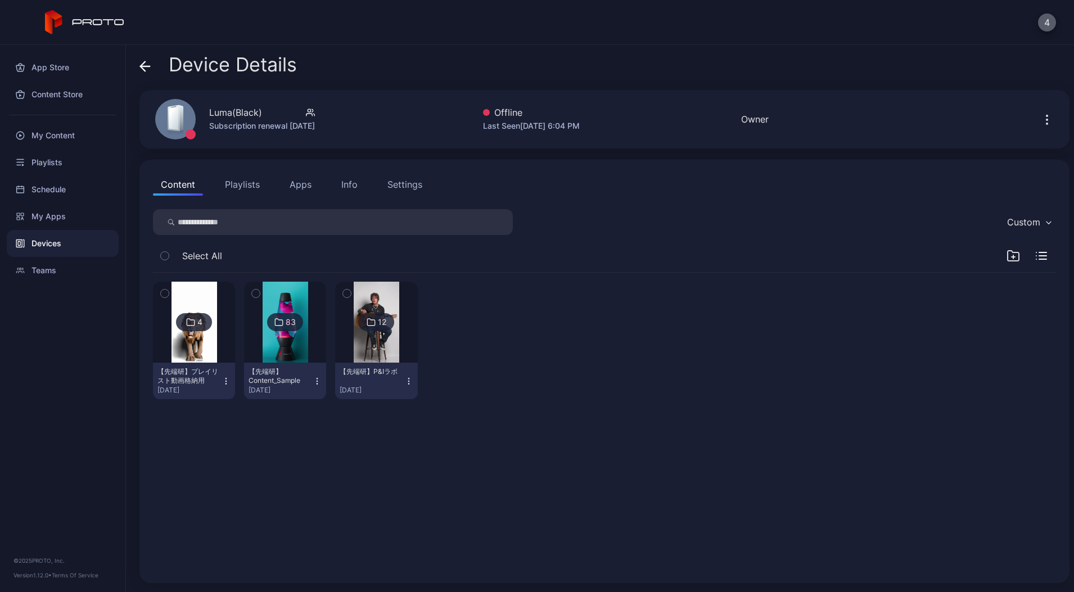
click at [1048, 24] on button "4" at bounding box center [1047, 22] width 18 height 18
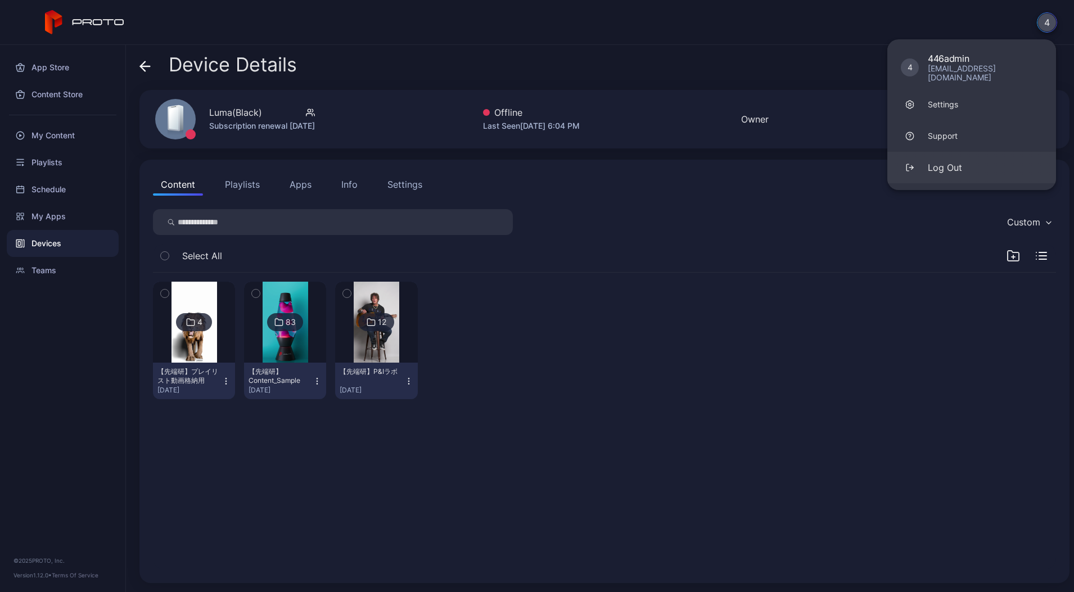
click at [963, 163] on button "Log Out" at bounding box center [971, 167] width 169 height 31
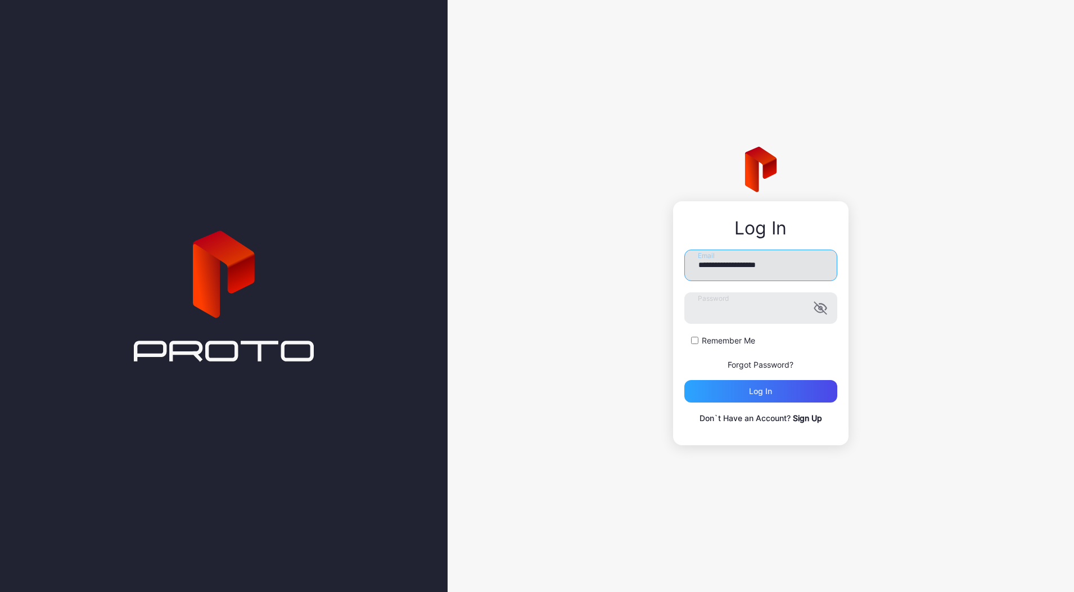
click at [714, 257] on input "**********" at bounding box center [760, 265] width 153 height 31
paste input "******"
type input "**********"
click at [695, 393] on div "Log in" at bounding box center [760, 391] width 153 height 22
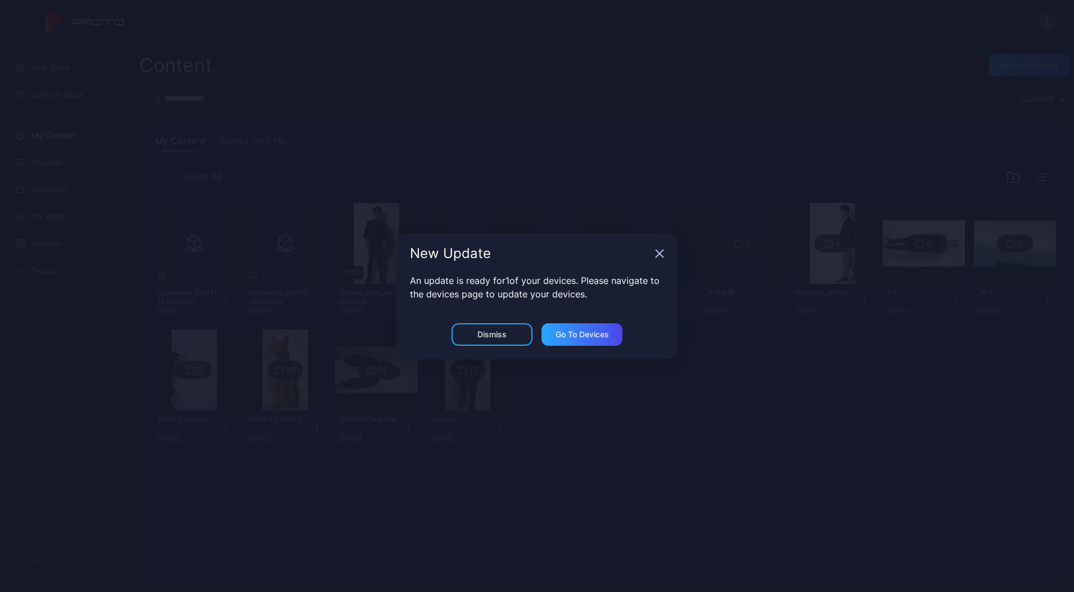
drag, startPoint x: 654, startPoint y: 250, endPoint x: 670, endPoint y: 260, distance: 19.2
click at [654, 249] on div "New Update" at bounding box center [536, 253] width 281 height 40
click at [660, 258] on div "New Update" at bounding box center [536, 253] width 281 height 40
click at [652, 257] on div "New Update" at bounding box center [536, 253] width 281 height 40
click at [653, 256] on div "New Update" at bounding box center [536, 253] width 281 height 40
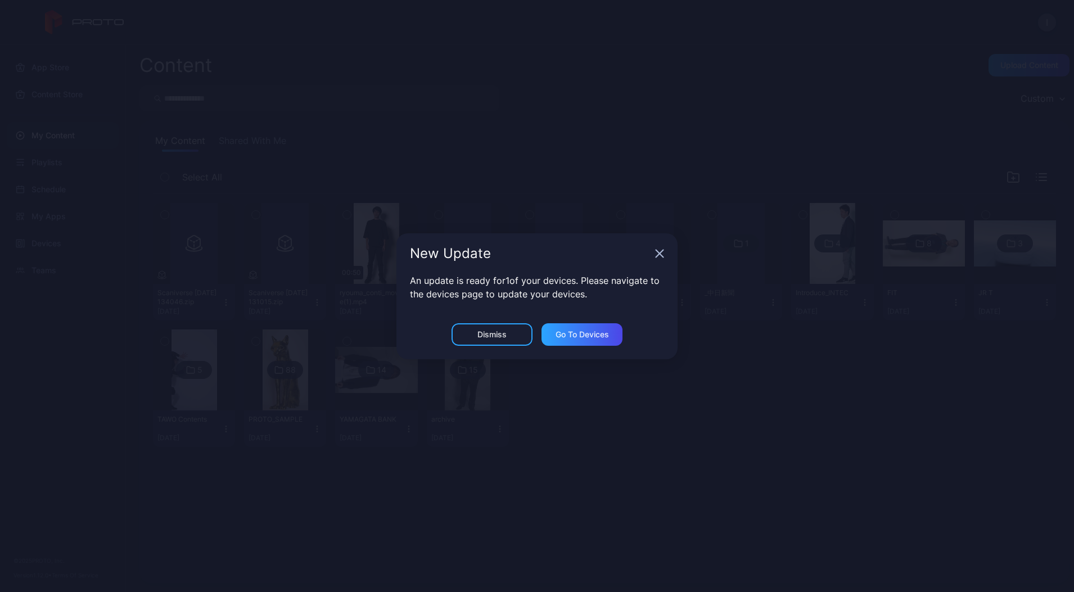
click at [658, 252] on icon "button" at bounding box center [659, 253] width 7 height 7
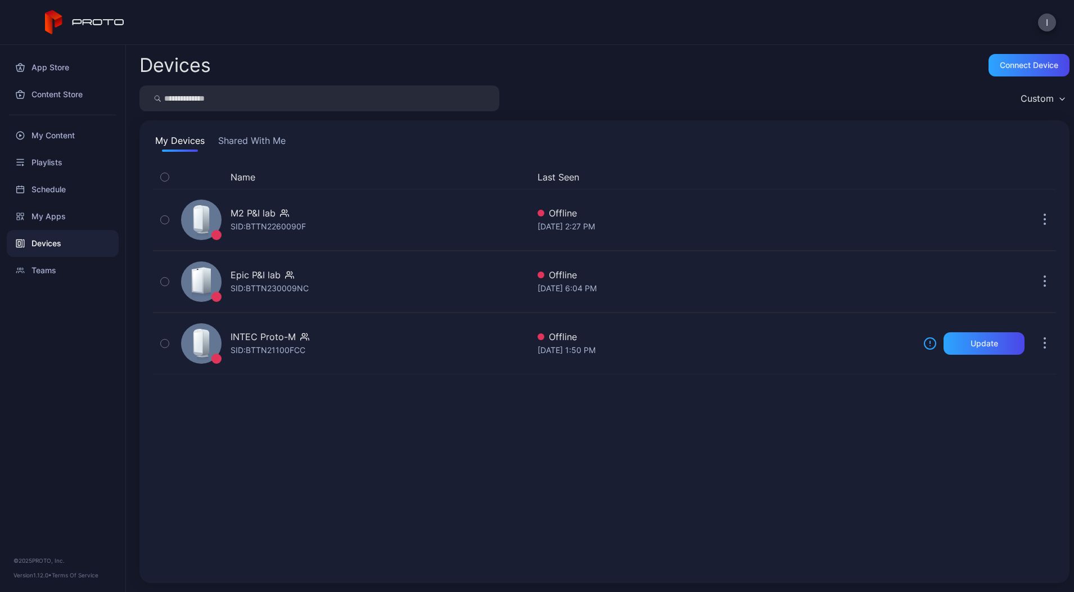
click at [253, 147] on button "Shared With Me" at bounding box center [252, 143] width 72 height 18
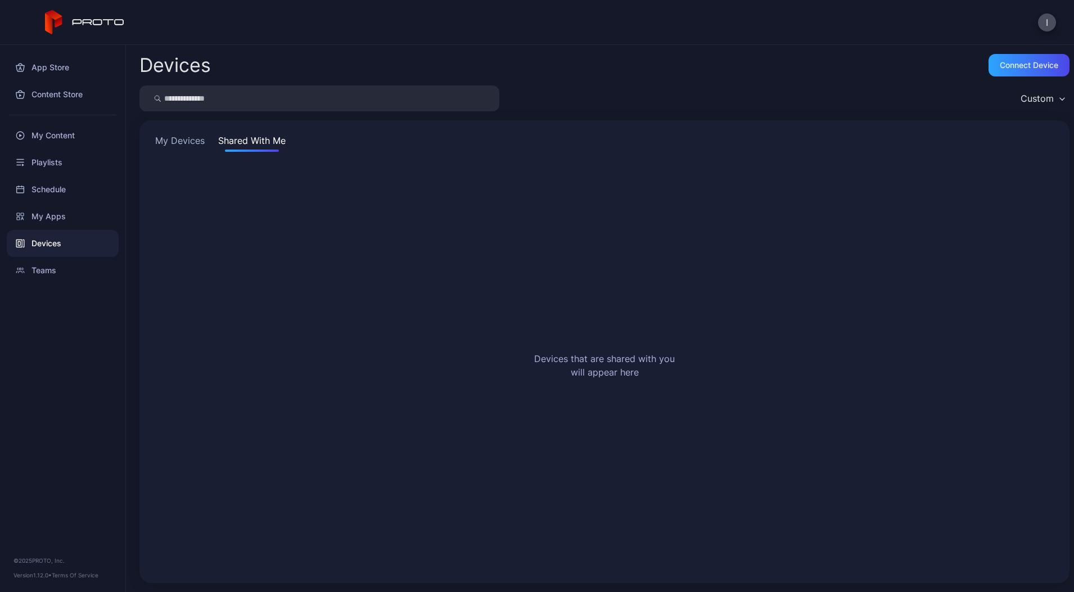
click at [184, 141] on button "My Devices" at bounding box center [180, 143] width 54 height 18
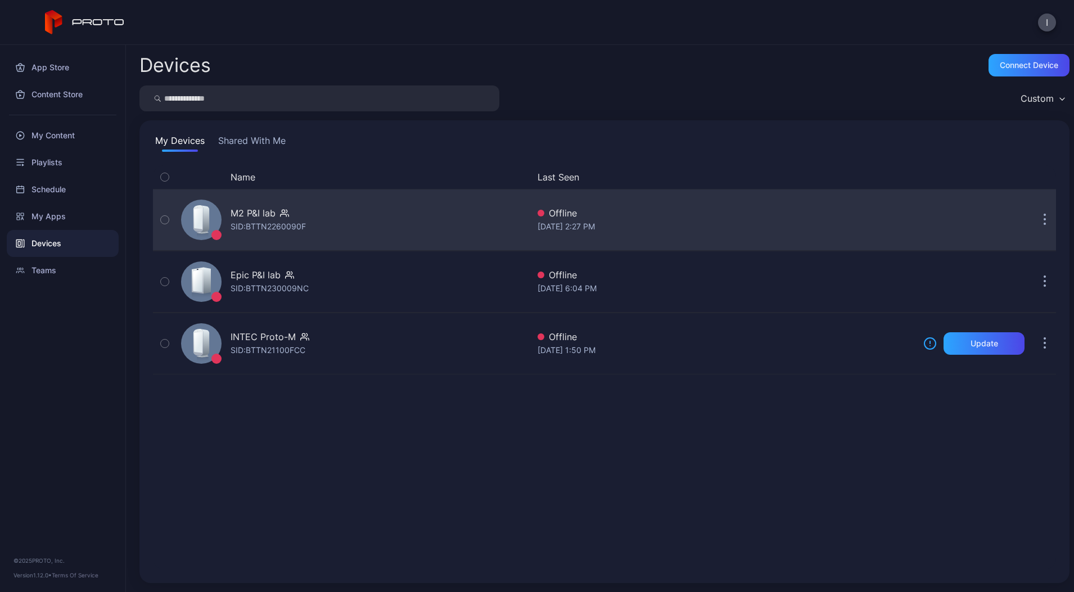
click at [288, 227] on div "SID: BTTN2260090F" at bounding box center [268, 226] width 75 height 13
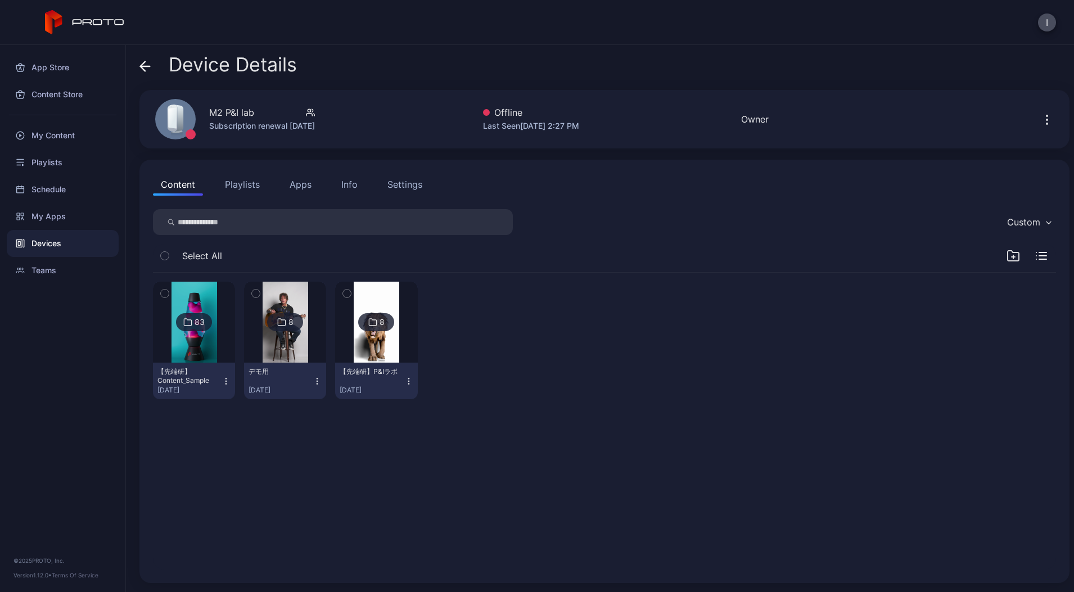
click at [146, 61] on icon at bounding box center [144, 66] width 11 height 11
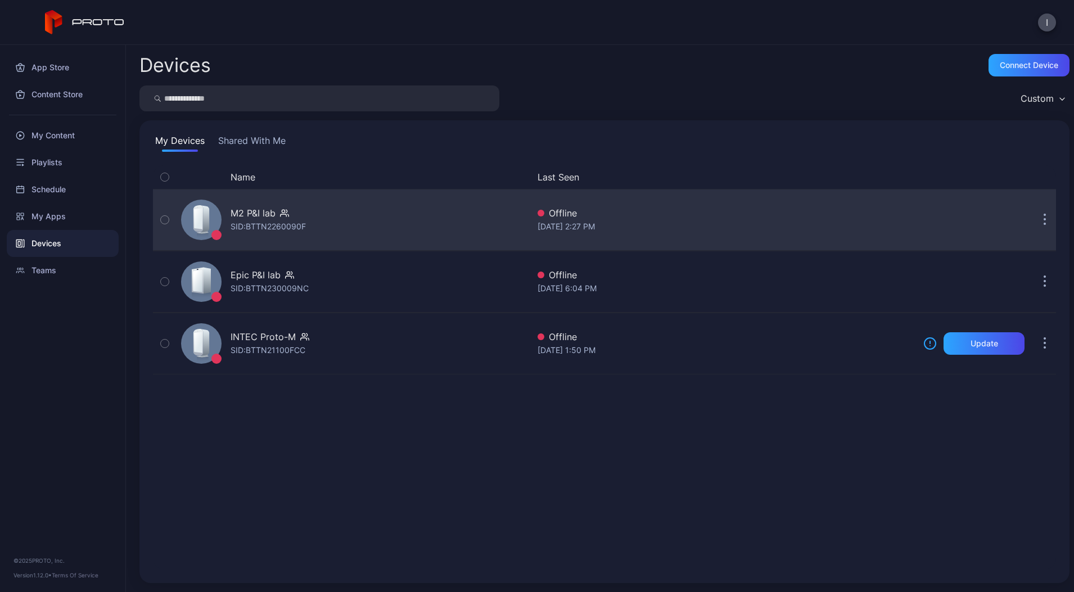
click at [1034, 219] on button "button" at bounding box center [1045, 220] width 22 height 22
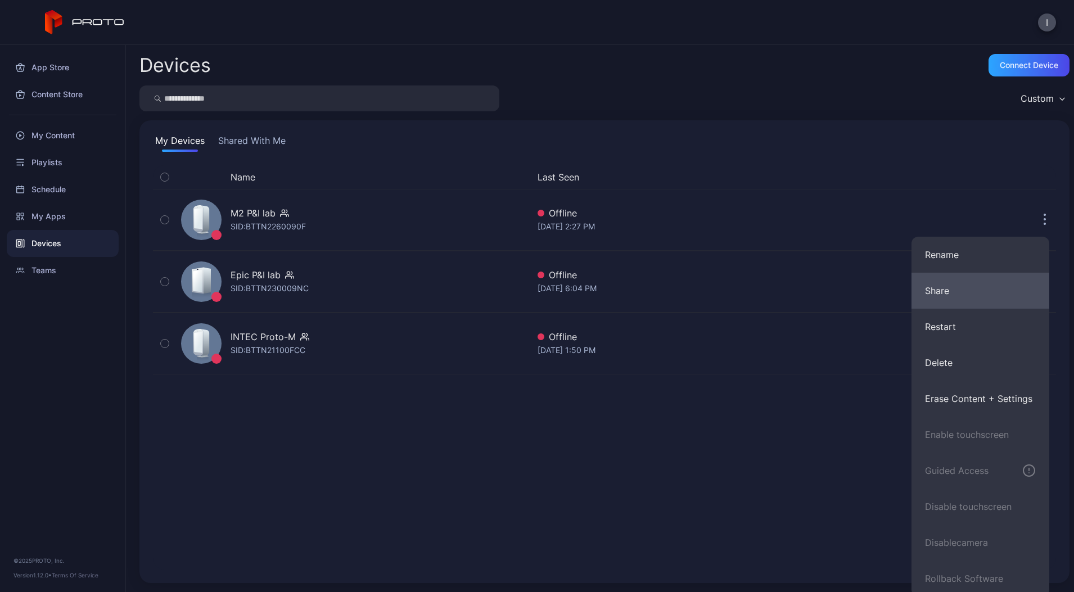
click at [964, 295] on button "Share" at bounding box center [981, 291] width 138 height 36
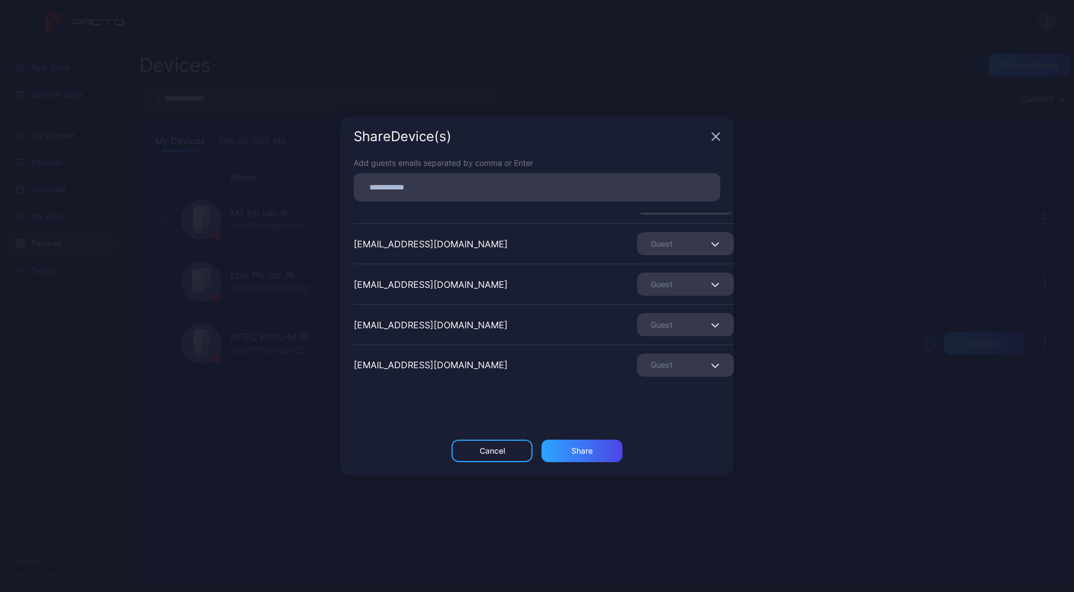
scroll to position [74, 0]
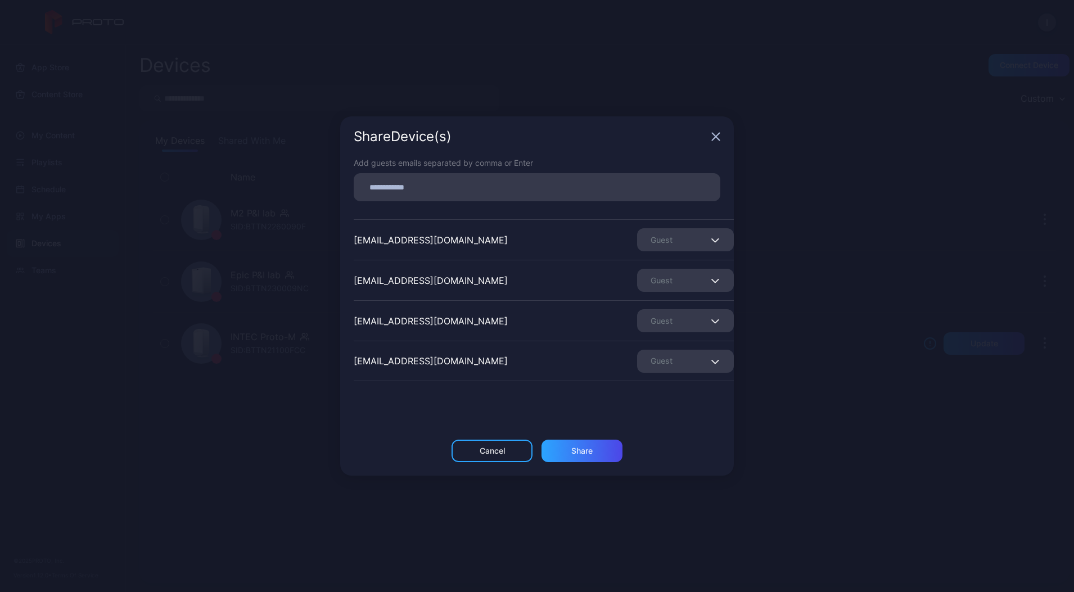
click at [713, 143] on div "Share Device (s)" at bounding box center [537, 136] width 394 height 40
click at [710, 138] on div "Share Device (s)" at bounding box center [537, 136] width 394 height 40
click at [709, 137] on div "Share Device (s)" at bounding box center [537, 136] width 394 height 40
click at [710, 136] on div "Share Device (s)" at bounding box center [537, 136] width 394 height 40
click at [717, 137] on icon "button" at bounding box center [715, 136] width 7 height 7
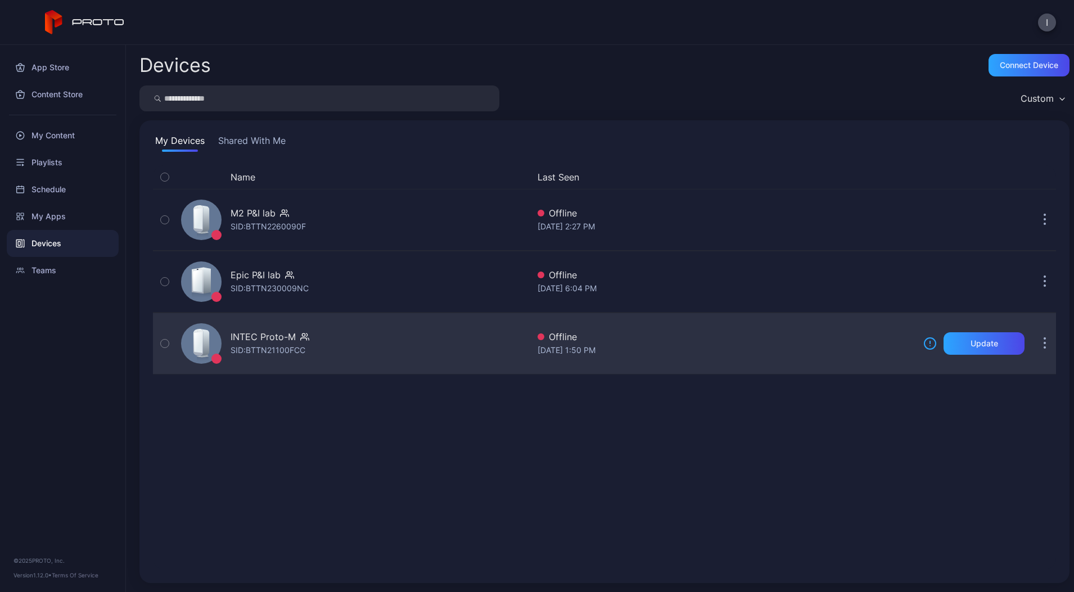
click at [1035, 342] on button "button" at bounding box center [1045, 343] width 22 height 22
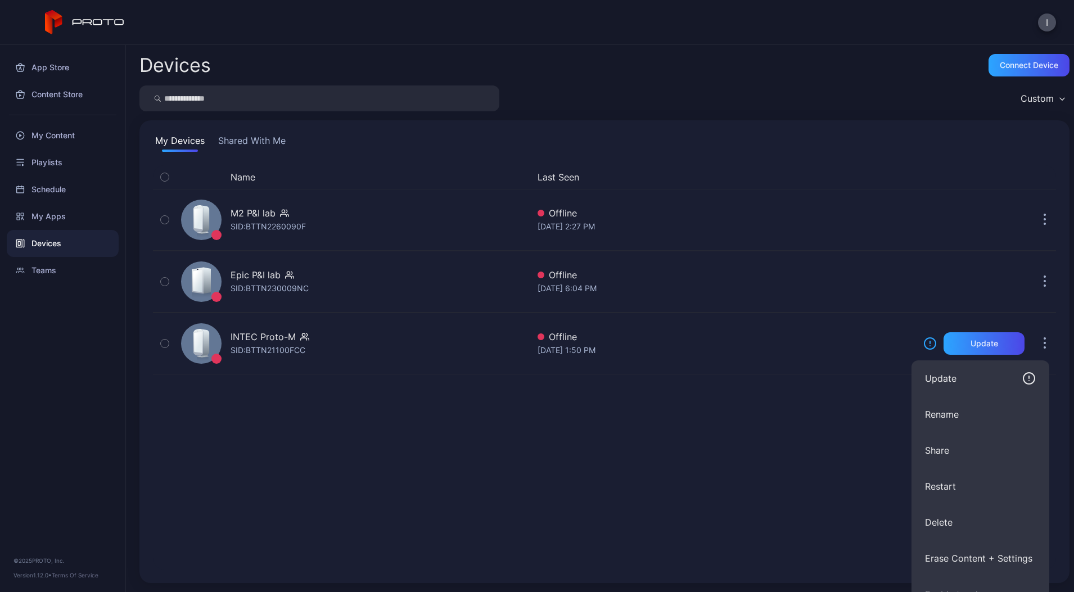
click at [675, 440] on div "Name Last Seen M2 P&I lab SID: BTTN2260090F Offline [DATE] 2:27 PM Epic P&I lab…" at bounding box center [604, 367] width 903 height 404
